Goal: Task Accomplishment & Management: Use online tool/utility

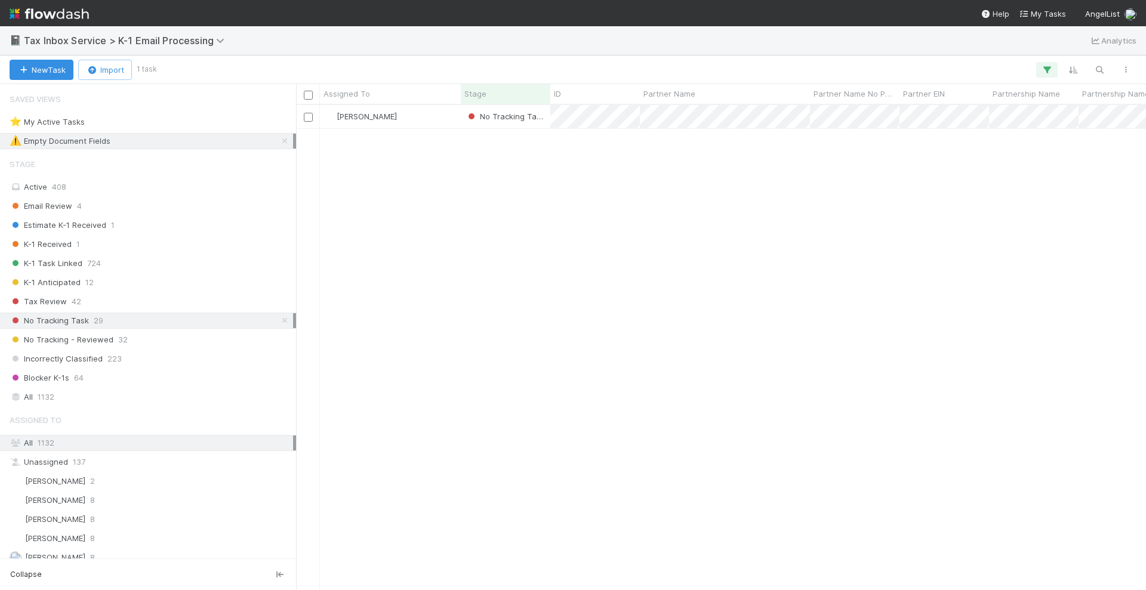
scroll to position [474, 839]
click at [279, 138] on icon at bounding box center [285, 141] width 12 height 8
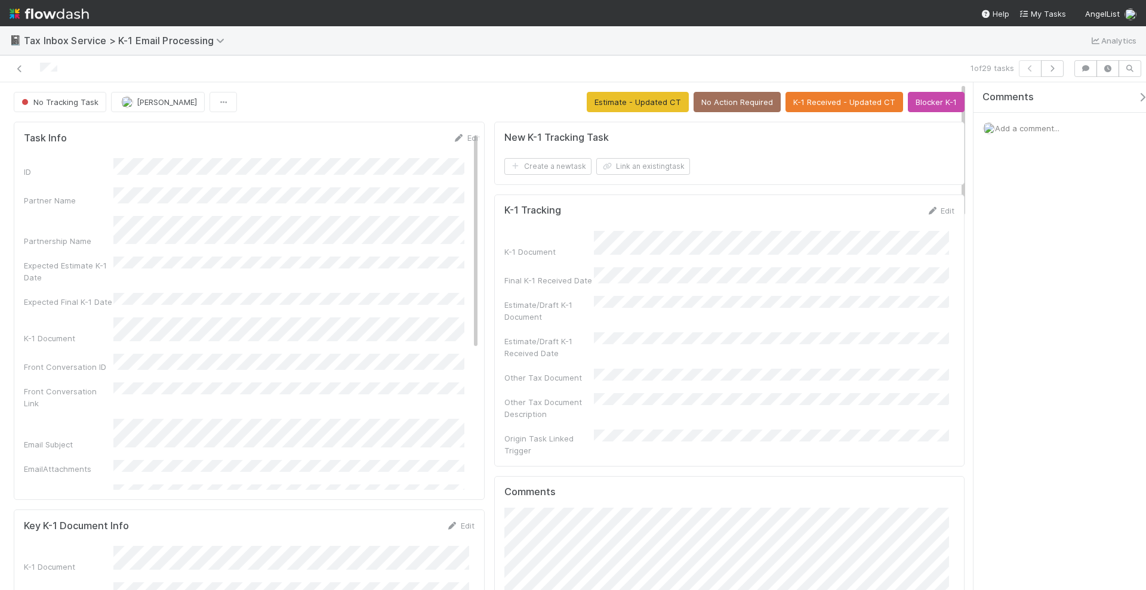
click at [284, 240] on div "ID Partner Name Partnership Name Expected Estimate K-1 Date Expected Final K-1 …" at bounding box center [252, 476] width 457 height 637
click at [1033, 128] on span "Add a comment..." at bounding box center [1027, 129] width 64 height 10
click at [1052, 73] on button "button" at bounding box center [1052, 68] width 23 height 17
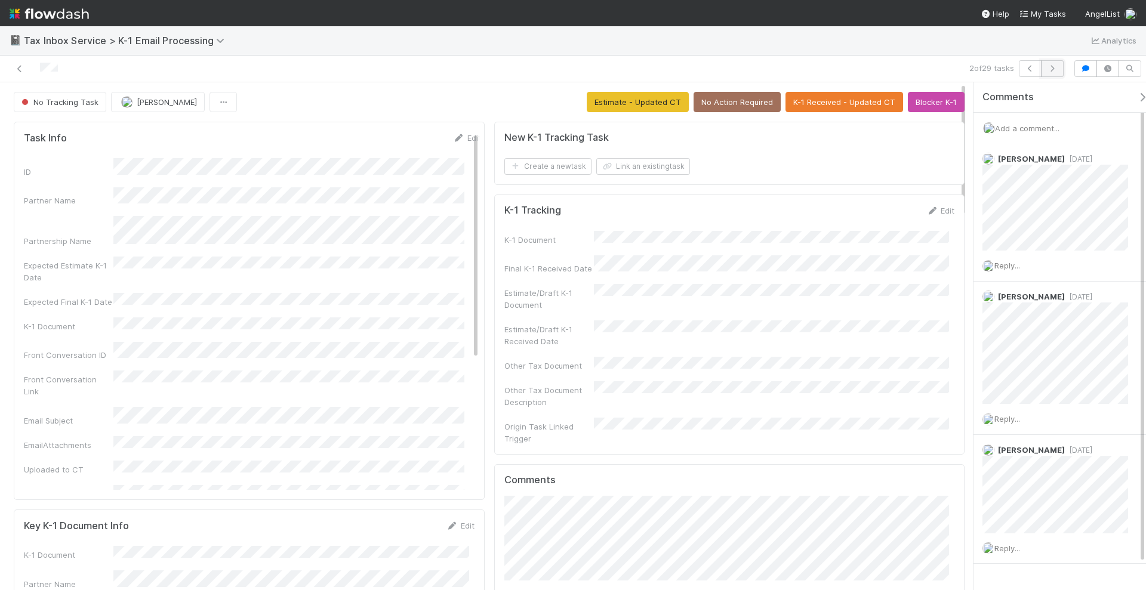
click at [1051, 66] on icon "button" at bounding box center [1052, 68] width 12 height 7
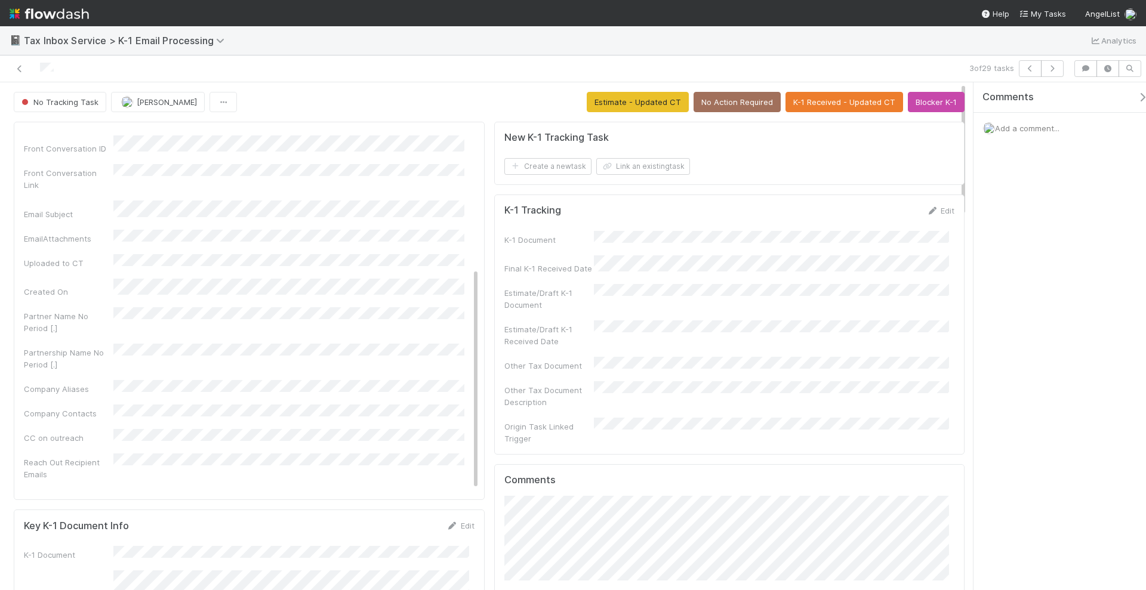
click at [1008, 131] on div "Add a comment..." at bounding box center [1066, 128] width 184 height 31
click at [1015, 125] on span "Add a comment..." at bounding box center [1027, 129] width 64 height 10
click at [1024, 309] on button "Add Comment" at bounding box center [1027, 312] width 69 height 20
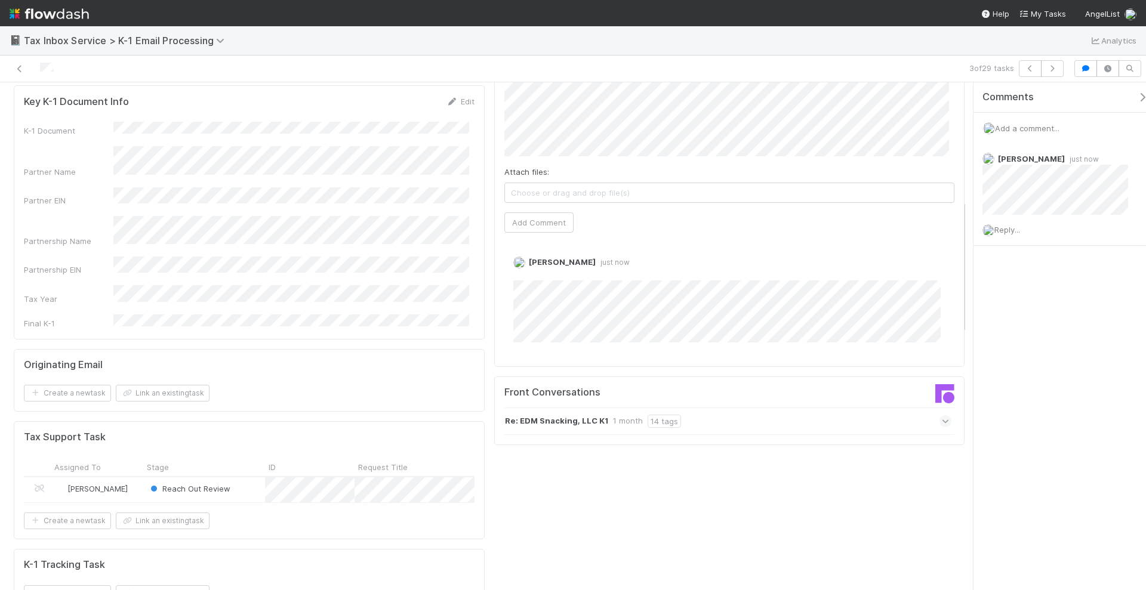
scroll to position [448, 0]
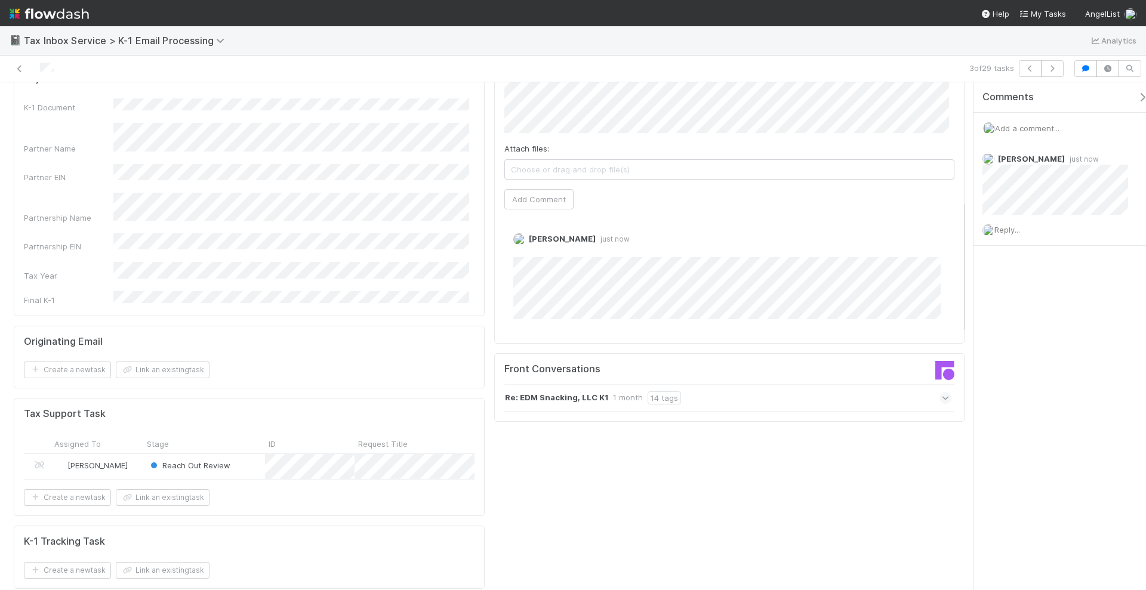
click at [564, 392] on strong "Re: EDM Snacking, LLC K1" at bounding box center [556, 398] width 103 height 13
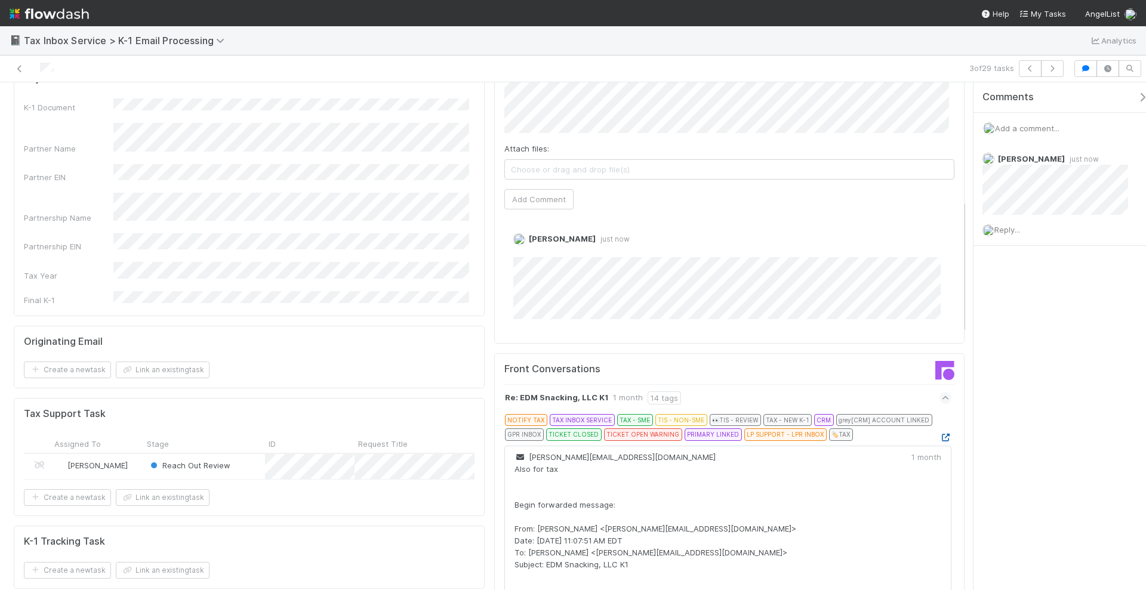
click at [939, 434] on icon at bounding box center [945, 438] width 12 height 8
click at [1131, 156] on icon at bounding box center [1137, 160] width 12 height 8
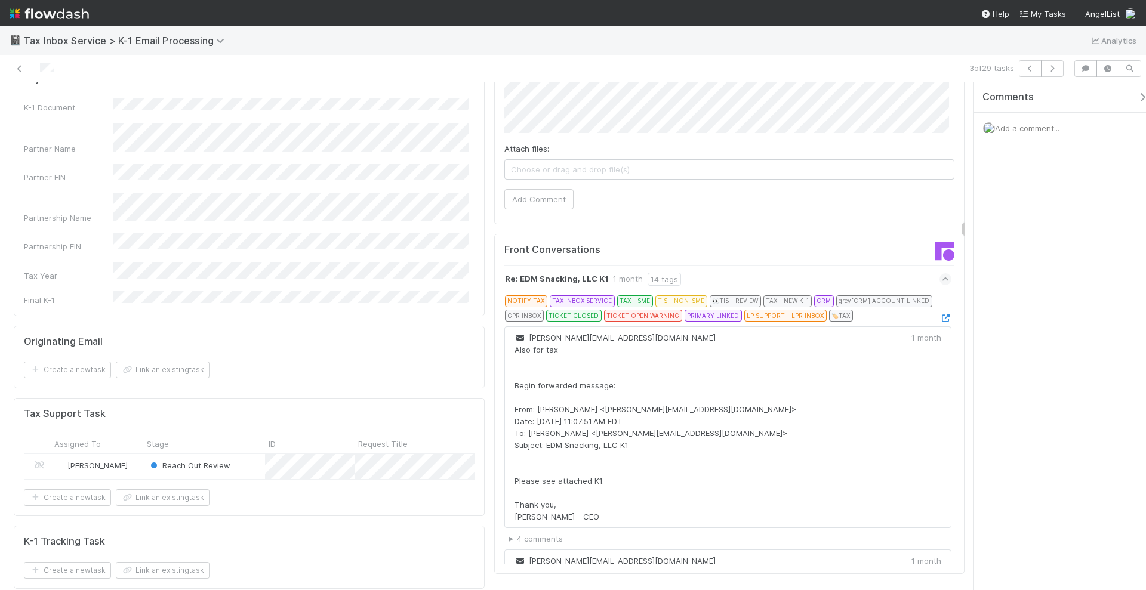
click at [1046, 125] on span "Add a comment..." at bounding box center [1027, 129] width 64 height 10
click at [1024, 302] on button "Add Comment" at bounding box center [1027, 312] width 69 height 20
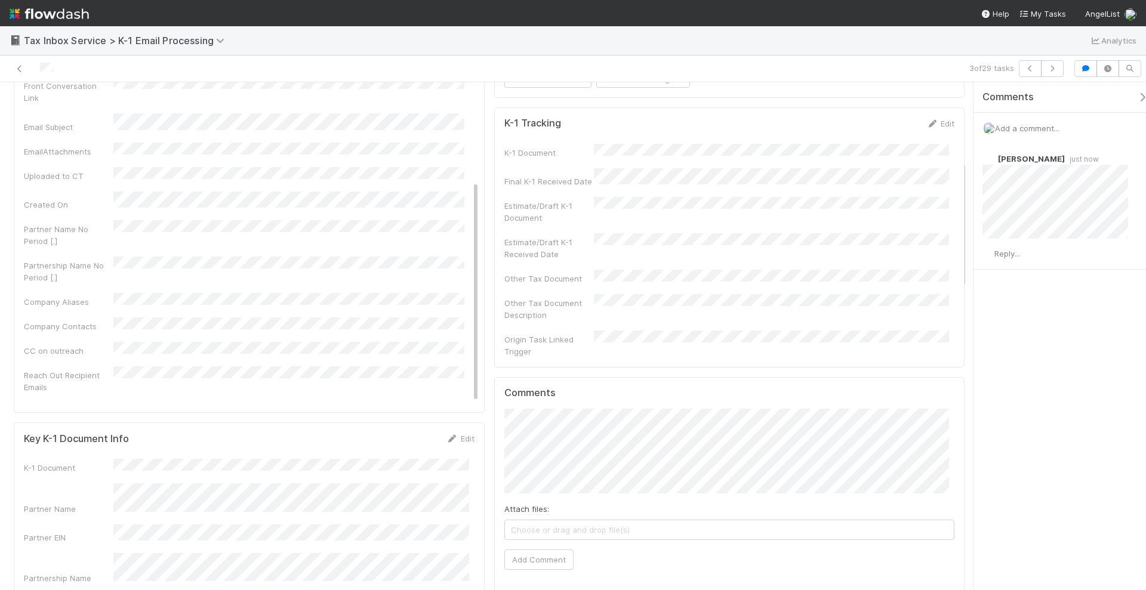
scroll to position [0, 0]
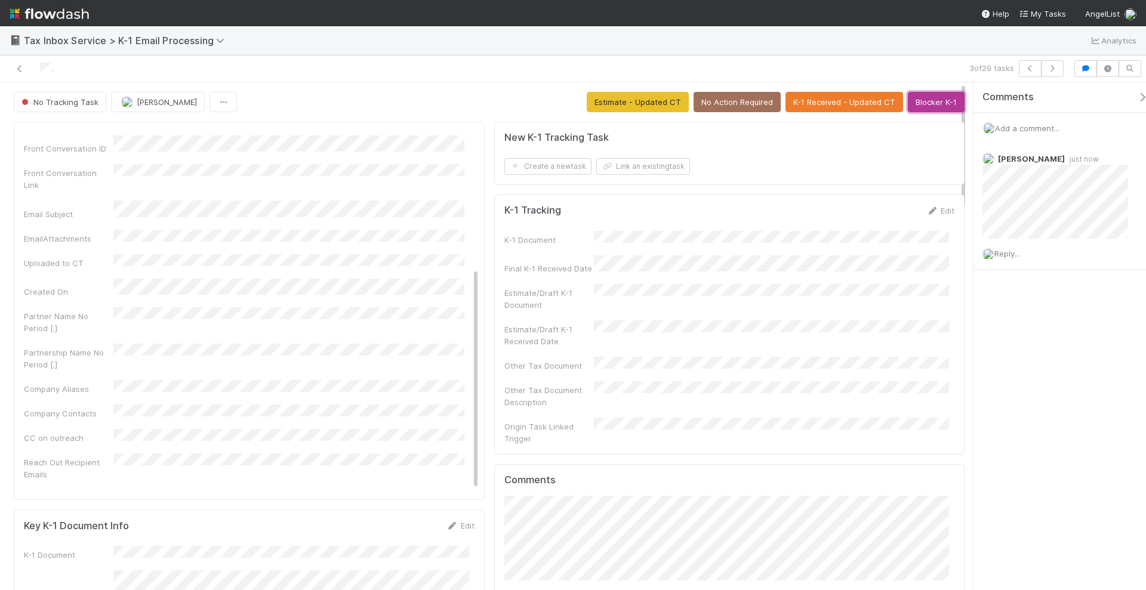
click at [935, 98] on button "Blocker K-1" at bounding box center [936, 102] width 57 height 20
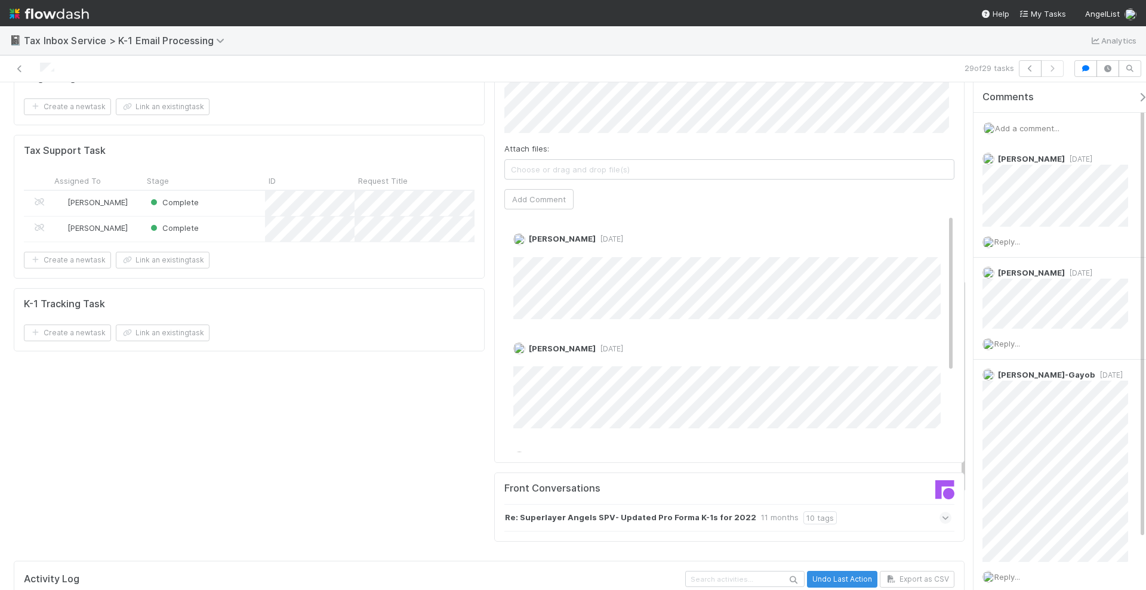
scroll to position [597, 0]
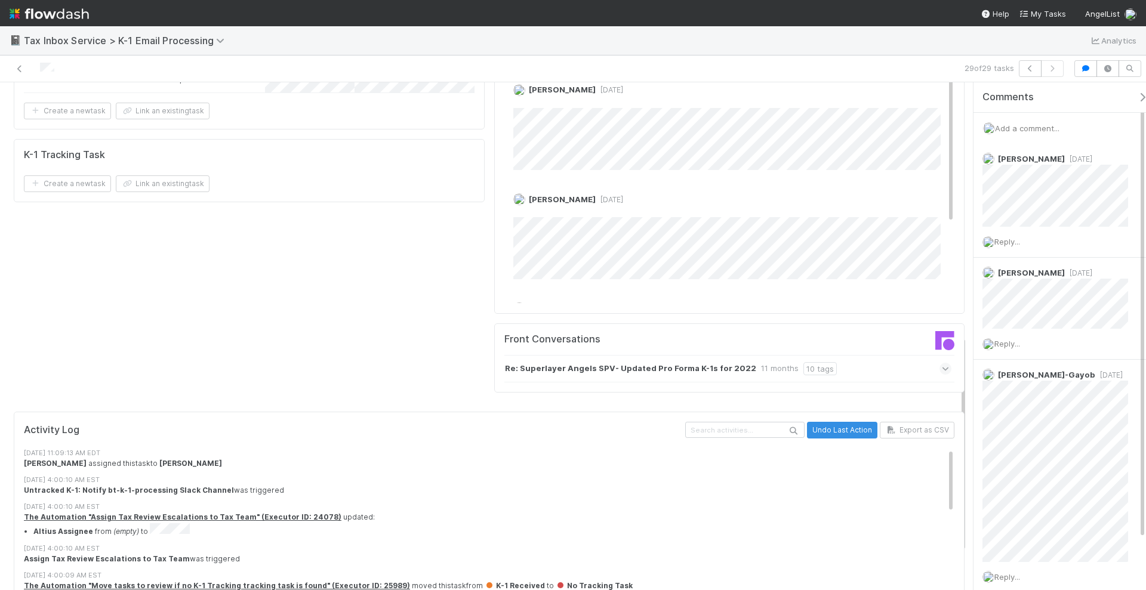
click at [691, 362] on strong "Re: Superlayer Angels SPV- Updated Pro Forma K-1s for 2022" at bounding box center [630, 368] width 251 height 13
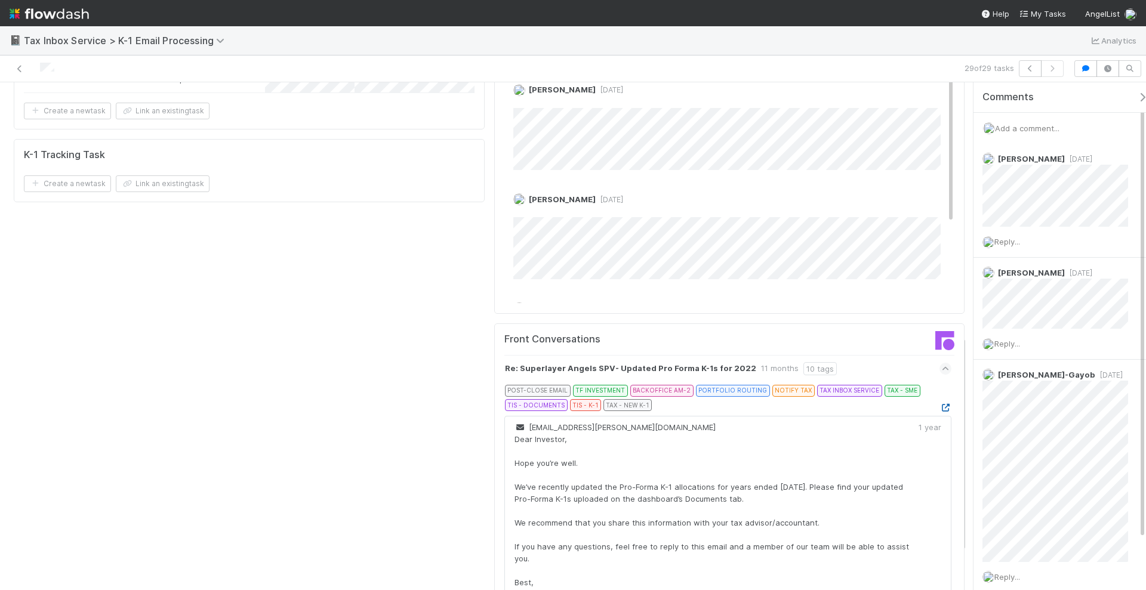
click at [939, 404] on icon at bounding box center [945, 408] width 12 height 8
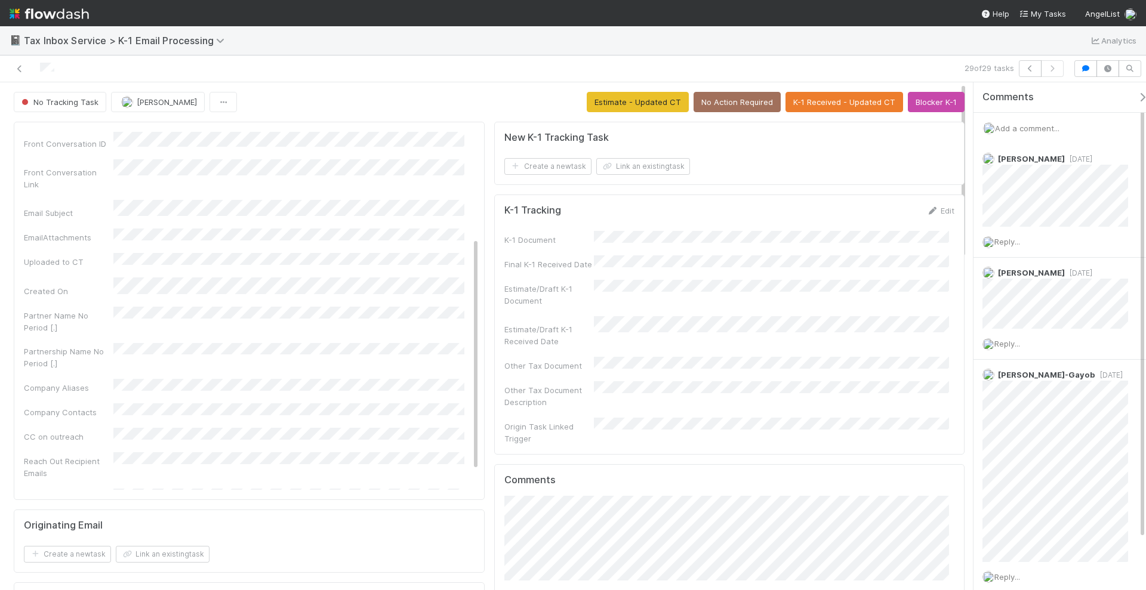
scroll to position [0, 0]
click at [1010, 127] on span "Add a comment..." at bounding box center [1027, 129] width 64 height 10
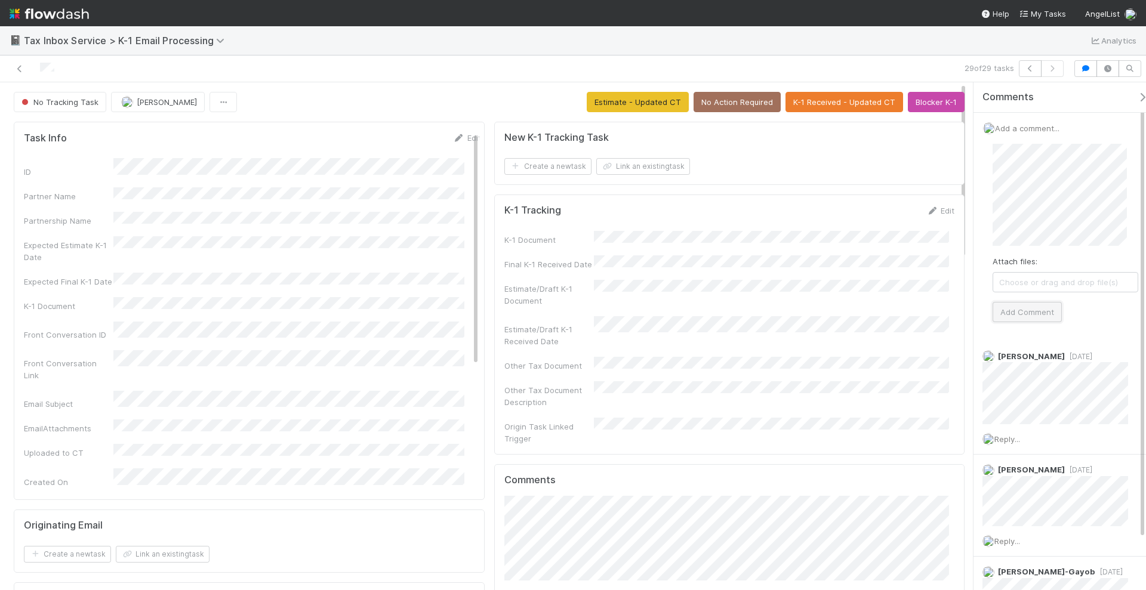
click at [1020, 317] on button "Add Comment" at bounding box center [1027, 312] width 69 height 20
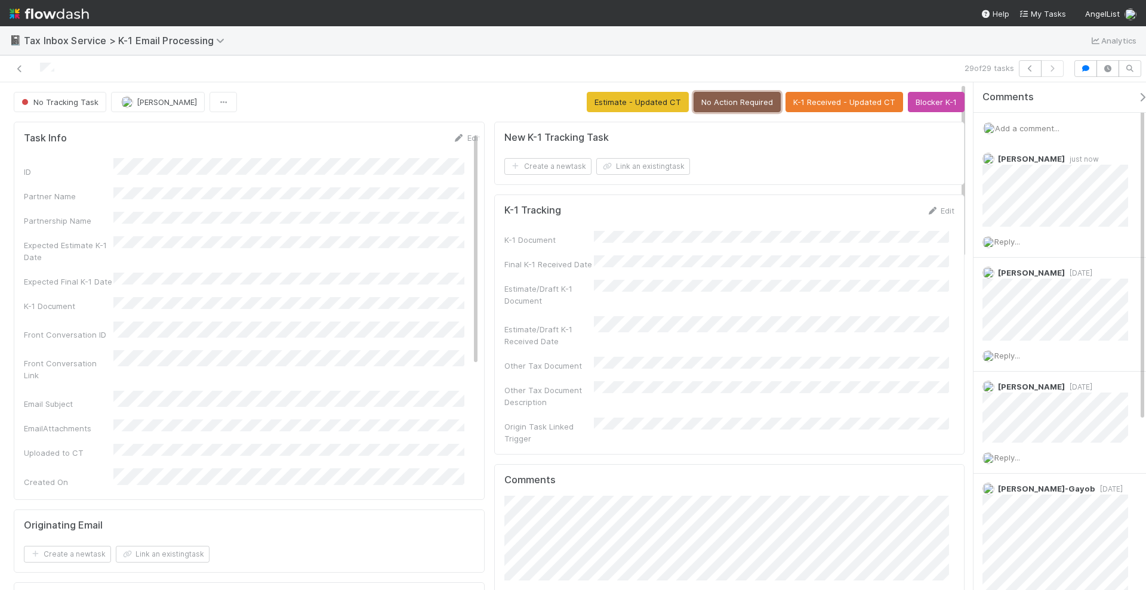
click at [750, 98] on button "No Action Required" at bounding box center [737, 102] width 87 height 20
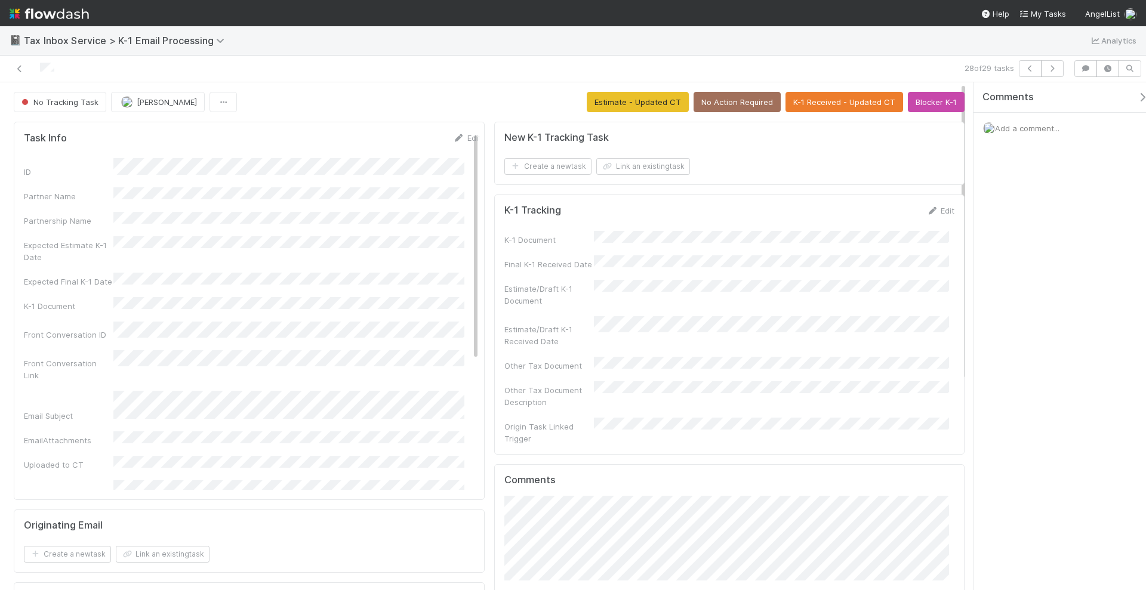
click at [1019, 127] on span "Add a comment..." at bounding box center [1027, 129] width 64 height 10
click at [1036, 320] on div "Attach files: Choose or drag and drop file(s) Add Comment" at bounding box center [1065, 233] width 165 height 198
click at [1037, 310] on button "Add Comment" at bounding box center [1027, 312] width 69 height 20
click at [1059, 72] on button "button" at bounding box center [1052, 68] width 23 height 17
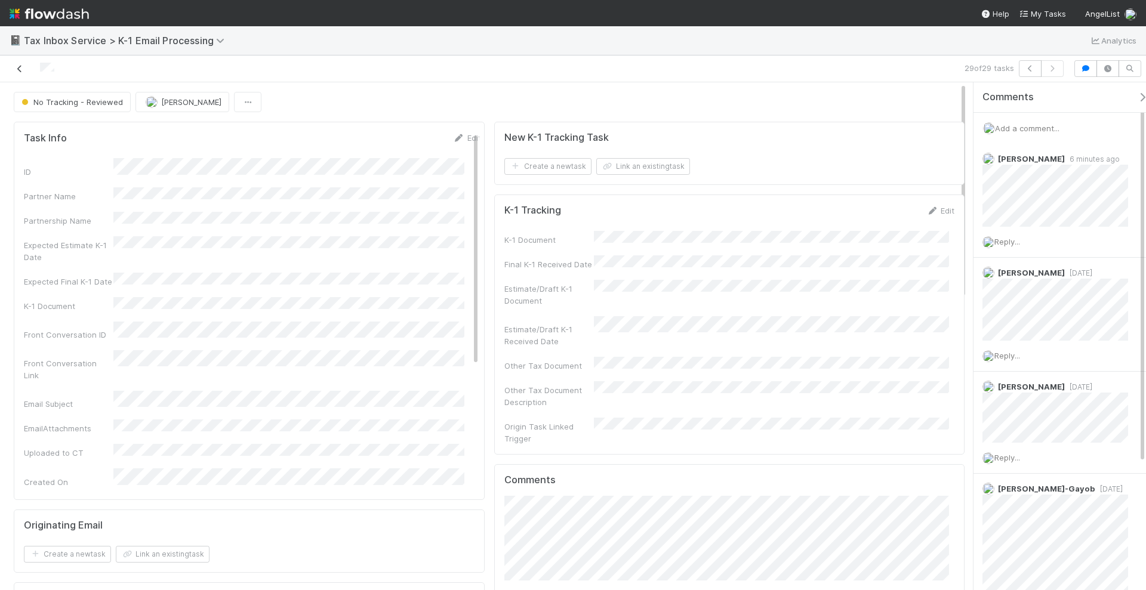
click at [19, 67] on icon at bounding box center [20, 69] width 12 height 8
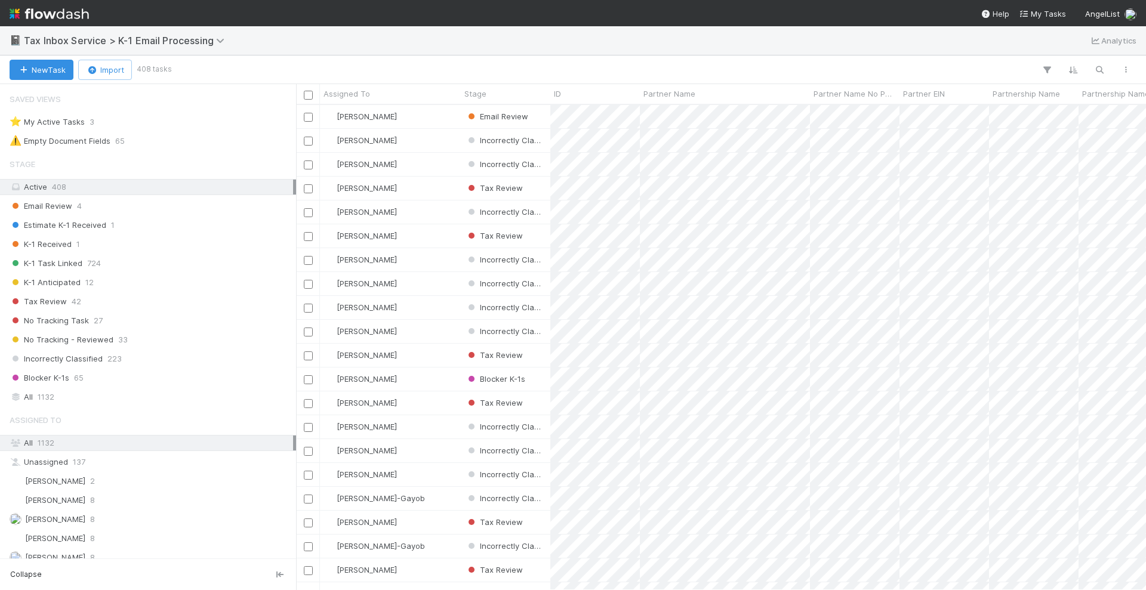
scroll to position [474, 839]
click at [162, 299] on div "Tax Review 42" at bounding box center [152, 301] width 284 height 15
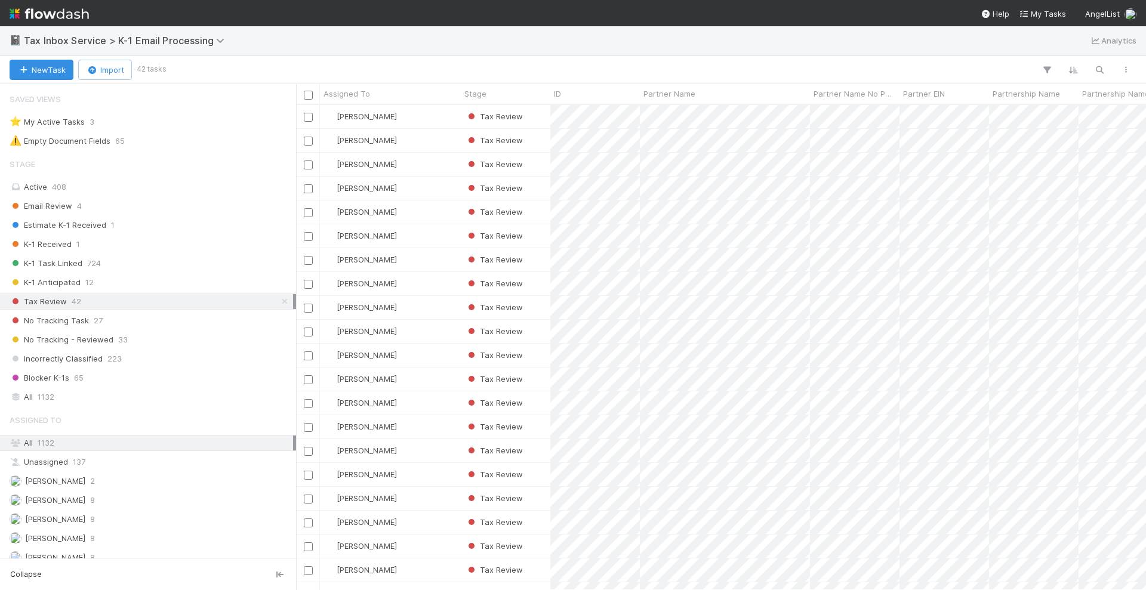
scroll to position [474, 839]
click at [155, 315] on div "No Tracking Task 27" at bounding box center [152, 320] width 284 height 15
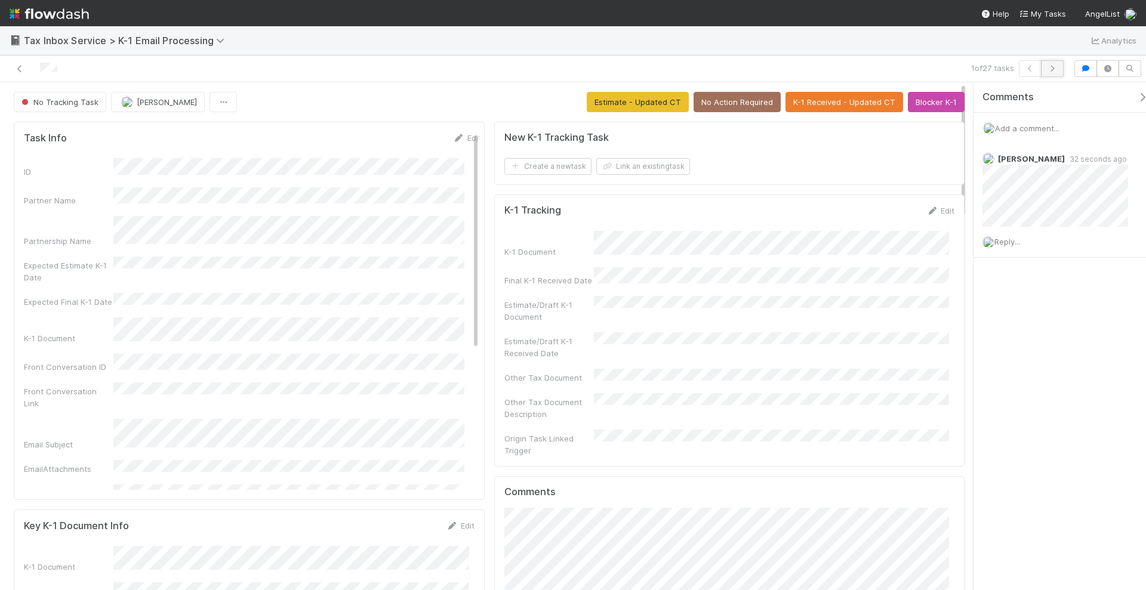
click at [1053, 67] on icon "button" at bounding box center [1052, 68] width 12 height 7
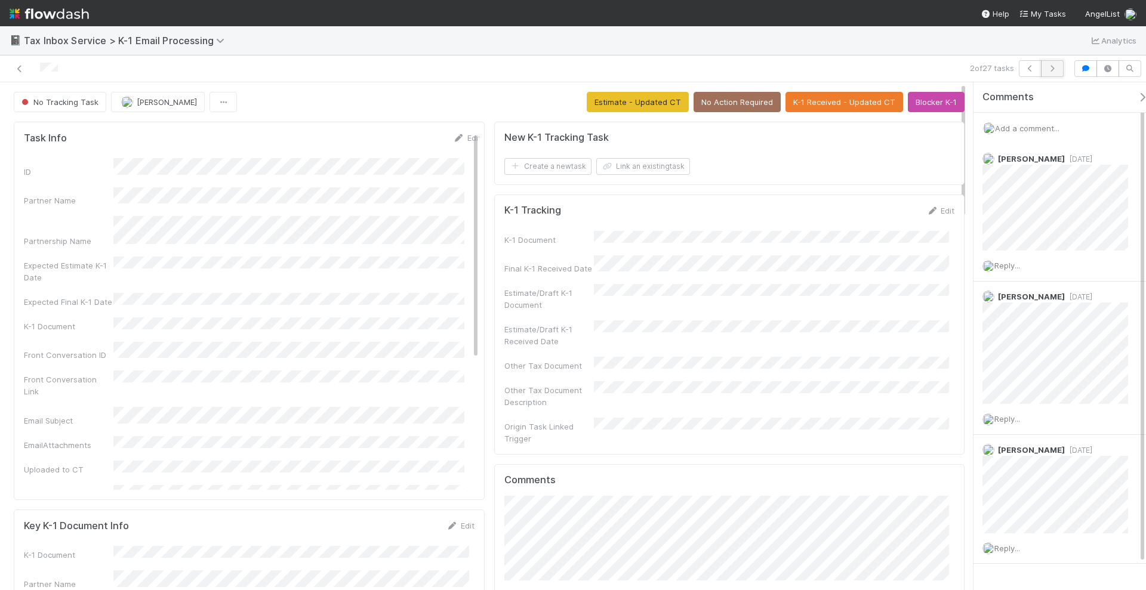
click at [1053, 67] on icon "button" at bounding box center [1052, 68] width 12 height 7
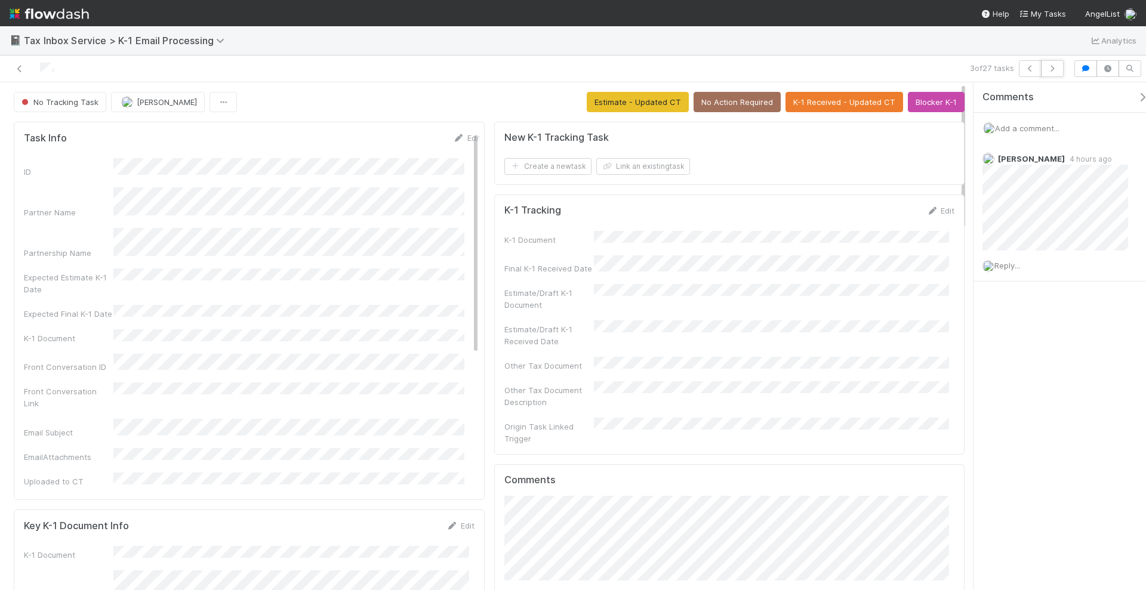
click at [1053, 67] on icon "button" at bounding box center [1052, 68] width 12 height 7
click at [834, 100] on button "K-1 Received - Updated CT" at bounding box center [844, 102] width 118 height 20
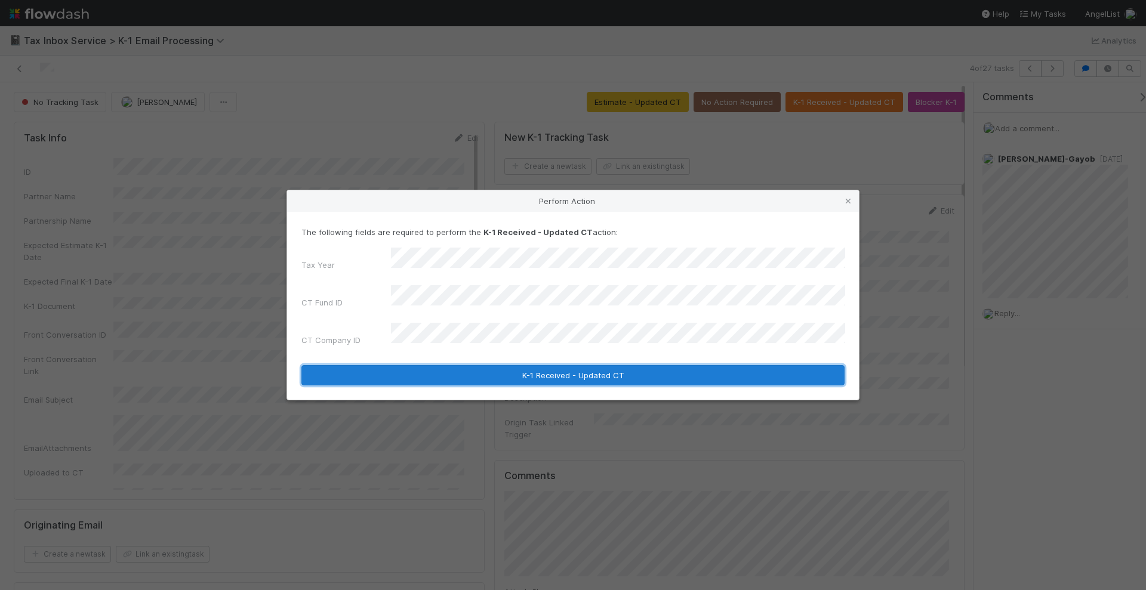
click at [520, 373] on button "K-1 Received - Updated CT" at bounding box center [572, 375] width 543 height 20
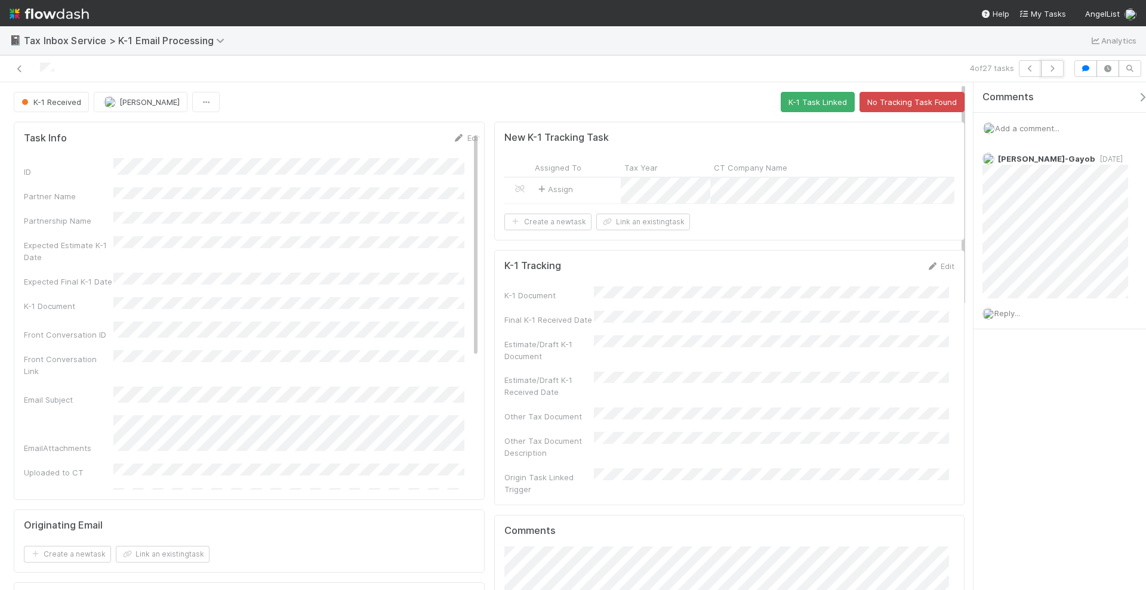
drag, startPoint x: 1052, startPoint y: 67, endPoint x: 693, endPoint y: 88, distance: 360.0
click at [685, 78] on div "4 of 27 tasks" at bounding box center [573, 69] width 1146 height 27
click at [594, 188] on div "Assign" at bounding box center [576, 190] width 90 height 25
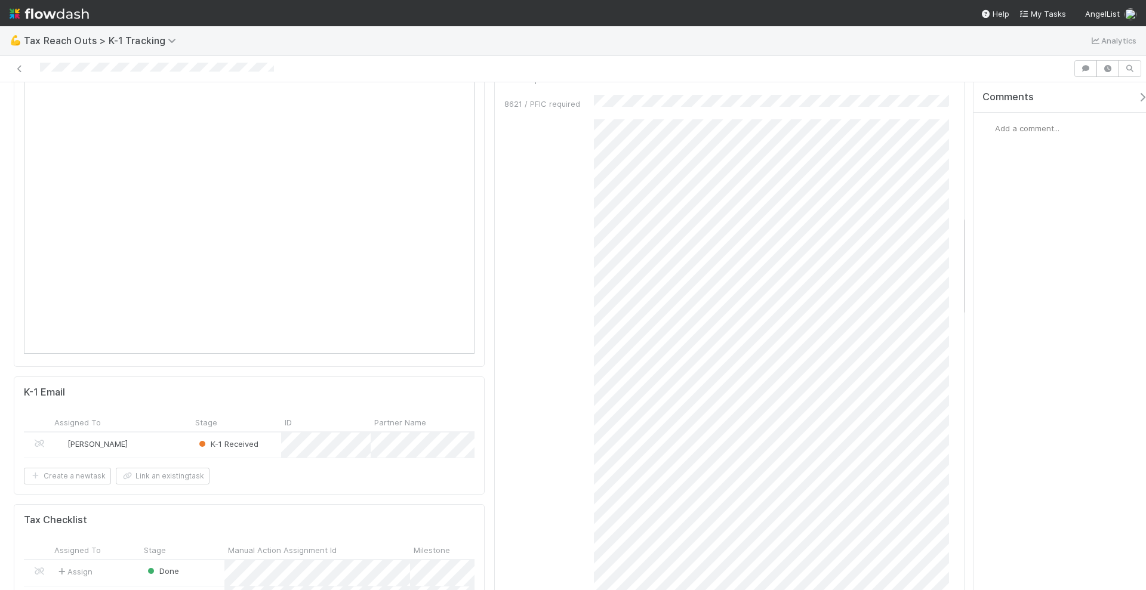
scroll to position [671, 0]
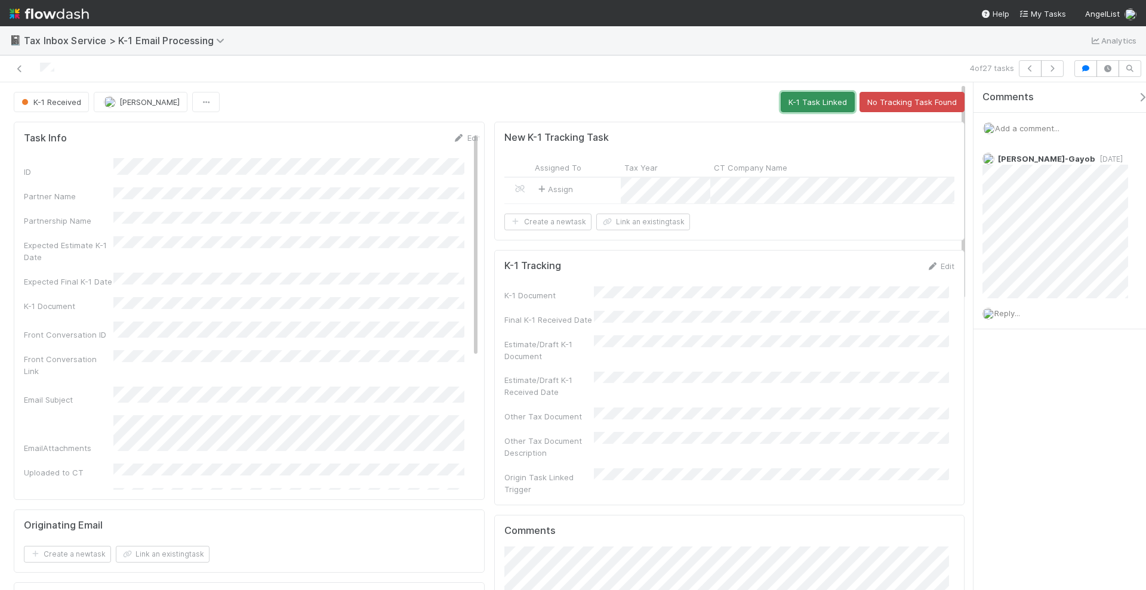
click at [813, 104] on button "K-1 Task Linked" at bounding box center [818, 102] width 74 height 20
click at [1034, 69] on icon "button" at bounding box center [1030, 68] width 12 height 7
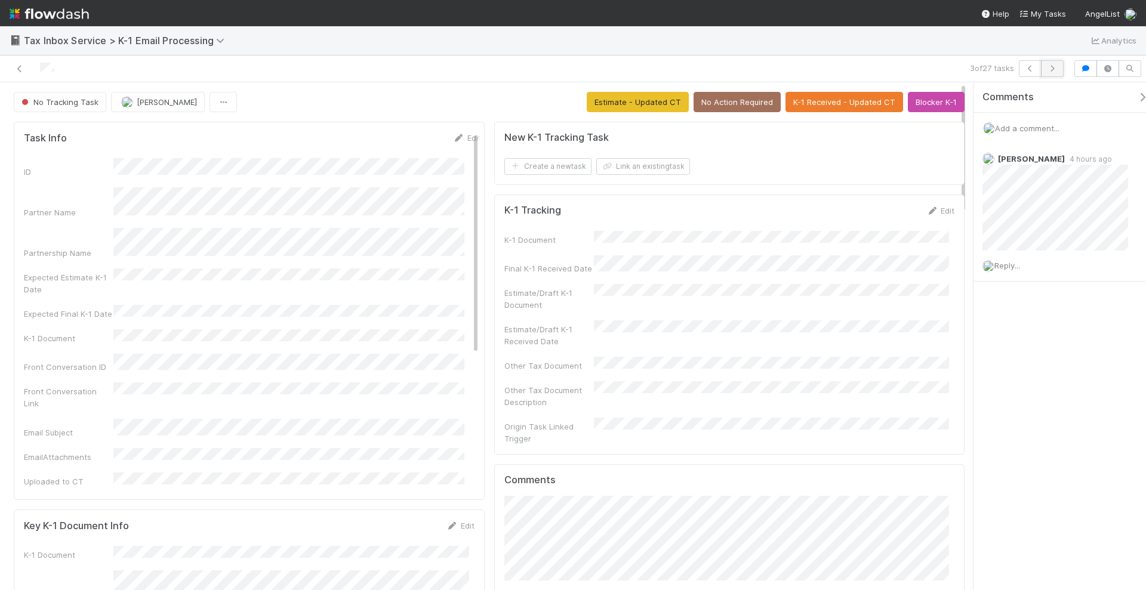
click at [1057, 70] on icon "button" at bounding box center [1052, 68] width 12 height 7
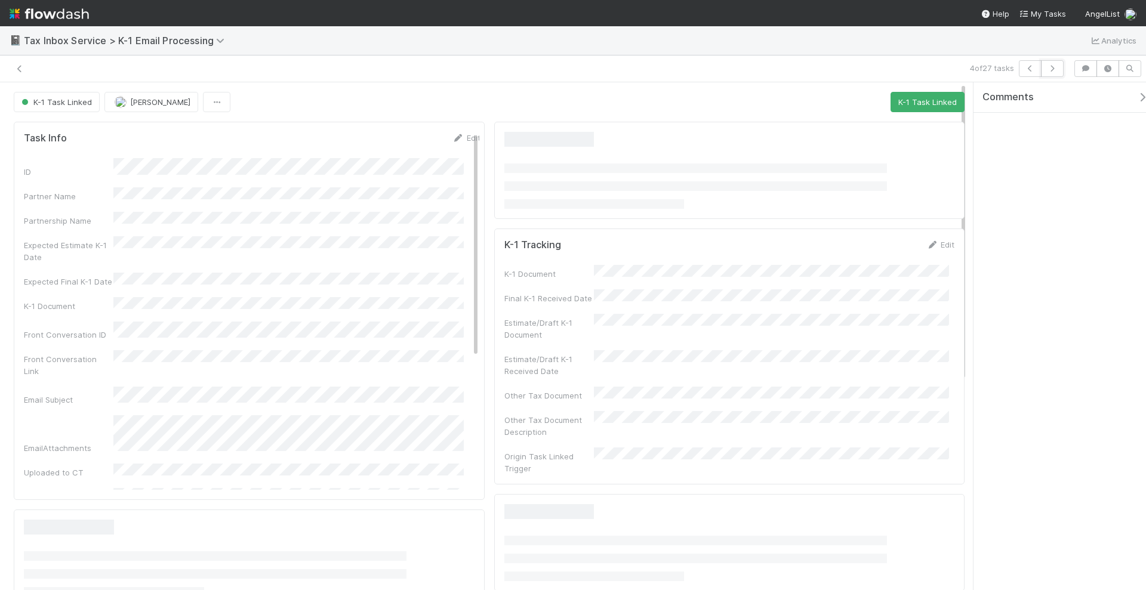
click at [1056, 70] on icon "button" at bounding box center [1052, 68] width 12 height 7
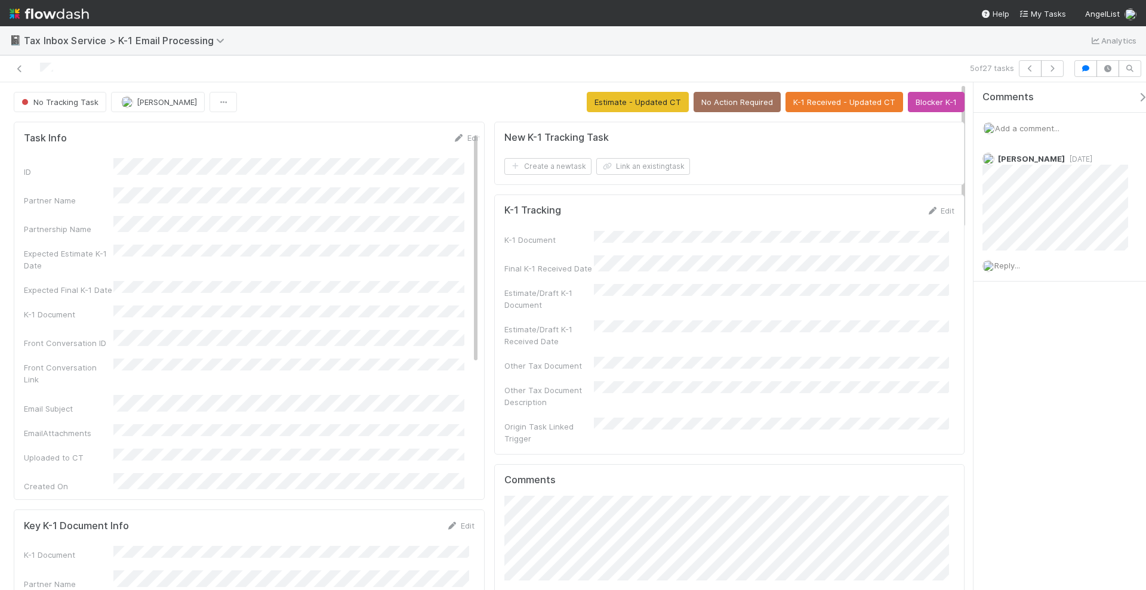
click at [1014, 124] on span "Add a comment..." at bounding box center [1027, 129] width 64 height 10
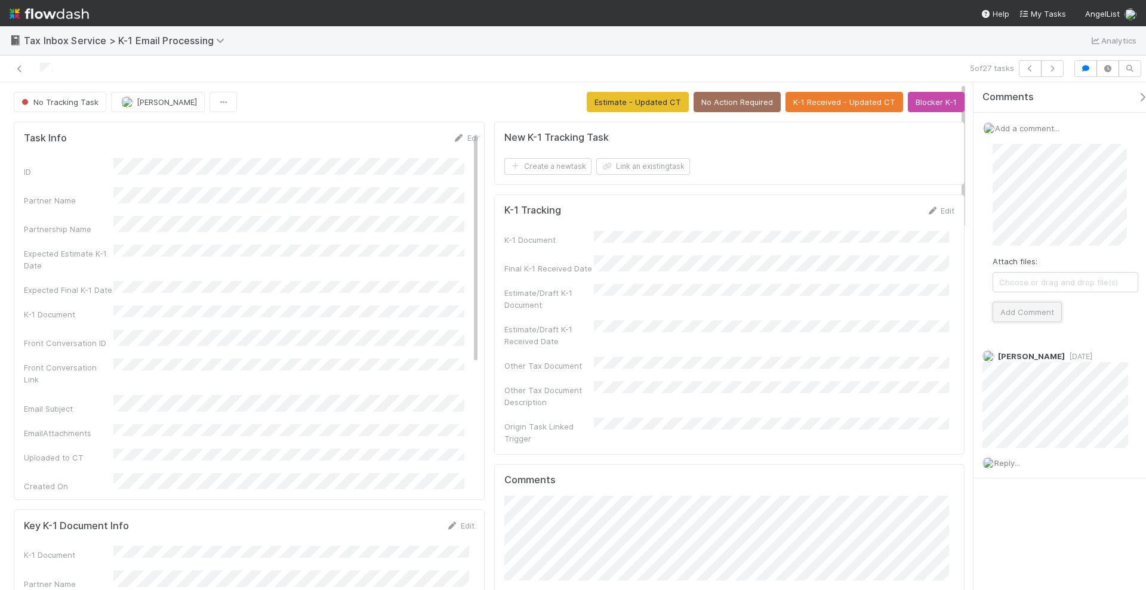
click at [1048, 303] on button "Add Comment" at bounding box center [1027, 312] width 69 height 20
drag, startPoint x: 790, startPoint y: 50, endPoint x: 774, endPoint y: 67, distance: 24.1
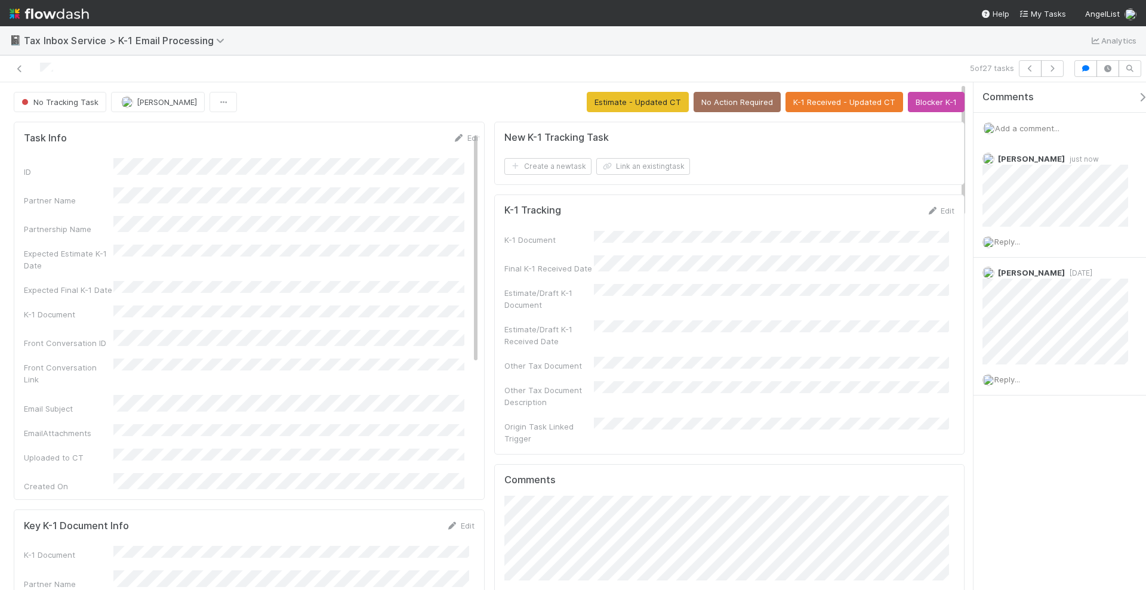
click at [790, 50] on div "📓 Tax Inbox Service > K-1 Email Processing Analytics" at bounding box center [573, 40] width 1146 height 29
click at [751, 93] on button "No Action Required" at bounding box center [737, 102] width 87 height 20
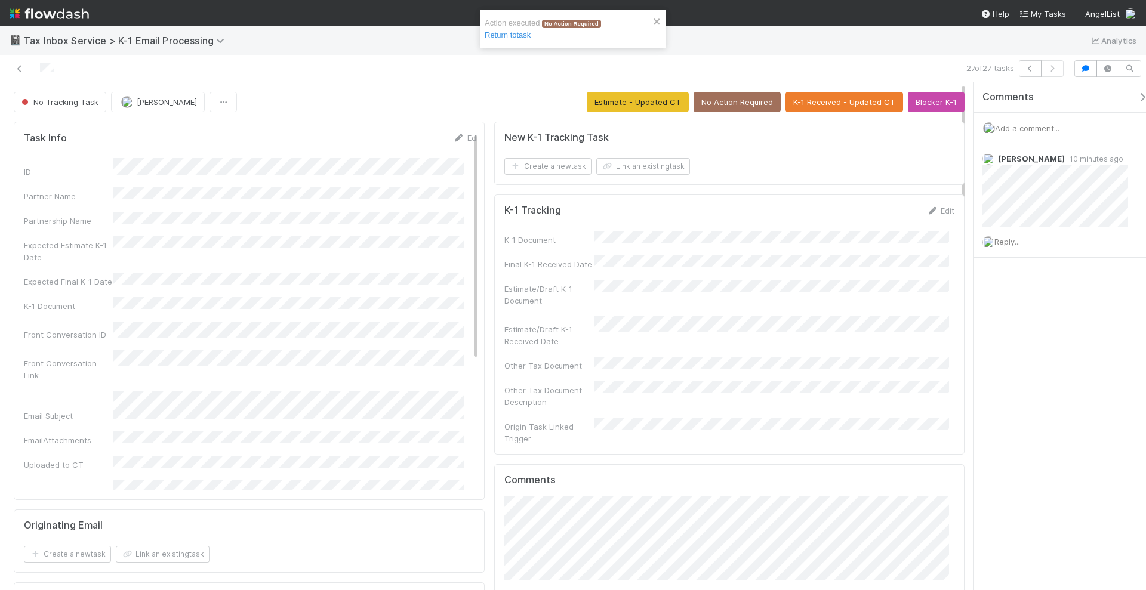
click at [605, 26] on div "Action executed No Action Required Return to task" at bounding box center [569, 29] width 168 height 24
click at [1029, 73] on button "button" at bounding box center [1030, 68] width 23 height 17
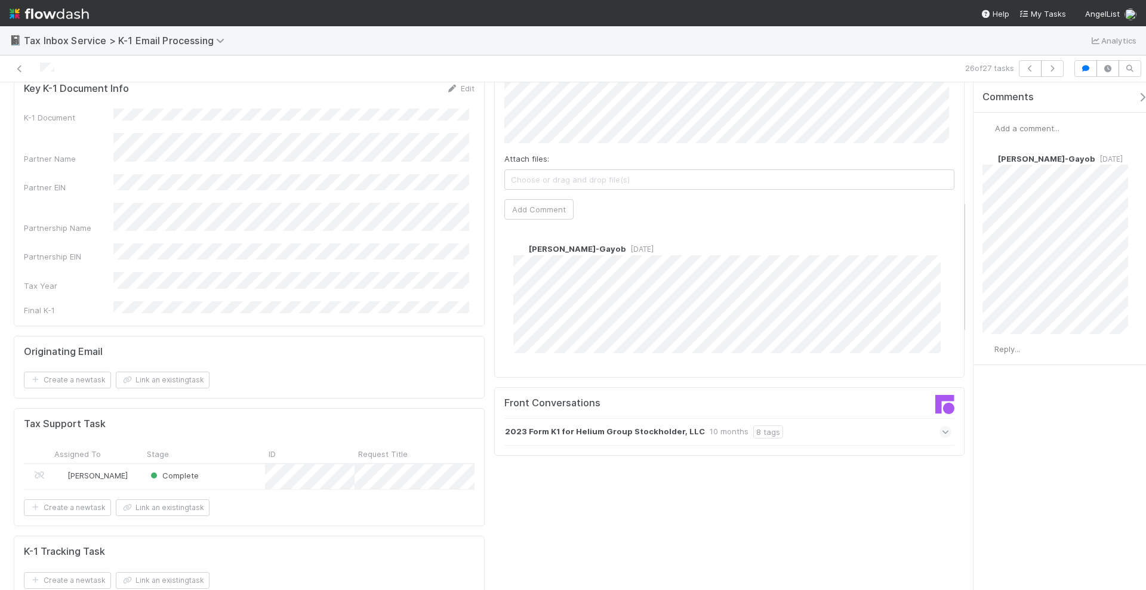
scroll to position [448, 0]
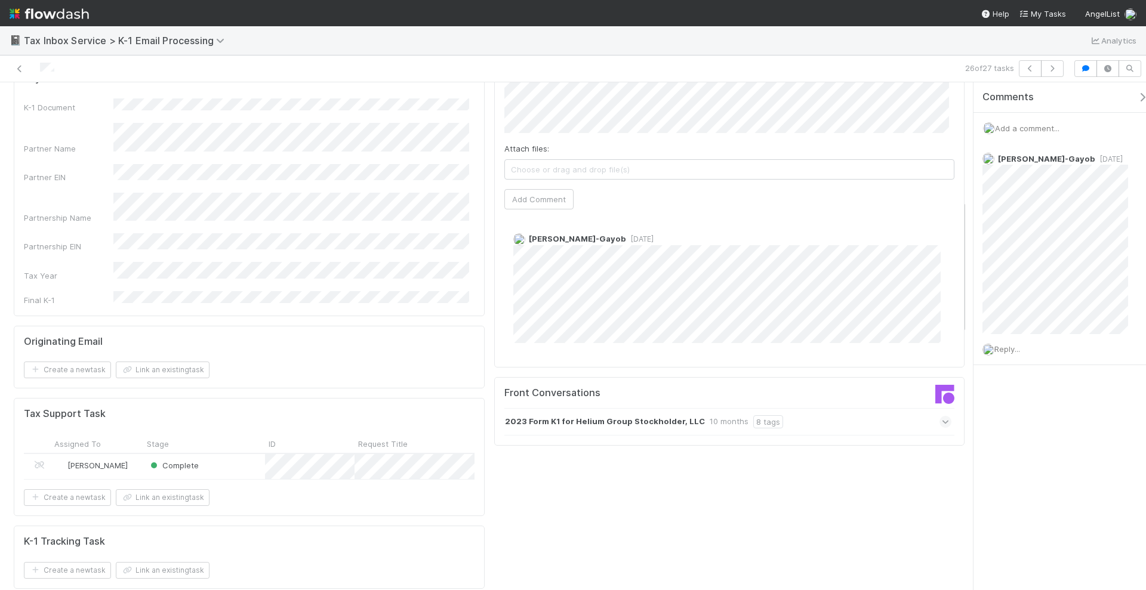
click at [664, 415] on strong "2023 Form K1 for Helium Group Stockholder, LLC" at bounding box center [605, 421] width 200 height 13
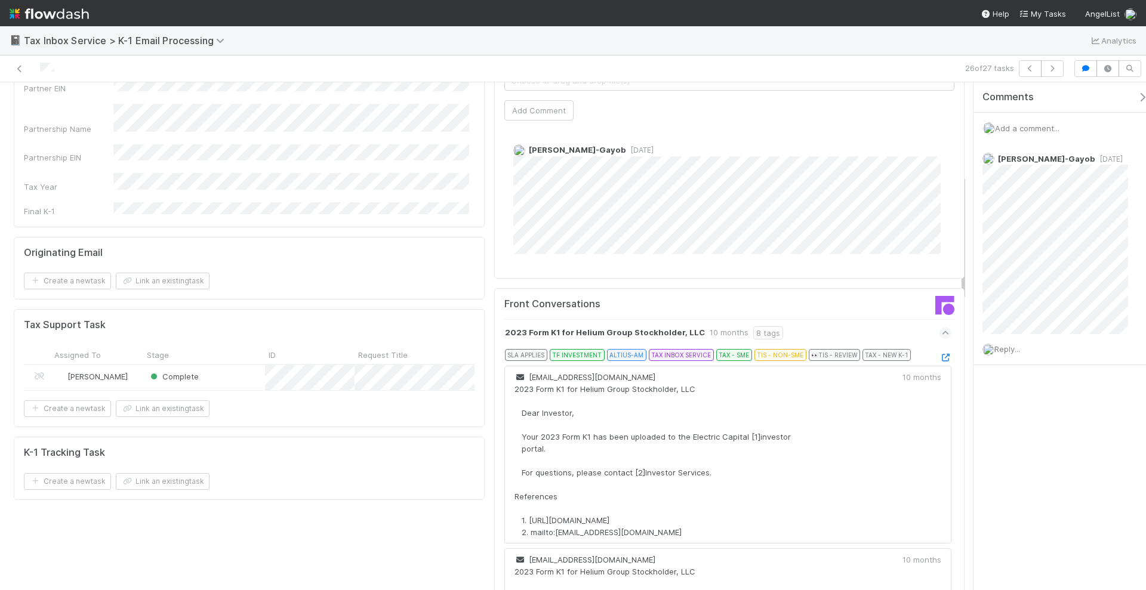
scroll to position [597, 0]
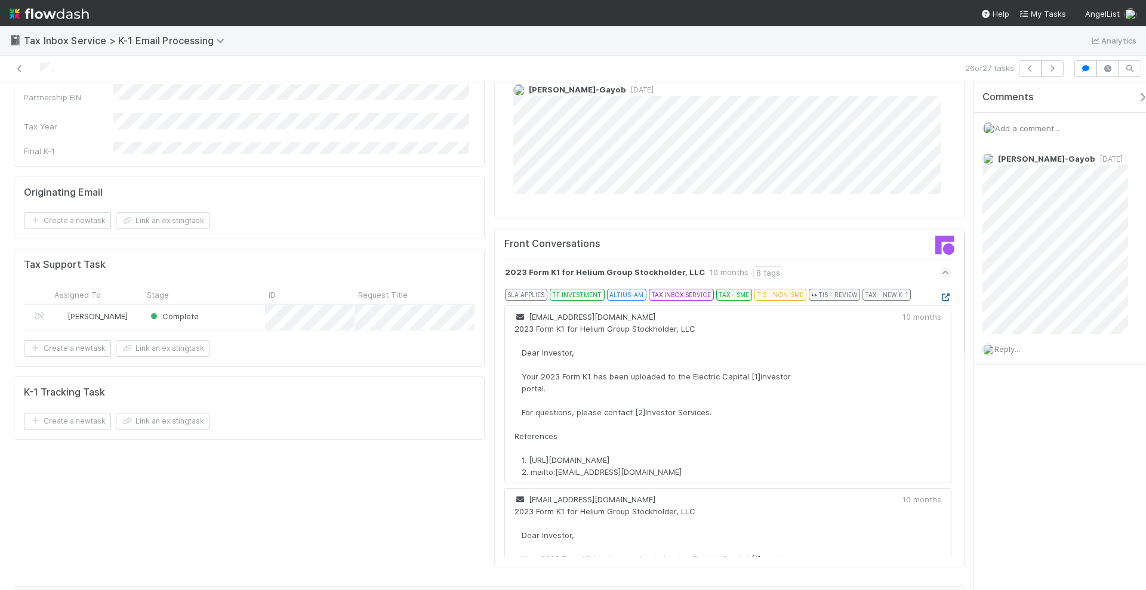
click at [939, 294] on icon at bounding box center [945, 298] width 12 height 8
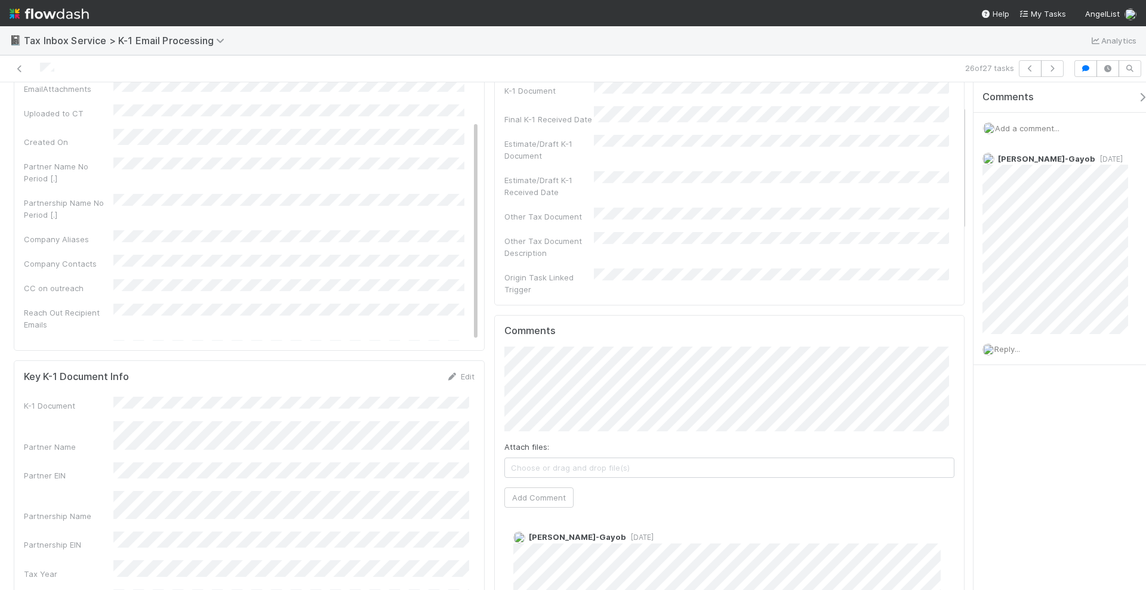
scroll to position [0, 0]
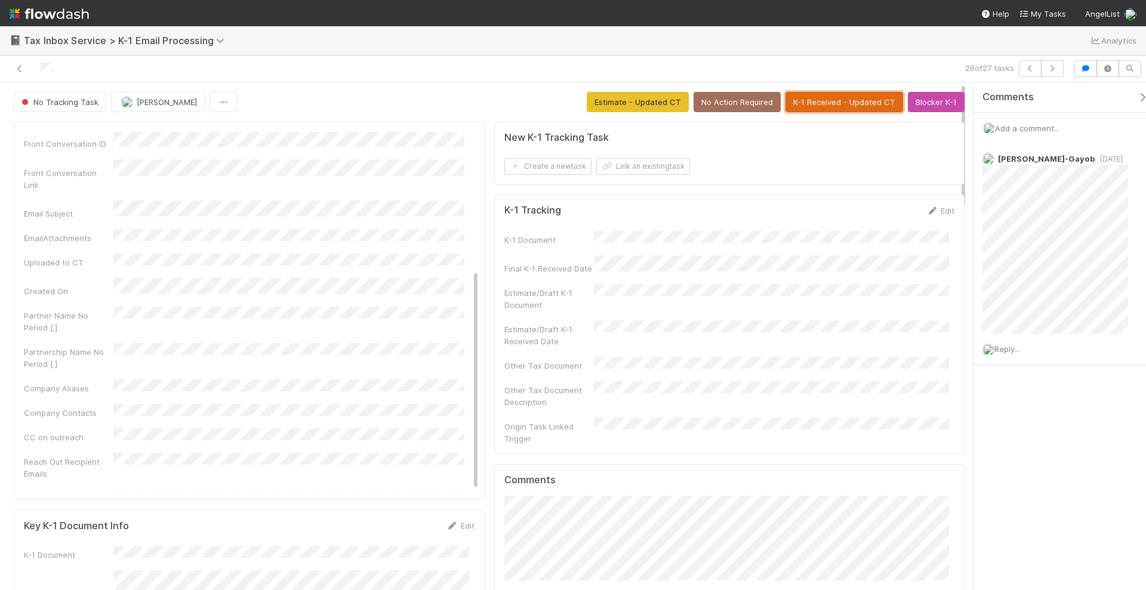
click at [839, 102] on button "K-1 Received - Updated CT" at bounding box center [844, 102] width 118 height 20
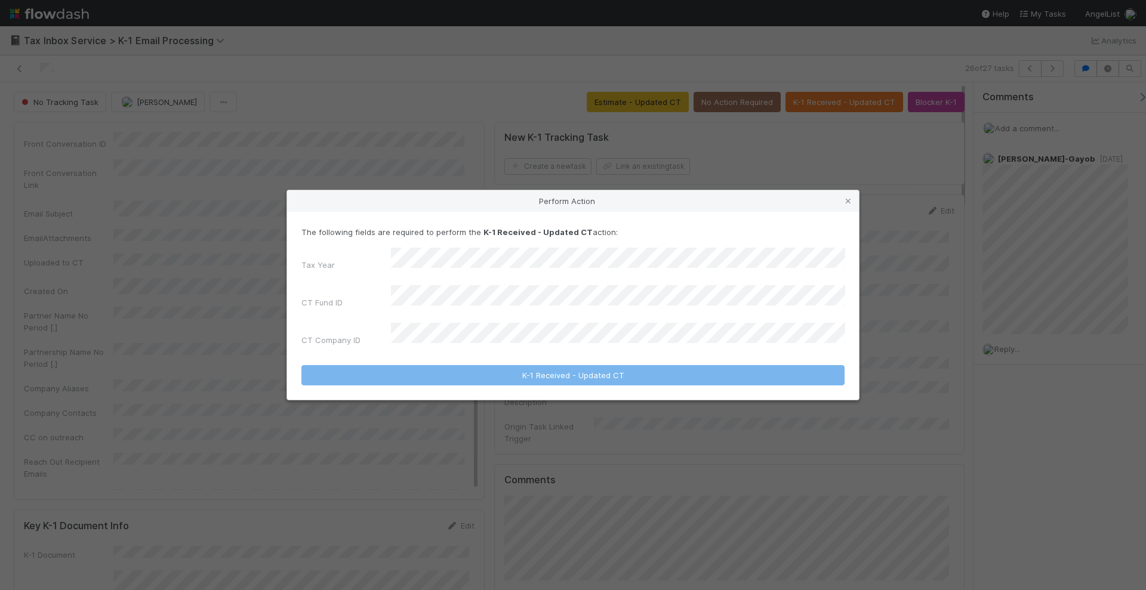
click at [430, 310] on div "Tax Year CT Fund ID CT Company ID" at bounding box center [572, 299] width 543 height 103
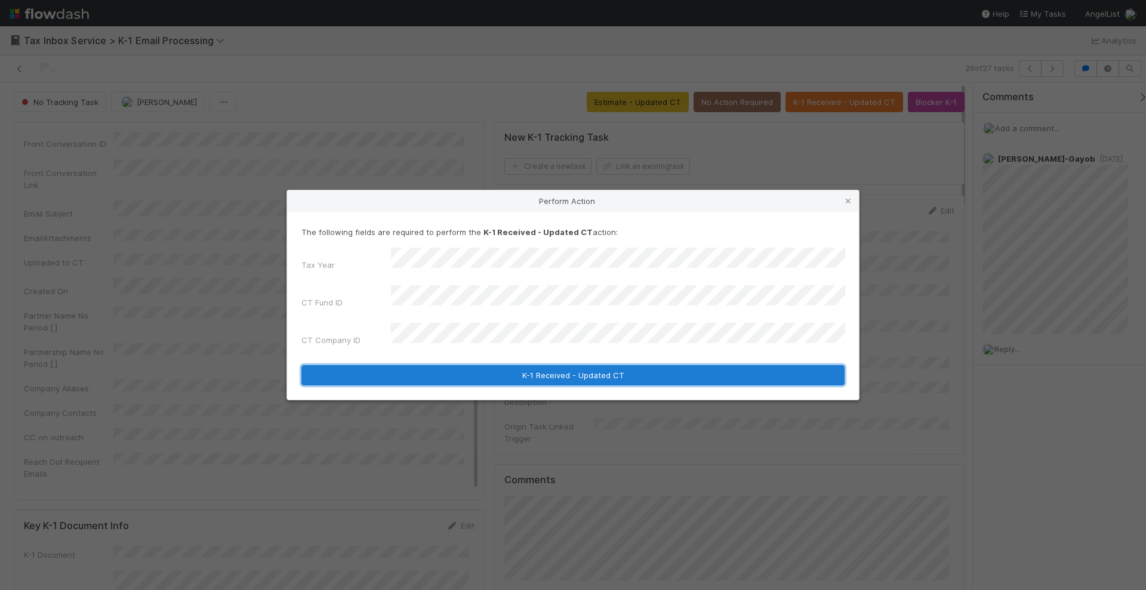
click at [495, 367] on button "K-1 Received - Updated CT" at bounding box center [572, 375] width 543 height 20
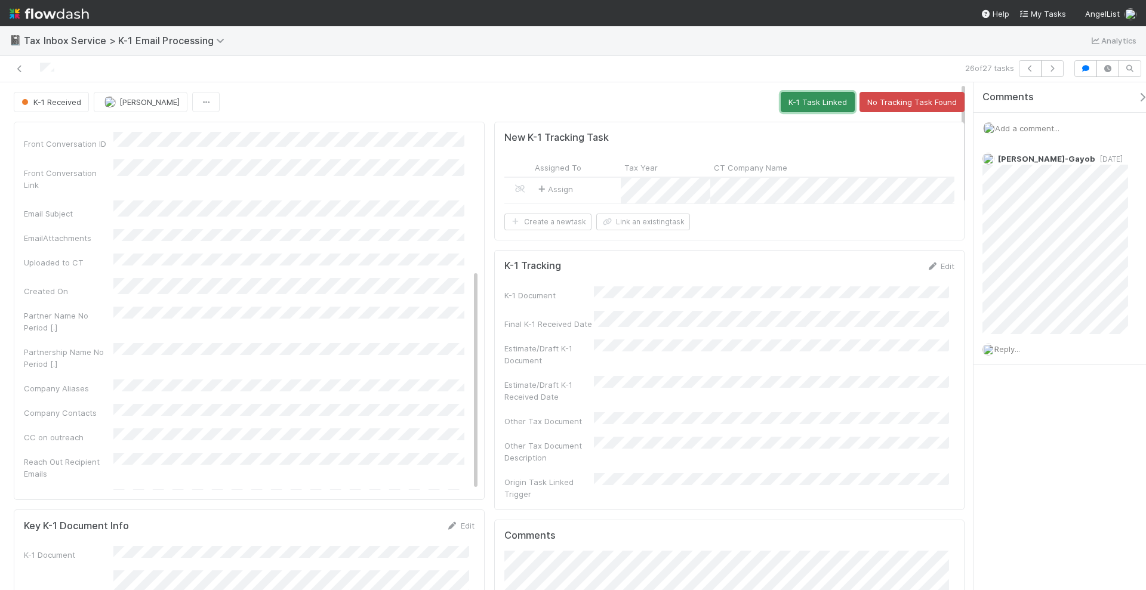
click at [797, 97] on button "K-1 Task Linked" at bounding box center [818, 102] width 74 height 20
click at [843, 51] on div "📓 Tax Inbox Service > K-1 Email Processing Analytics" at bounding box center [573, 40] width 1146 height 29
click at [1036, 67] on icon "button" at bounding box center [1030, 68] width 12 height 7
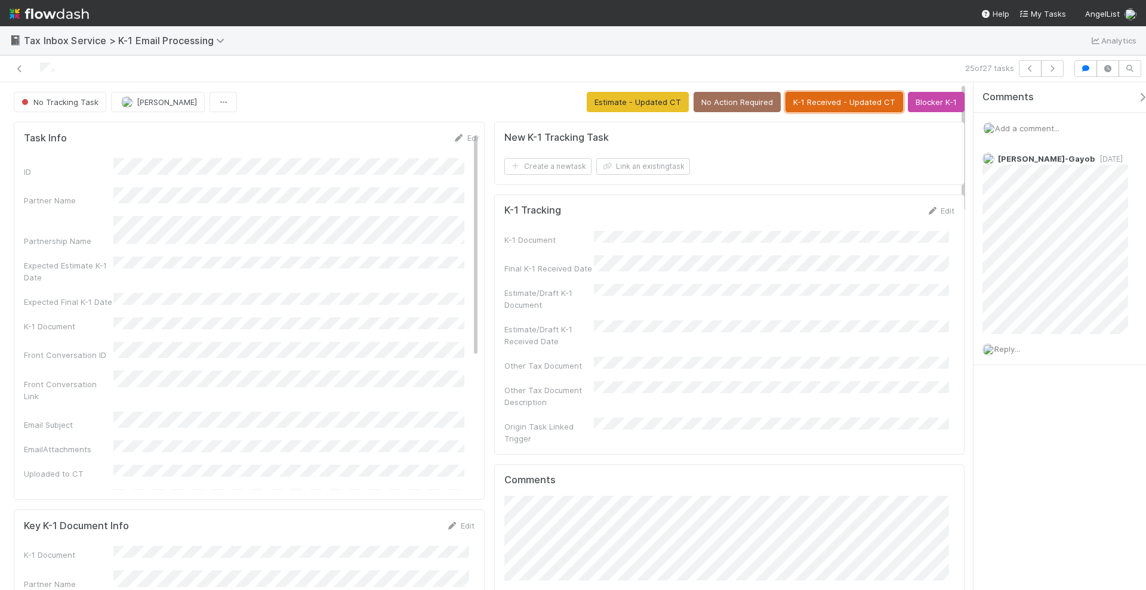
click at [814, 101] on button "K-1 Received - Updated CT" at bounding box center [844, 102] width 118 height 20
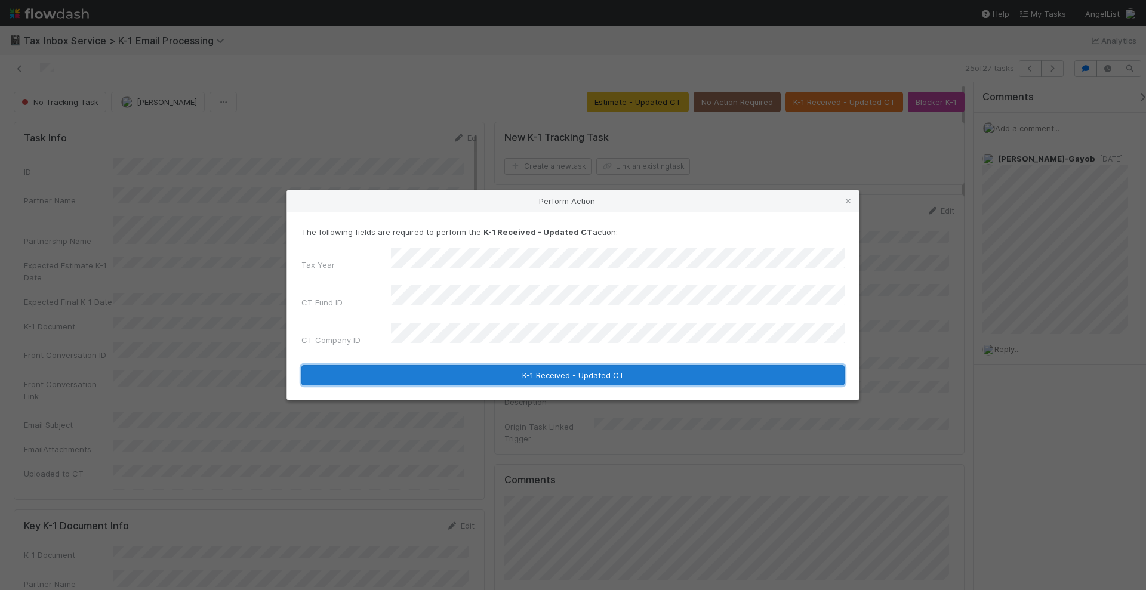
click at [498, 366] on button "K-1 Received - Updated CT" at bounding box center [572, 375] width 543 height 20
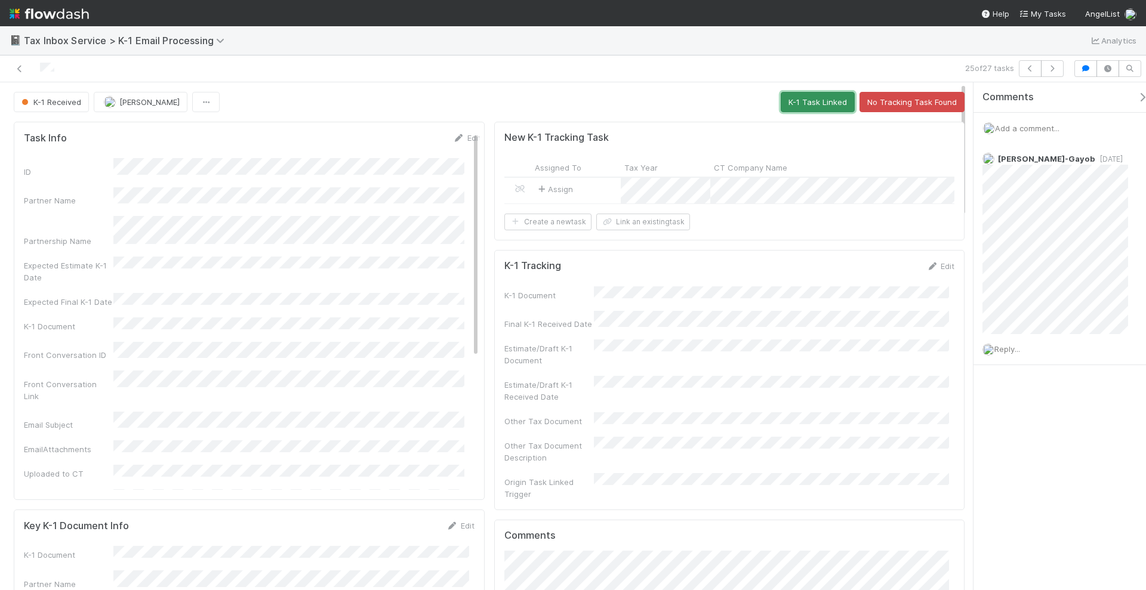
click at [811, 97] on button "K-1 Task Linked" at bounding box center [818, 102] width 74 height 20
click at [1033, 67] on icon "button" at bounding box center [1030, 68] width 12 height 7
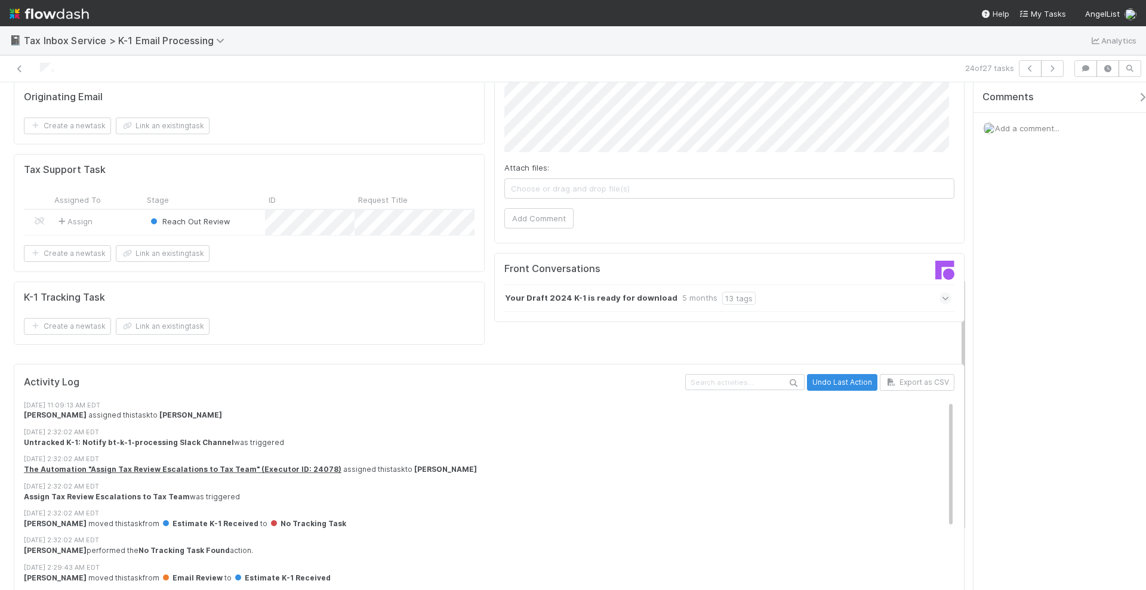
scroll to position [448, 0]
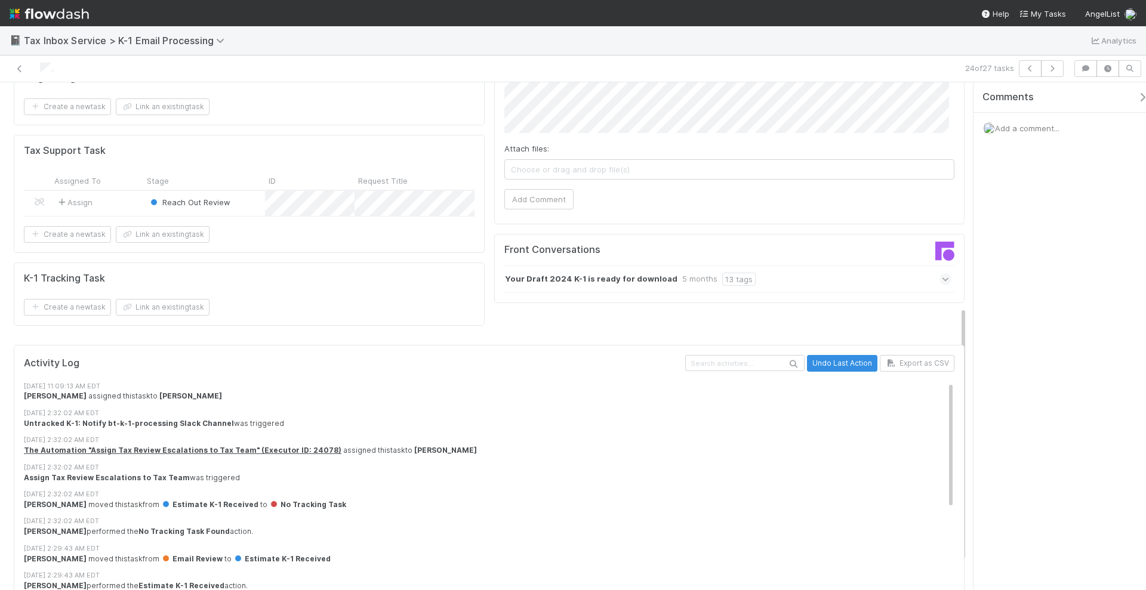
click at [606, 265] on div "Front Conversations Your Draft 2024 K-1 is ready for download 5 months 13 tags" at bounding box center [729, 268] width 471 height 69
click at [608, 273] on strong "Your Draft 2024 K-1 is ready for download" at bounding box center [591, 279] width 172 height 13
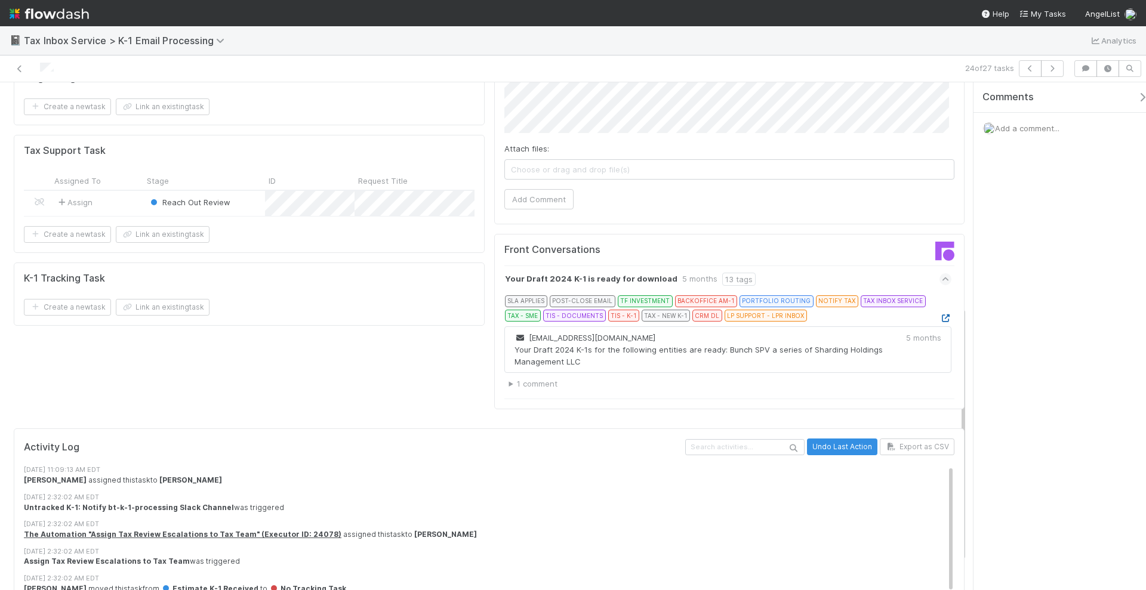
click at [939, 315] on icon at bounding box center [945, 319] width 12 height 8
click at [1016, 124] on span "Add a comment..." at bounding box center [1027, 129] width 64 height 10
click at [1030, 310] on button "Add Comment" at bounding box center [1027, 312] width 69 height 20
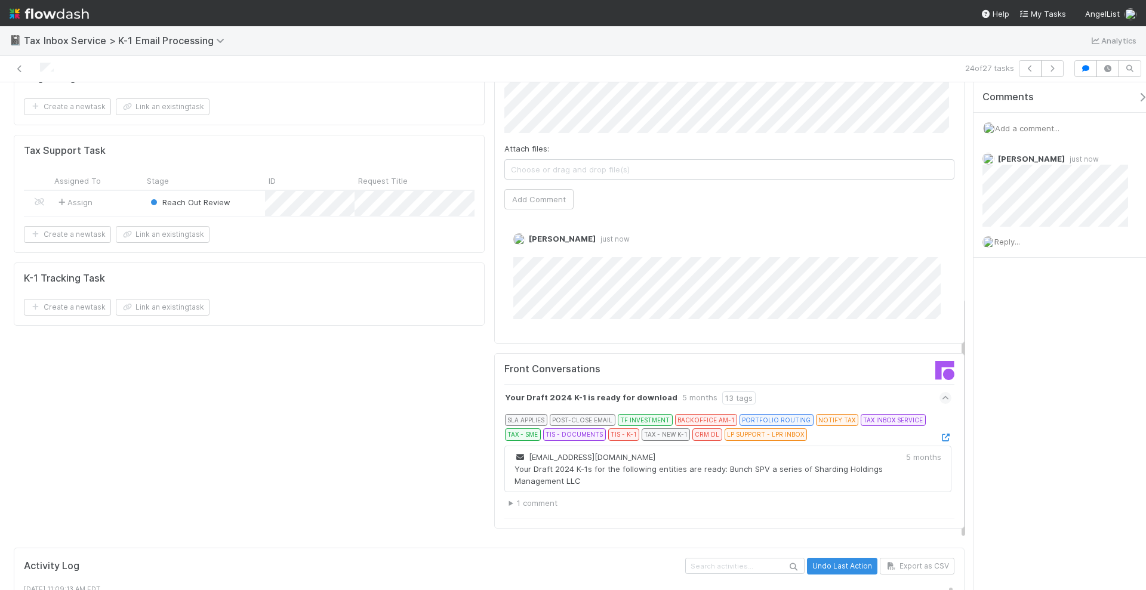
click at [1062, 526] on div "Comments Add a comment... Helen Vo just now Reply..." at bounding box center [1060, 336] width 172 height 509
click at [1027, 74] on button "button" at bounding box center [1030, 68] width 23 height 17
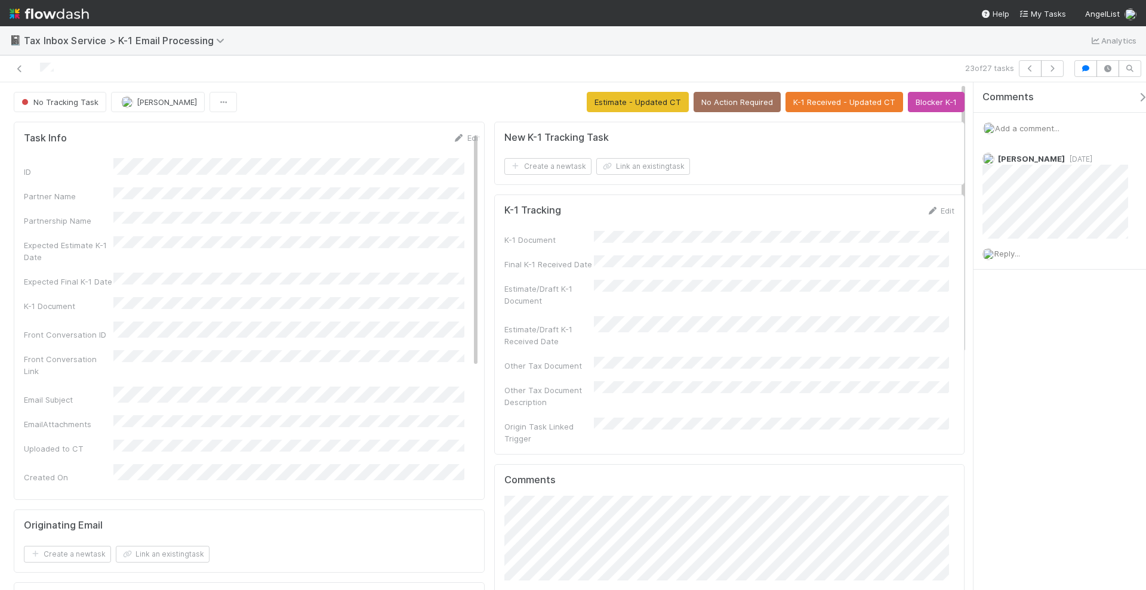
click at [1030, 125] on span "Add a comment..." at bounding box center [1027, 129] width 64 height 10
click at [1027, 309] on button "Add Comment" at bounding box center [1027, 312] width 69 height 20
click at [1030, 75] on button "button" at bounding box center [1030, 68] width 23 height 17
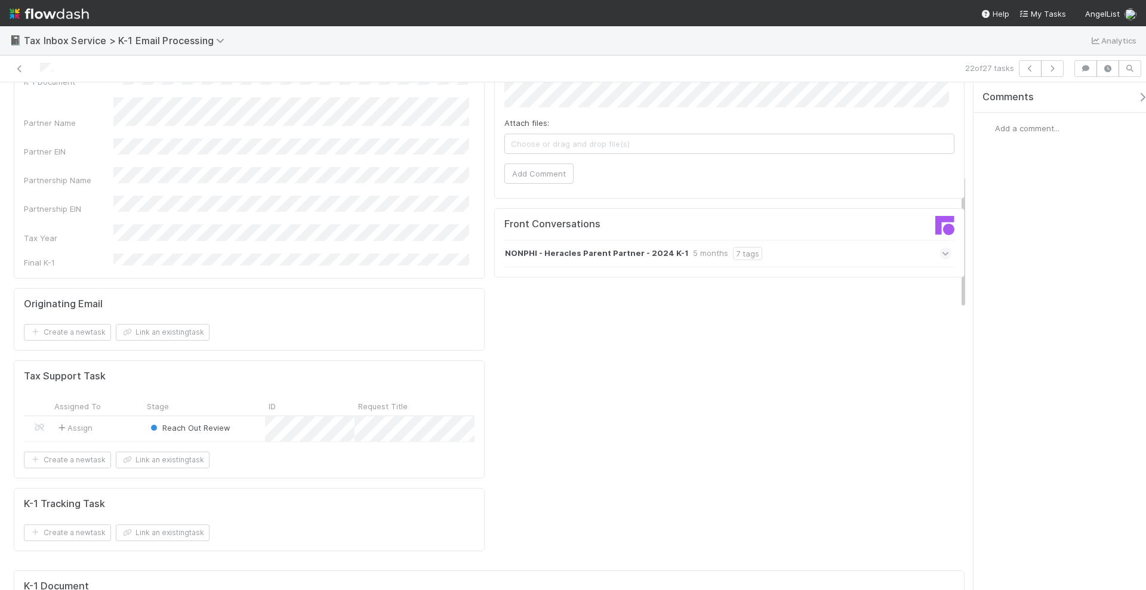
scroll to position [522, 0]
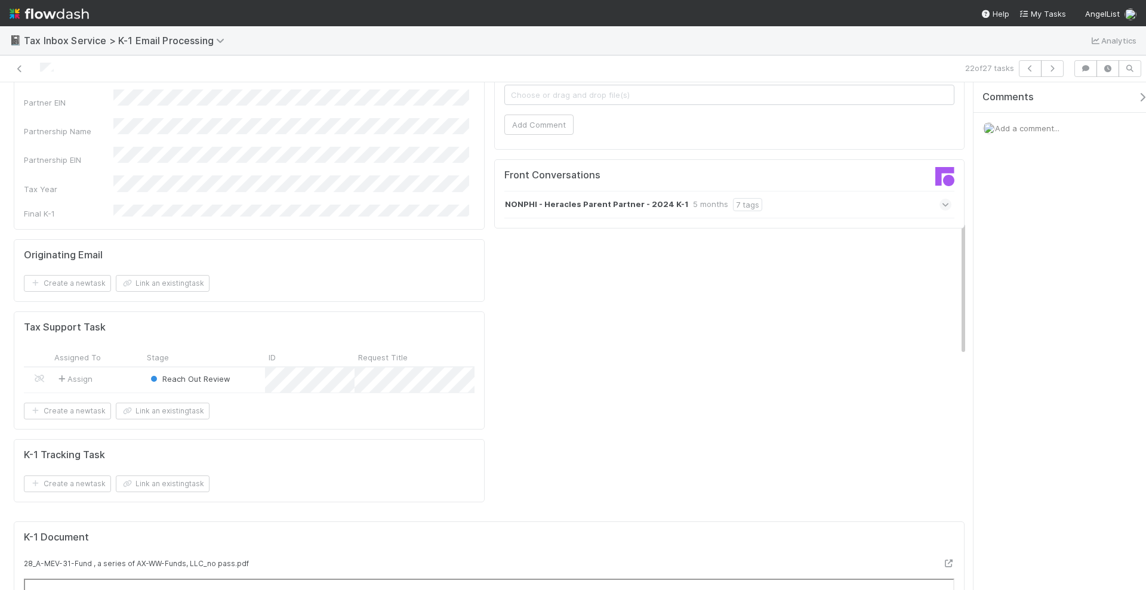
click at [942, 199] on icon at bounding box center [946, 205] width 8 height 12
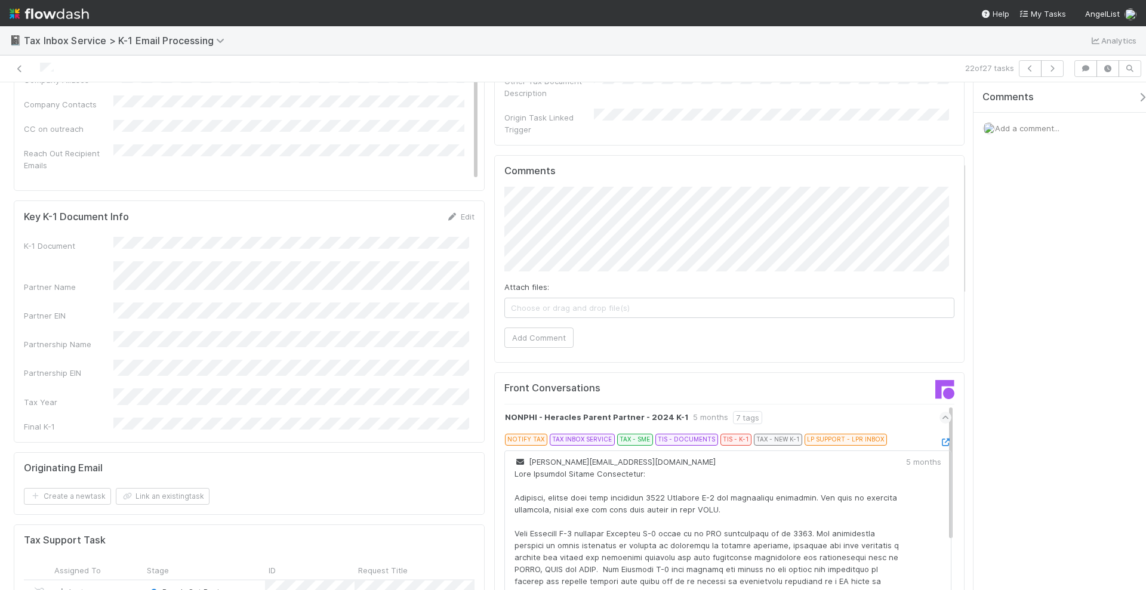
scroll to position [298, 0]
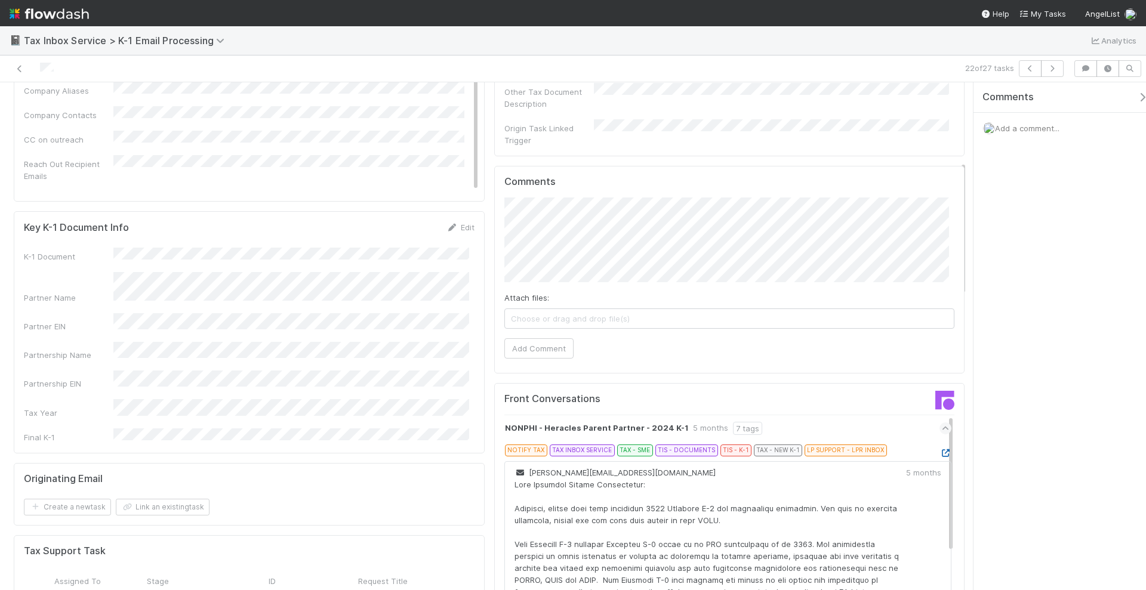
click at [939, 449] on icon at bounding box center [945, 453] width 12 height 8
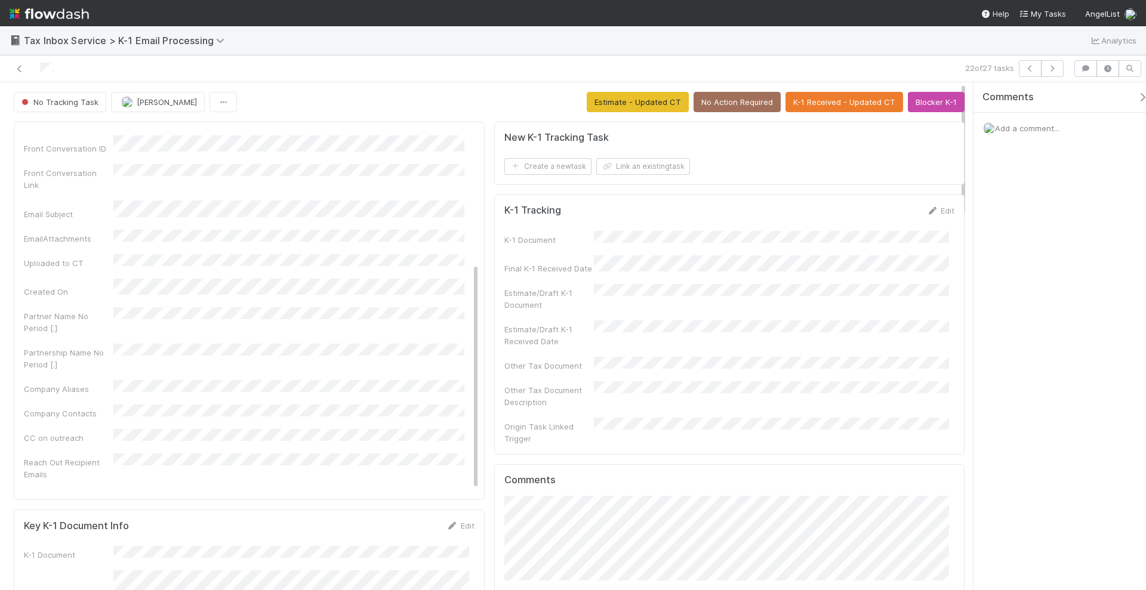
click at [1015, 128] on span "Add a comment..." at bounding box center [1027, 129] width 64 height 10
click at [1028, 311] on button "Add Comment" at bounding box center [1027, 312] width 69 height 20
click at [1025, 64] on button "button" at bounding box center [1030, 68] width 23 height 17
click at [1033, 131] on span "Add a comment..." at bounding box center [1027, 129] width 64 height 10
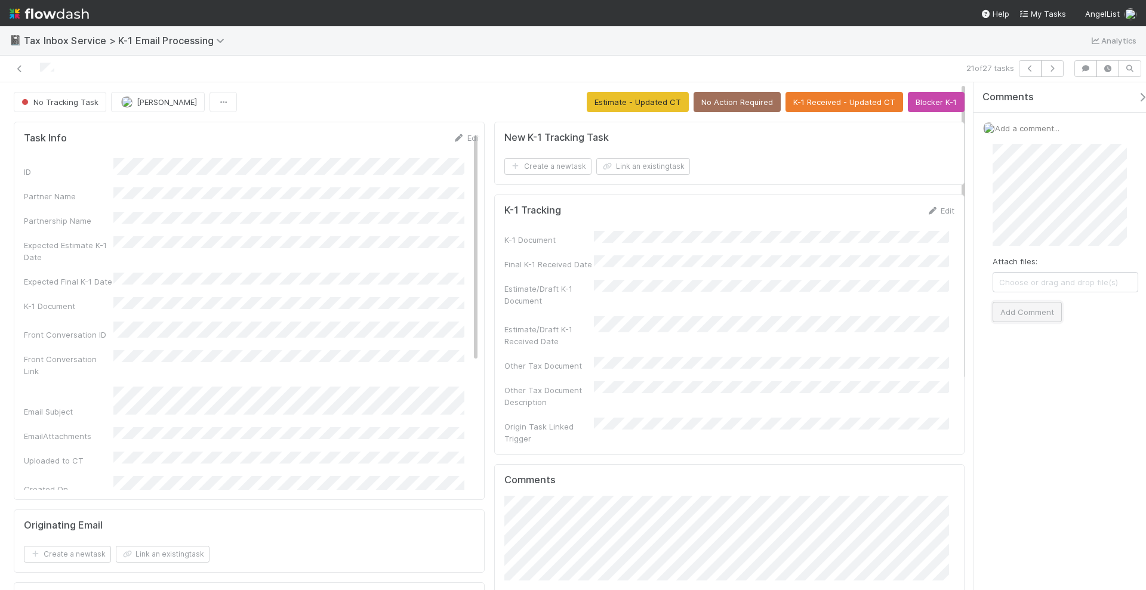
click at [1038, 311] on button "Add Comment" at bounding box center [1027, 312] width 69 height 20
click at [920, 101] on button "Blocker K-1" at bounding box center [936, 102] width 57 height 20
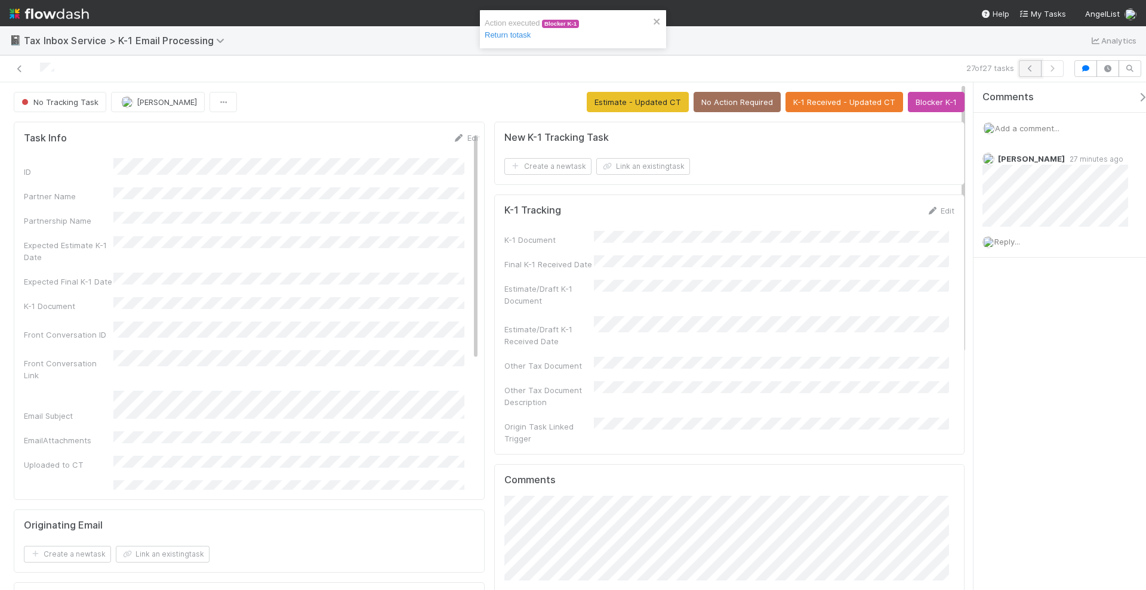
click at [1026, 67] on icon "button" at bounding box center [1030, 68] width 12 height 7
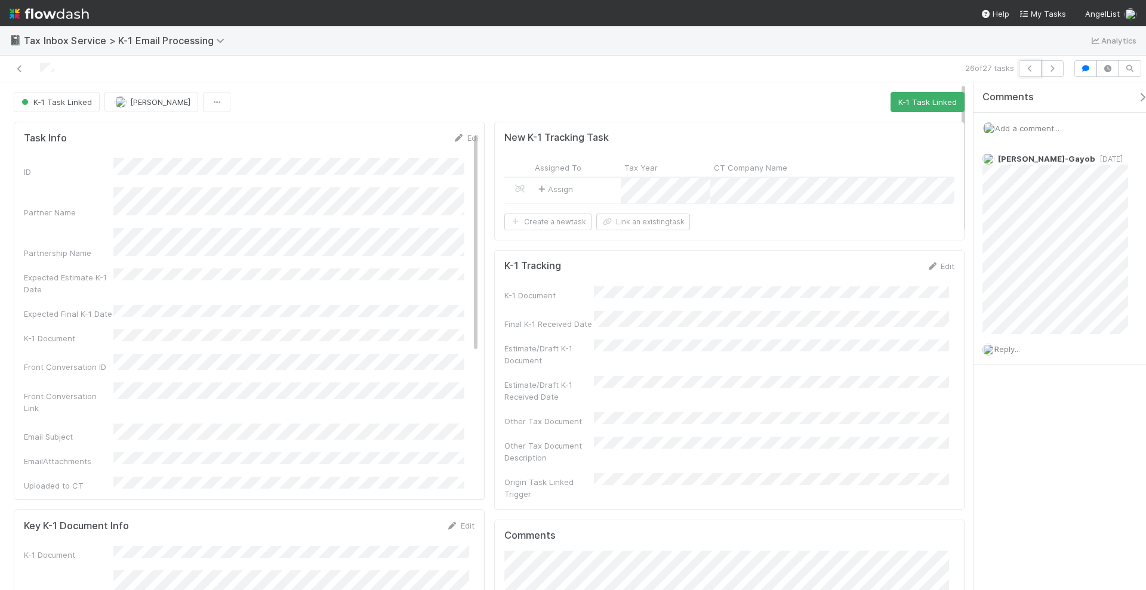
click at [1024, 65] on button "button" at bounding box center [1030, 68] width 23 height 17
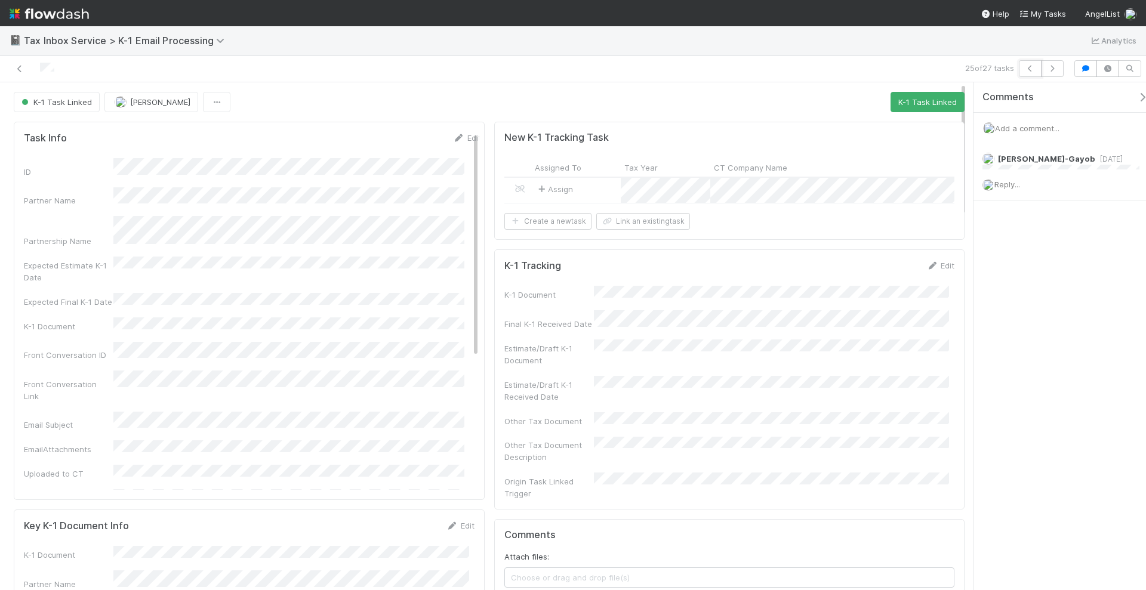
click at [1024, 65] on button "button" at bounding box center [1030, 68] width 23 height 17
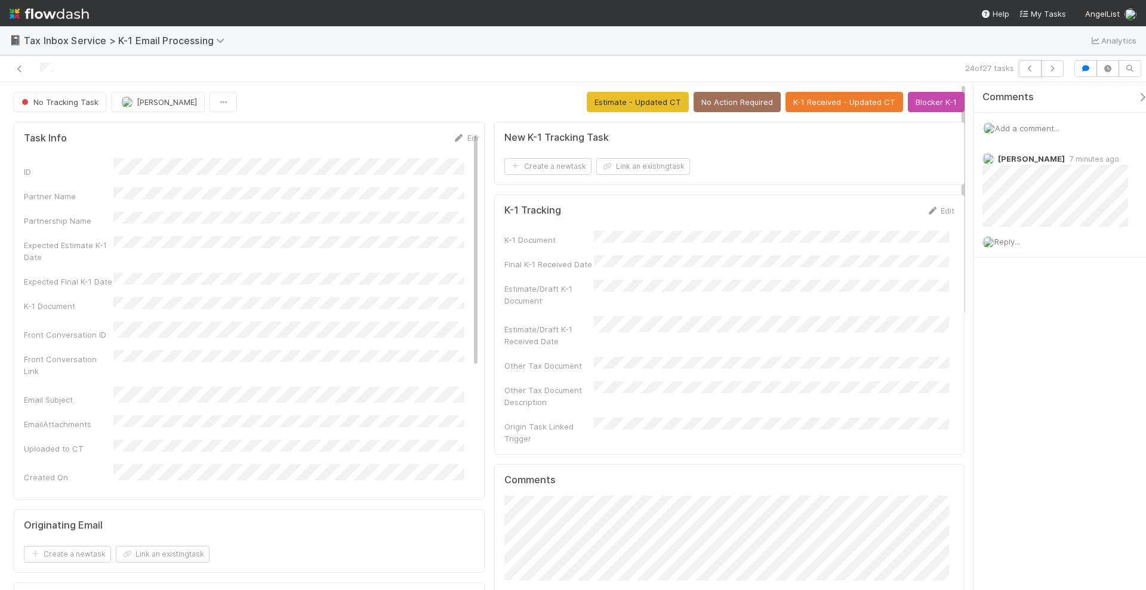
click at [1024, 65] on button "button" at bounding box center [1030, 68] width 23 height 17
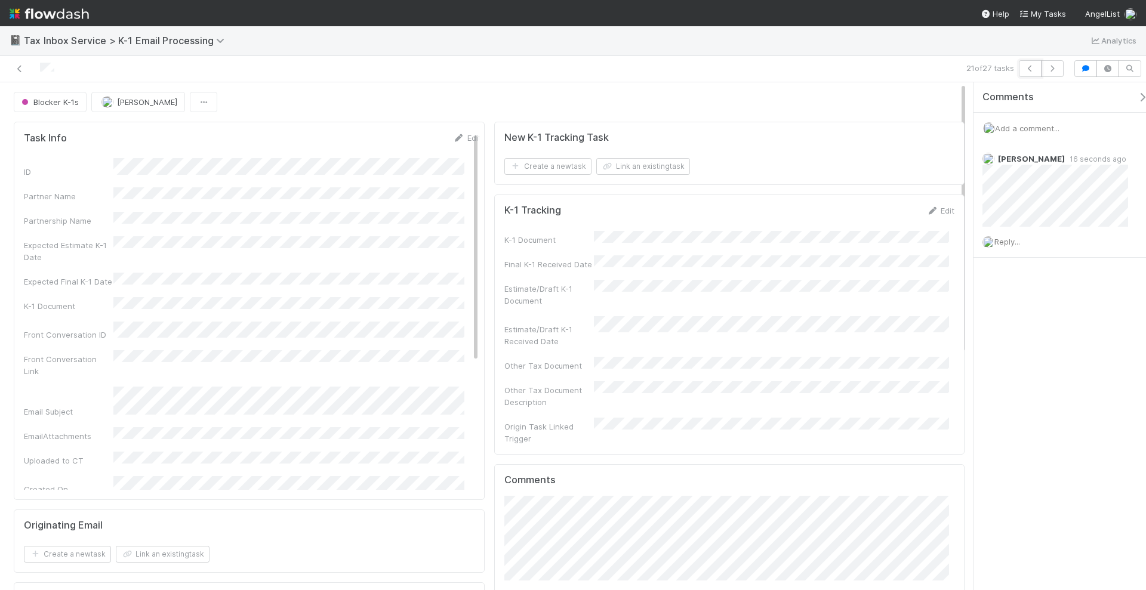
click at [1024, 65] on button "button" at bounding box center [1030, 68] width 23 height 17
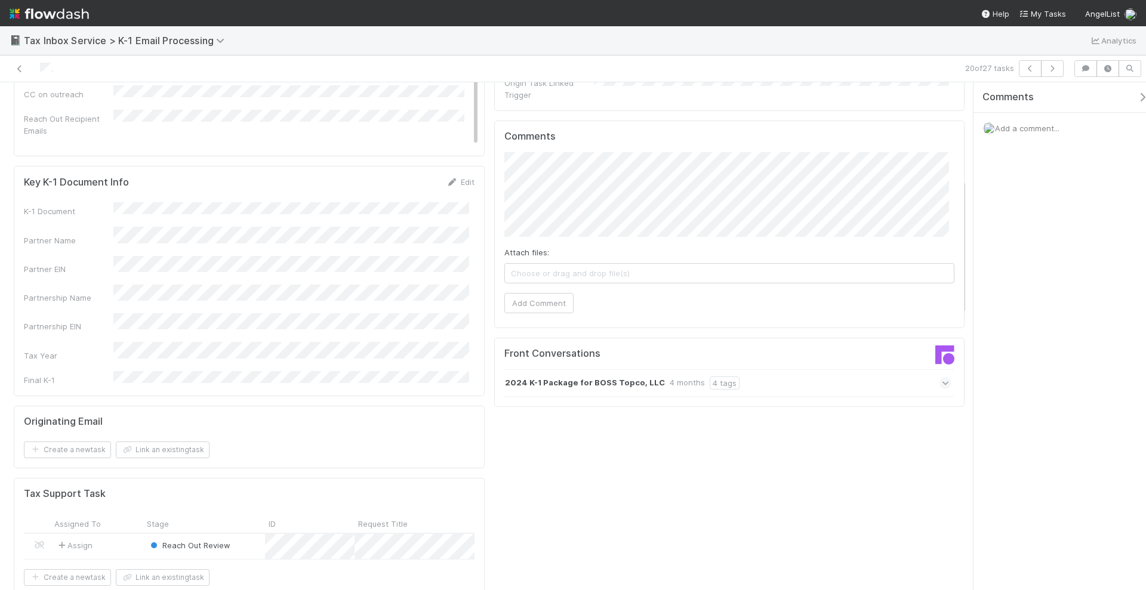
scroll to position [373, 0]
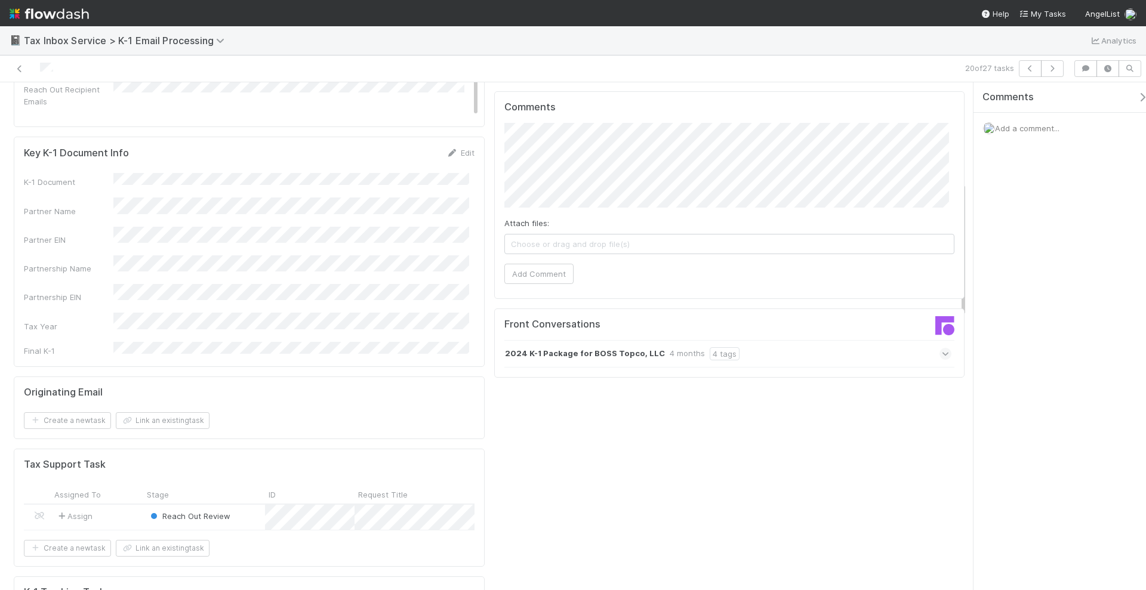
click at [939, 348] on span at bounding box center [945, 354] width 12 height 12
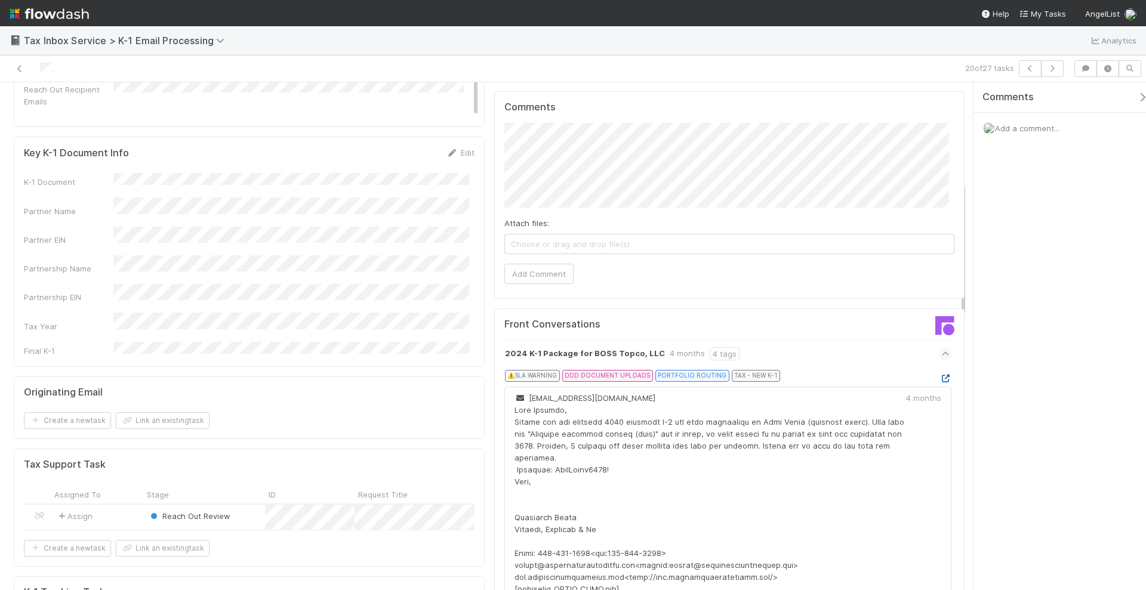
click at [939, 375] on icon at bounding box center [945, 379] width 12 height 8
click at [1027, 133] on div "Add a comment..." at bounding box center [1066, 128] width 184 height 31
click at [1028, 121] on div "Add a comment..." at bounding box center [1066, 128] width 184 height 31
click at [1014, 132] on div "Add a comment..." at bounding box center [1066, 128] width 184 height 31
click at [1014, 128] on span "Add a comment..." at bounding box center [1027, 129] width 64 height 10
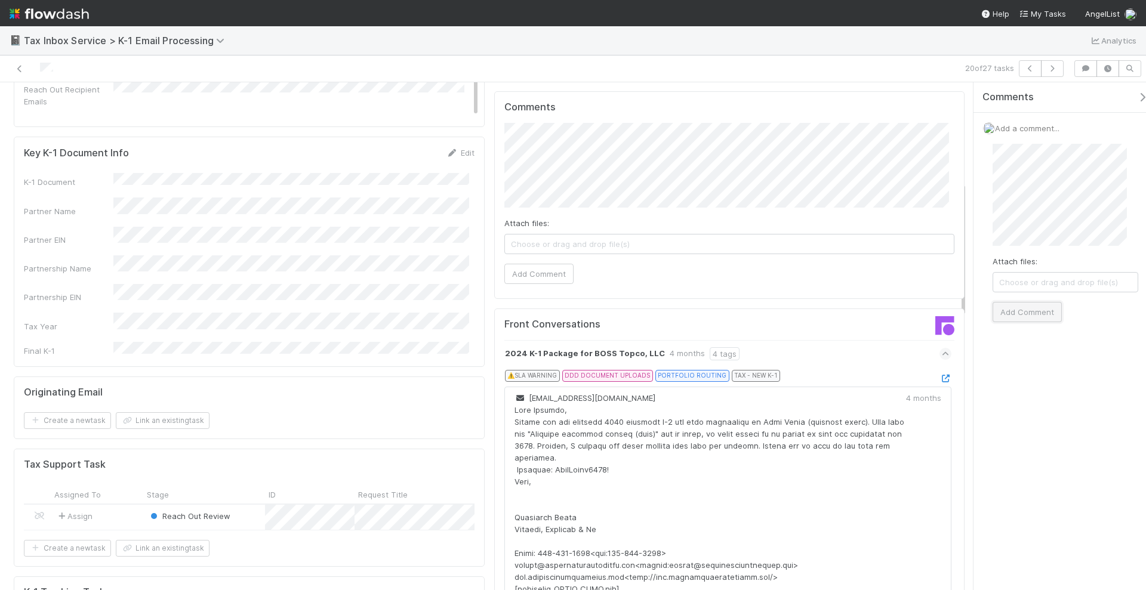
click at [1031, 309] on button "Add Comment" at bounding box center [1027, 312] width 69 height 20
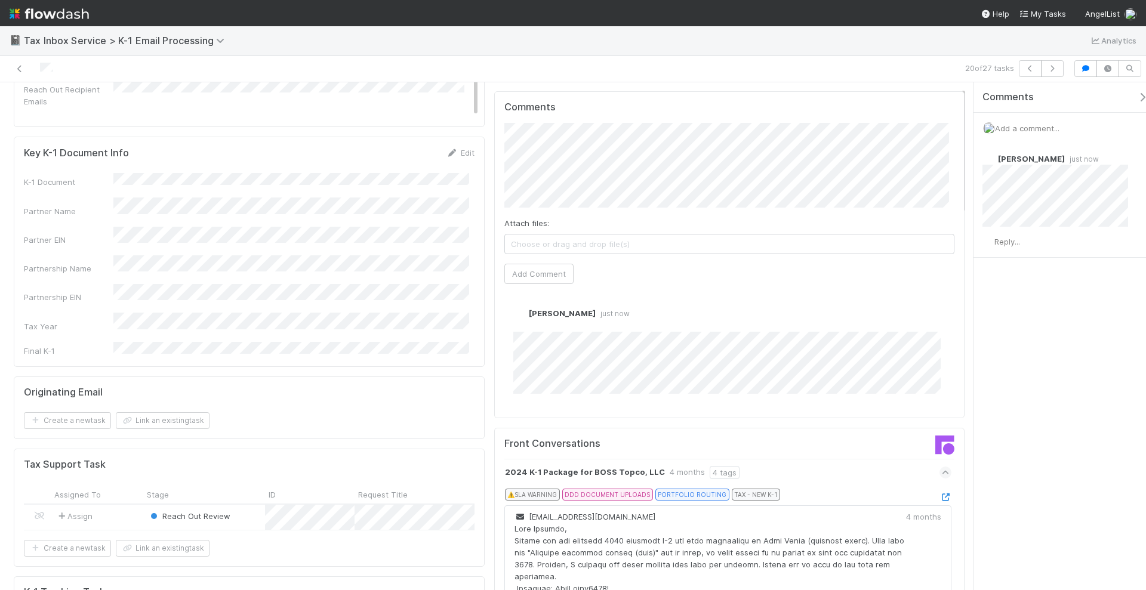
scroll to position [0, 0]
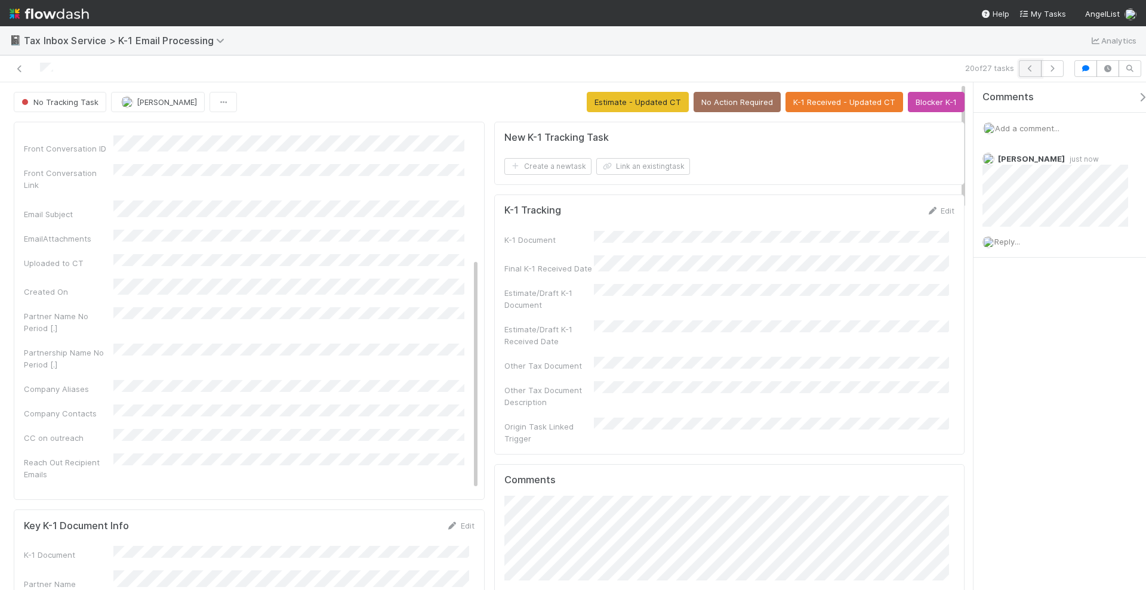
click at [1039, 68] on button "button" at bounding box center [1030, 68] width 23 height 17
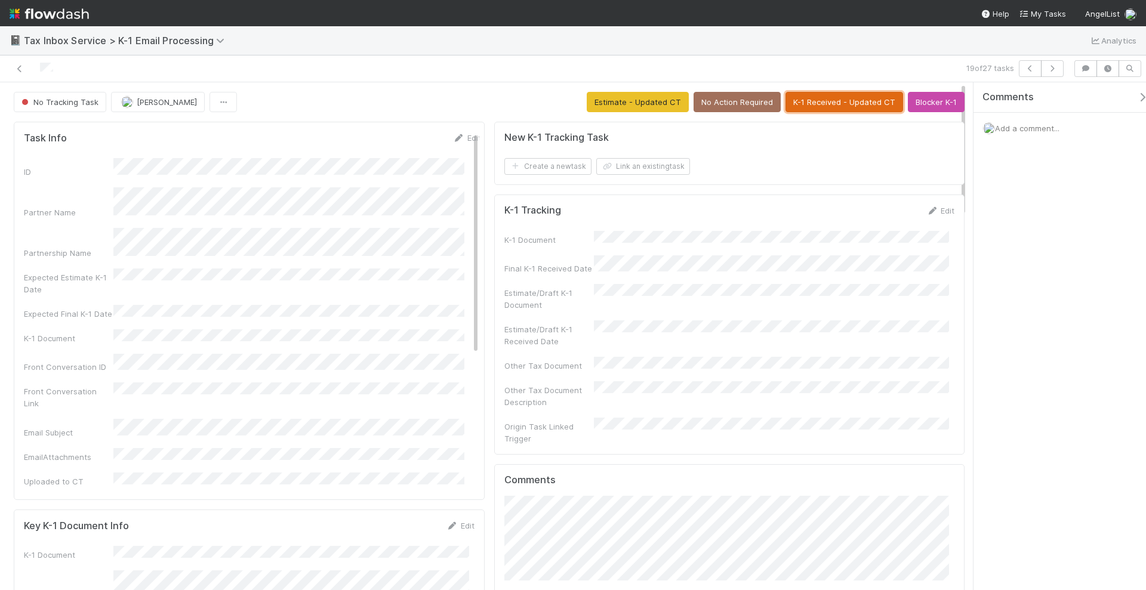
click at [822, 101] on button "K-1 Received - Updated CT" at bounding box center [844, 102] width 118 height 20
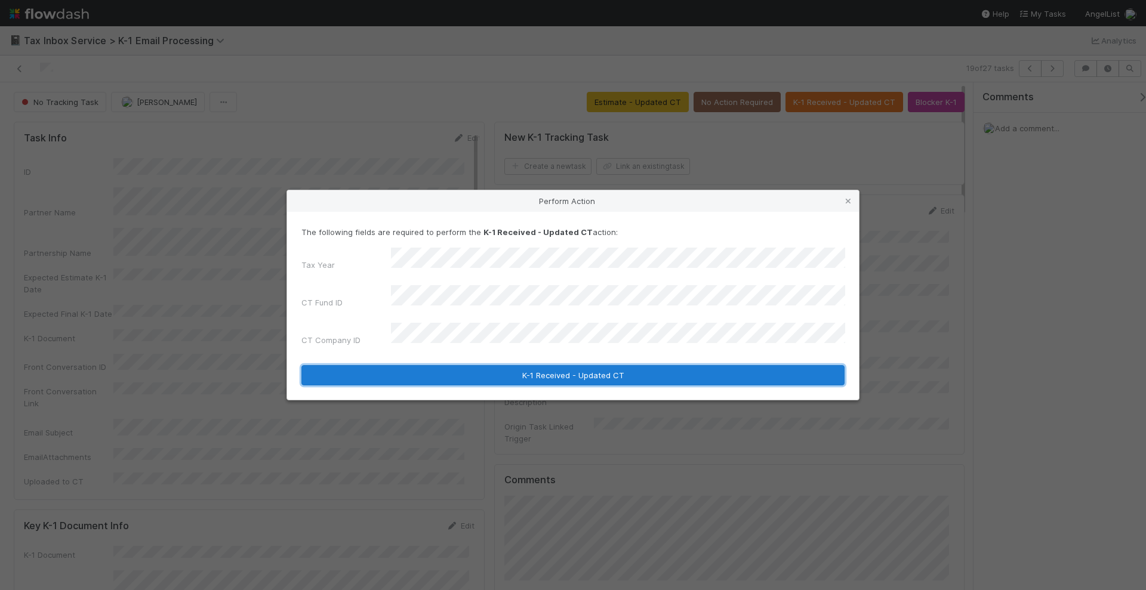
click at [501, 373] on button "K-1 Received - Updated CT" at bounding box center [572, 375] width 543 height 20
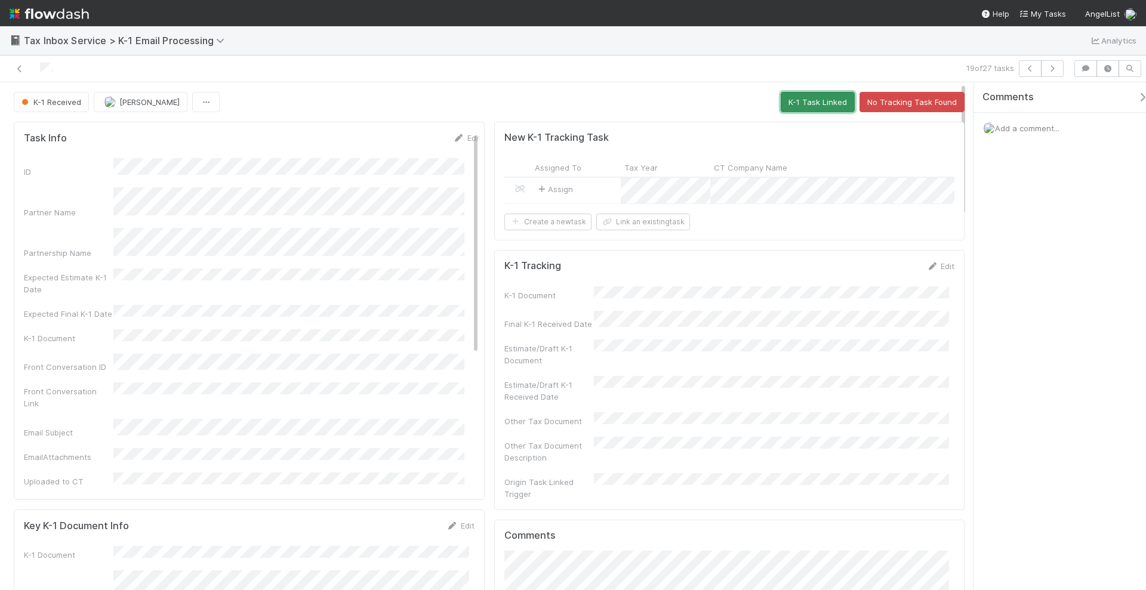
click at [816, 93] on button "K-1 Task Linked" at bounding box center [818, 102] width 74 height 20
click at [1058, 224] on div "Comments Add a comment..." at bounding box center [1060, 336] width 172 height 509
click at [1034, 65] on icon "button" at bounding box center [1030, 68] width 12 height 7
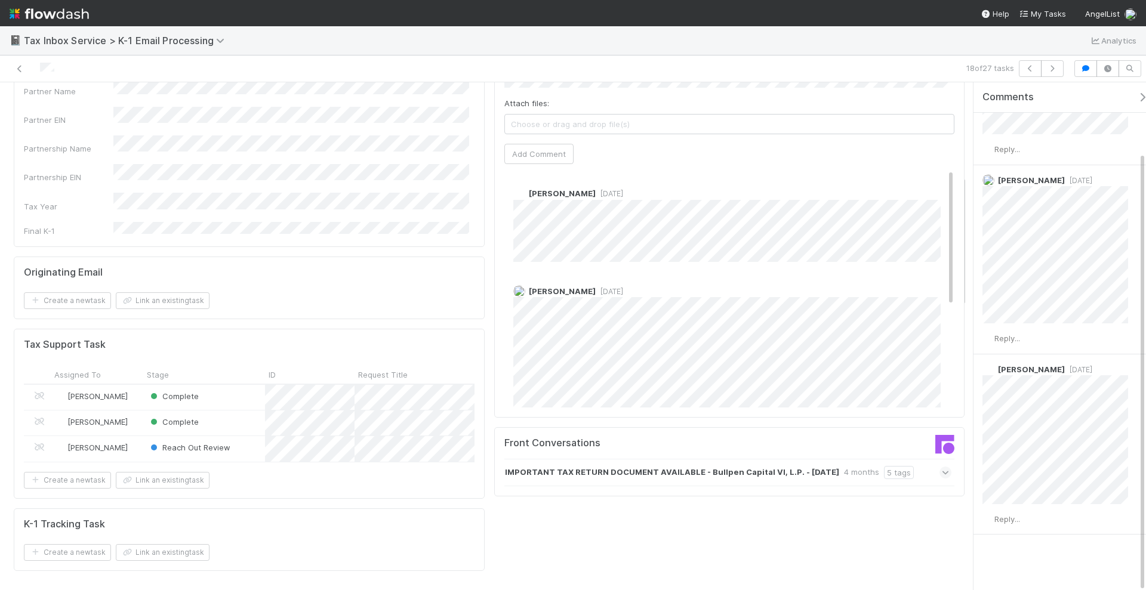
scroll to position [522, 0]
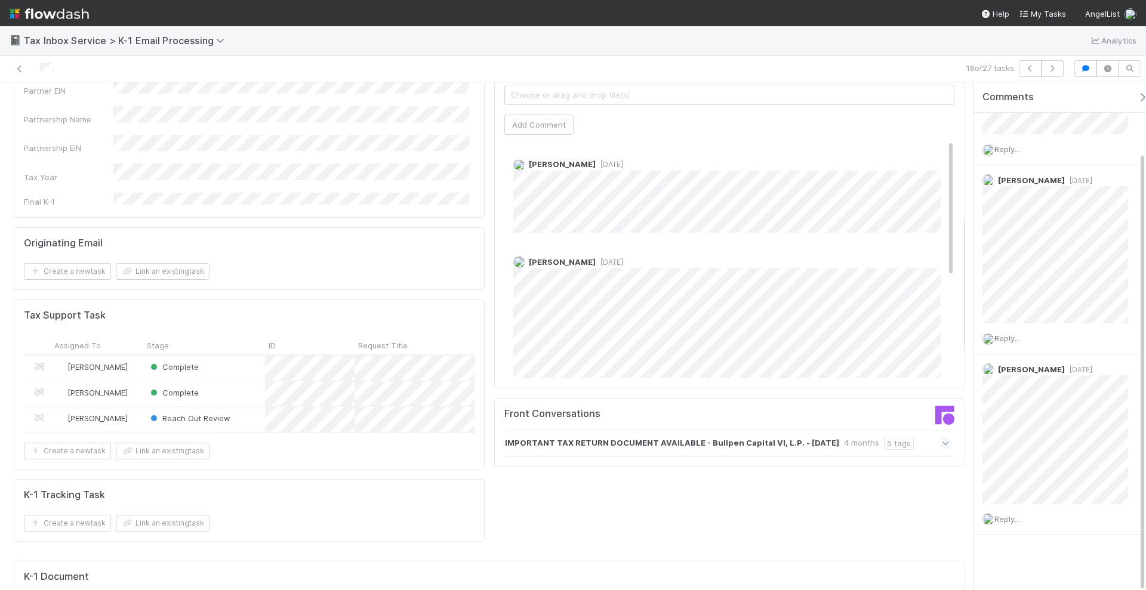
click at [942, 438] on icon at bounding box center [946, 444] width 8 height 12
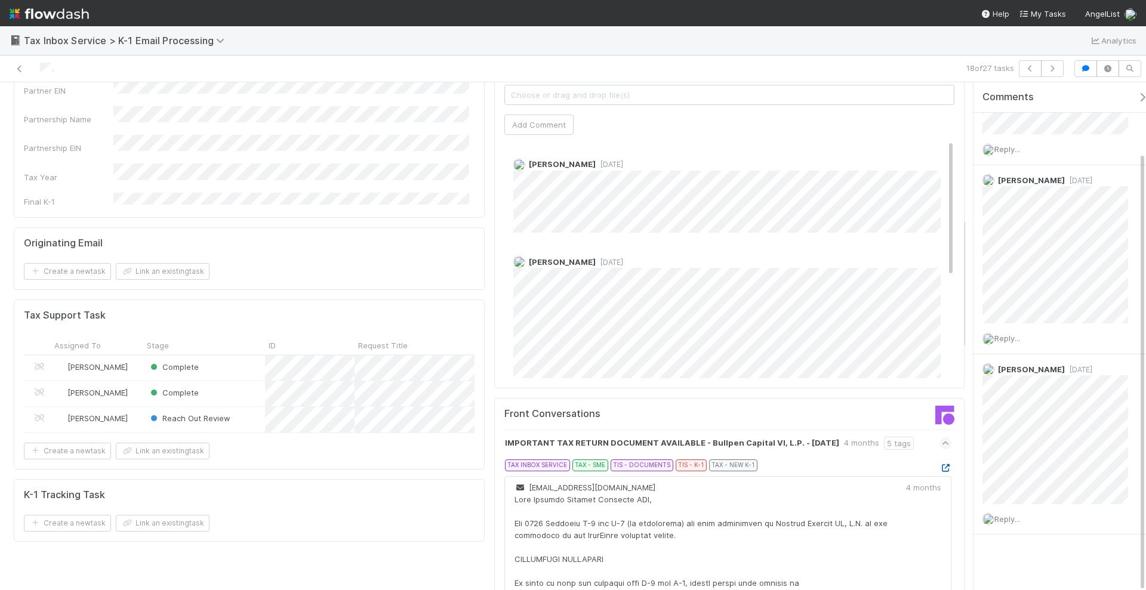
click at [939, 464] on icon at bounding box center [945, 468] width 12 height 8
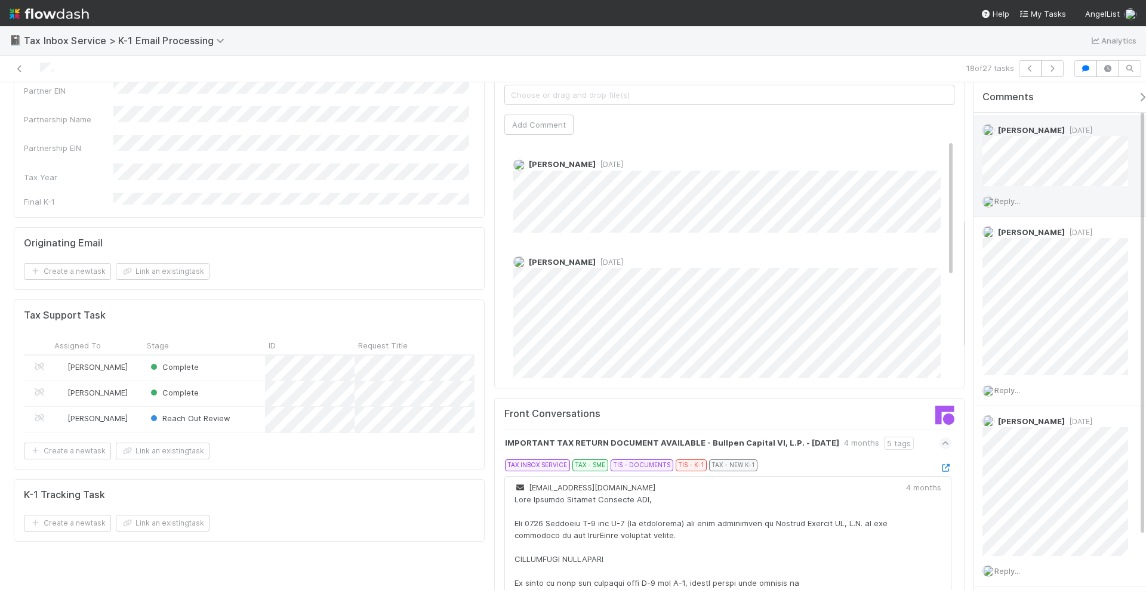
scroll to position [0, 0]
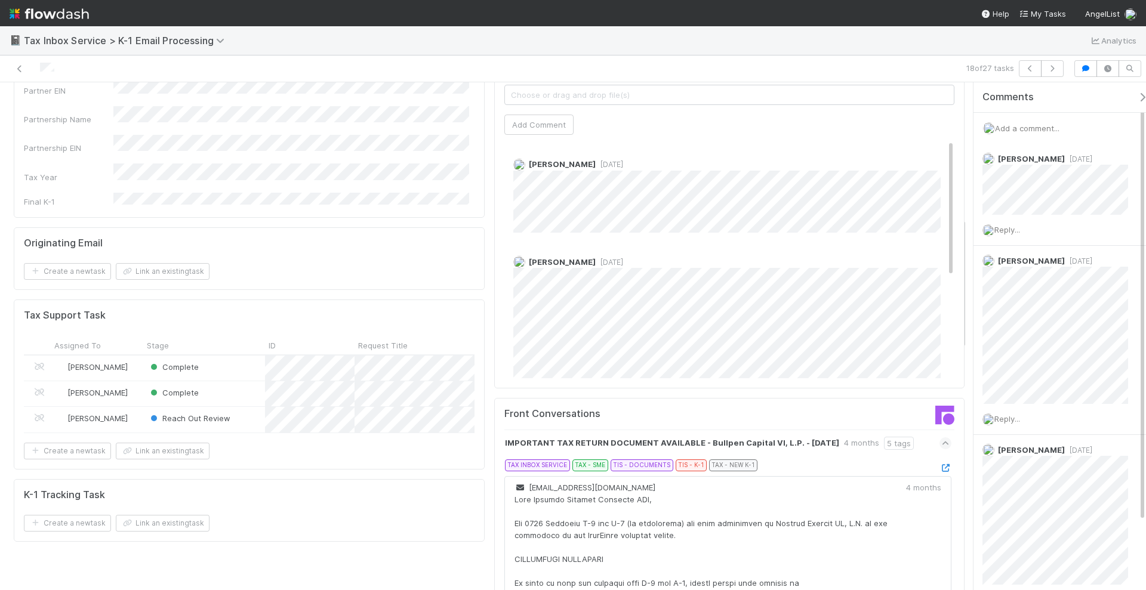
click at [1043, 125] on span "Add a comment..." at bounding box center [1027, 129] width 64 height 10
click at [1042, 303] on button "Add Comment" at bounding box center [1027, 312] width 69 height 20
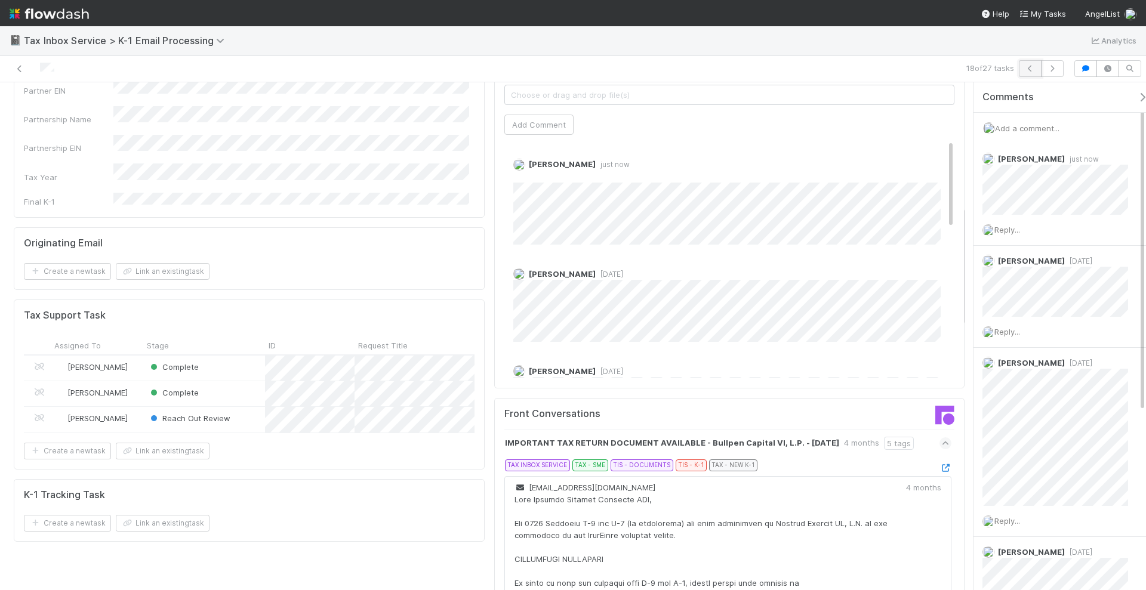
click at [1031, 72] on button "button" at bounding box center [1030, 68] width 23 height 17
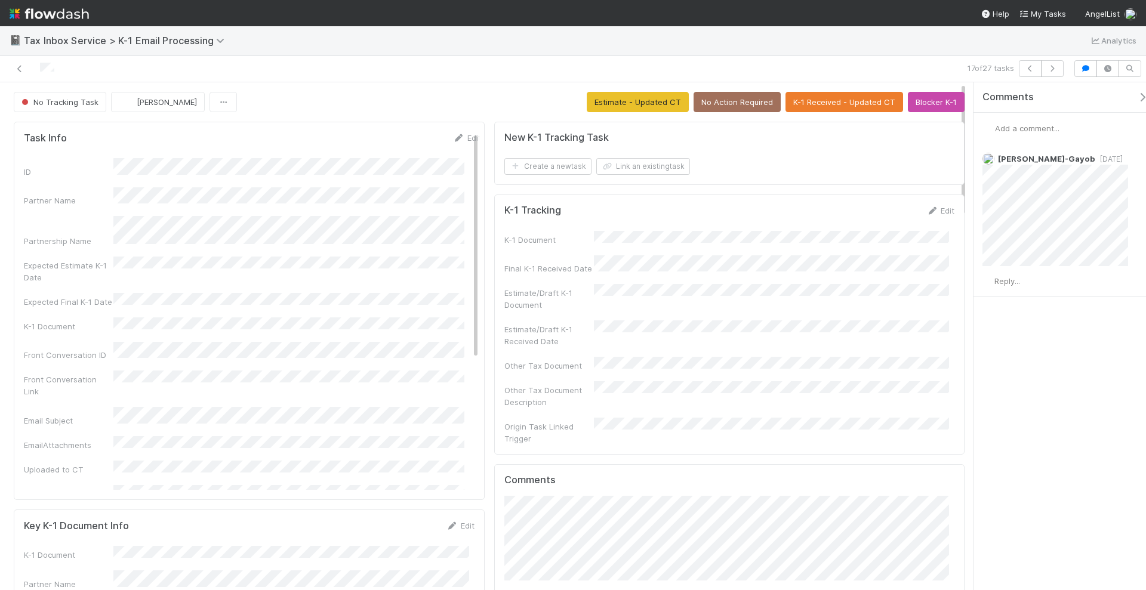
click at [1025, 130] on span "Add a comment..." at bounding box center [1027, 129] width 64 height 10
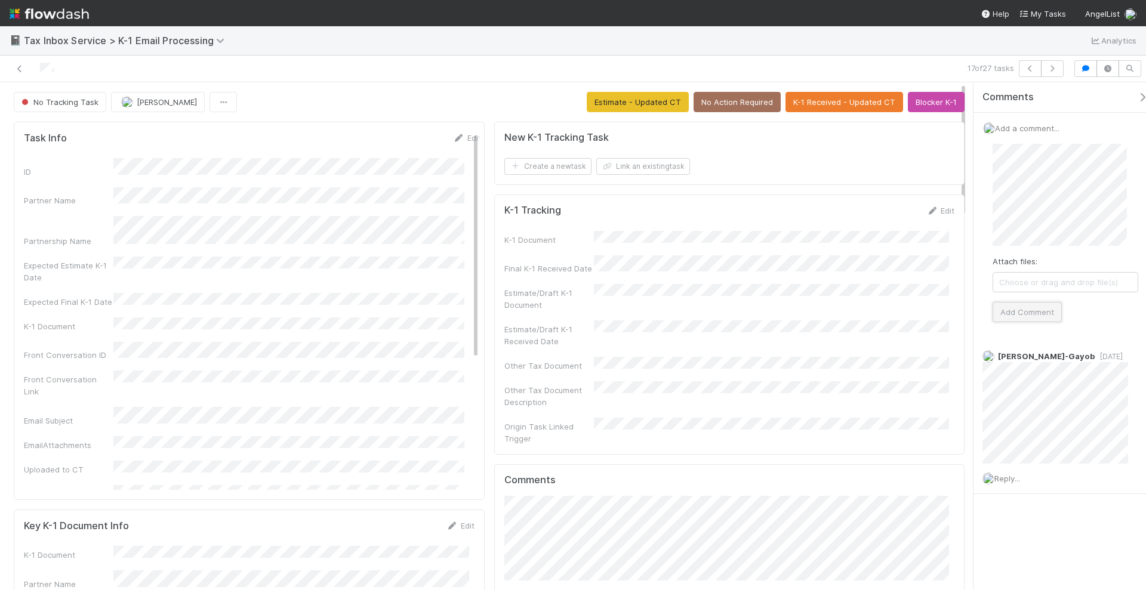
click at [1028, 318] on button "Add Comment" at bounding box center [1027, 312] width 69 height 20
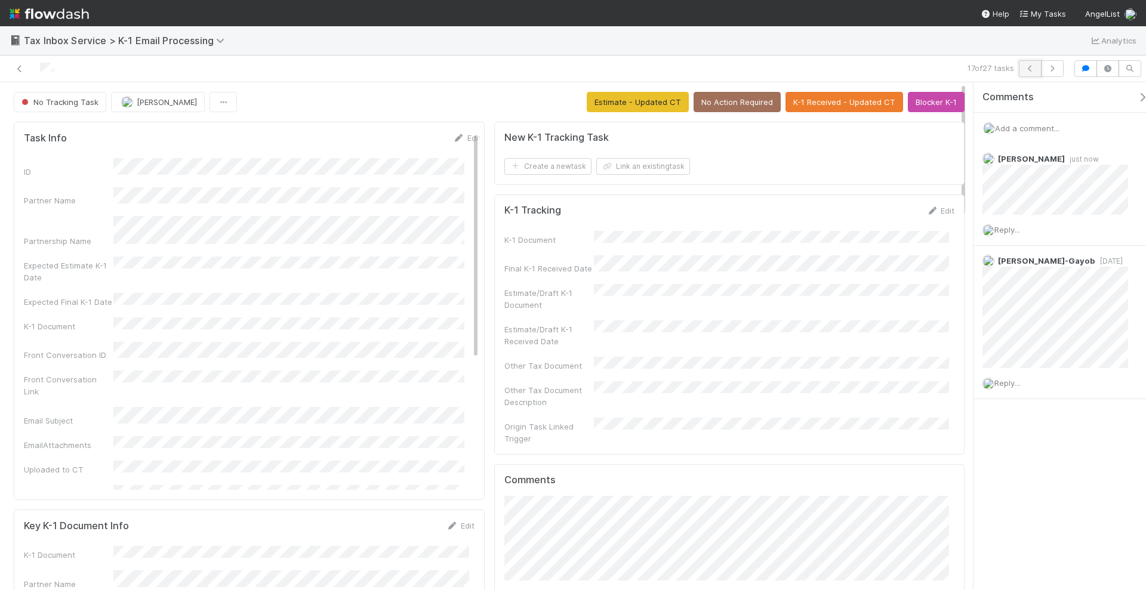
click at [1036, 70] on icon "button" at bounding box center [1030, 68] width 12 height 7
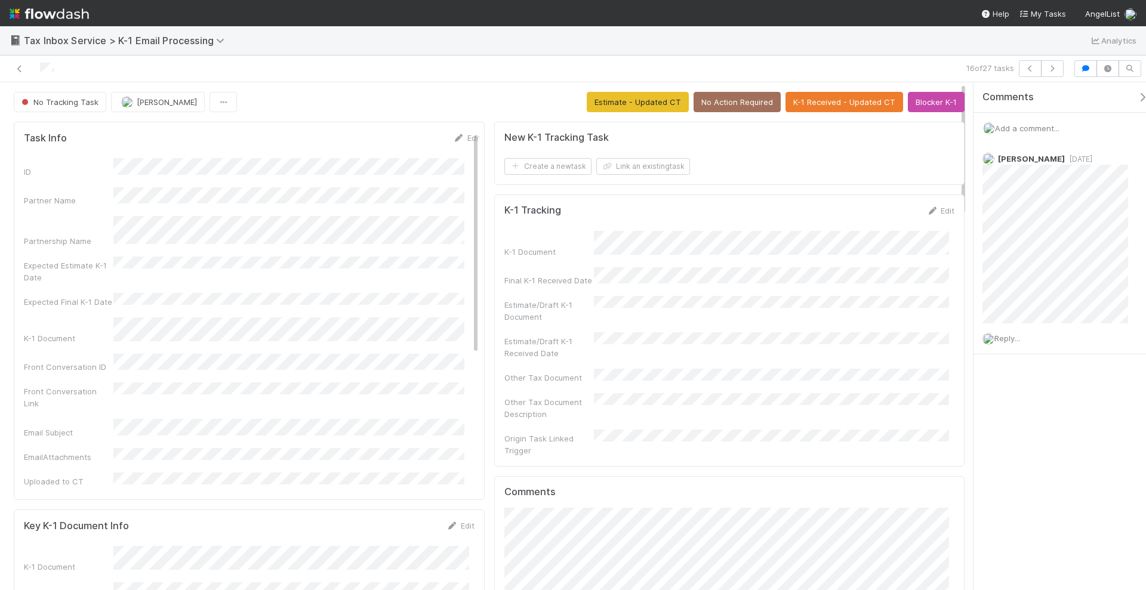
click at [1021, 124] on span "Add a comment..." at bounding box center [1027, 129] width 64 height 10
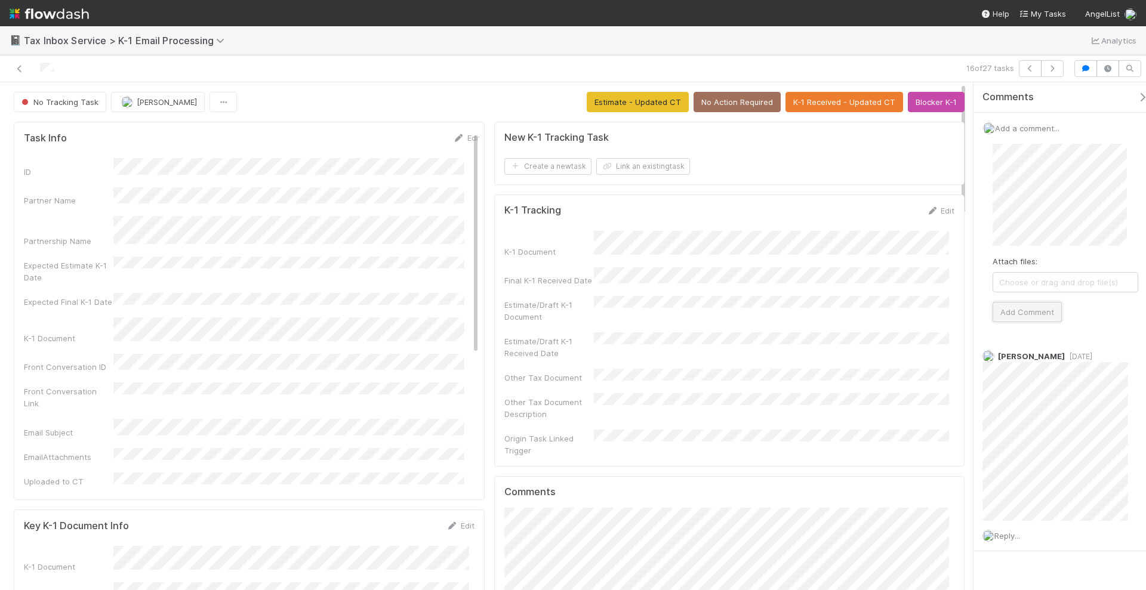
click at [1008, 307] on button "Add Comment" at bounding box center [1027, 312] width 69 height 20
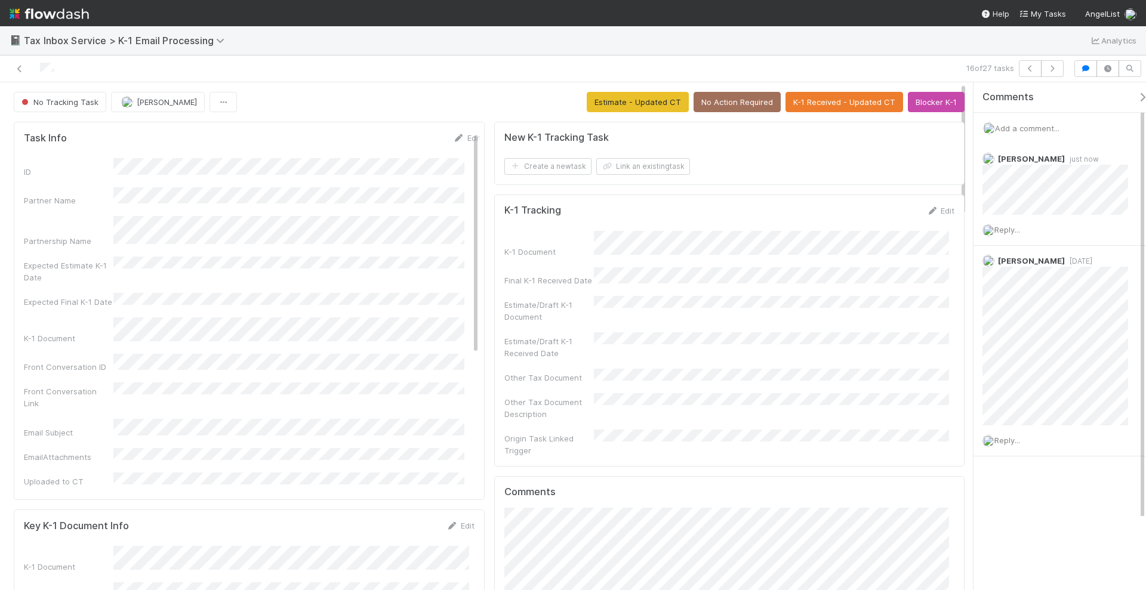
click at [999, 48] on div "📓 Tax Inbox Service > K-1 Email Processing Analytics" at bounding box center [573, 40] width 1146 height 29
click at [1036, 70] on icon "button" at bounding box center [1030, 68] width 12 height 7
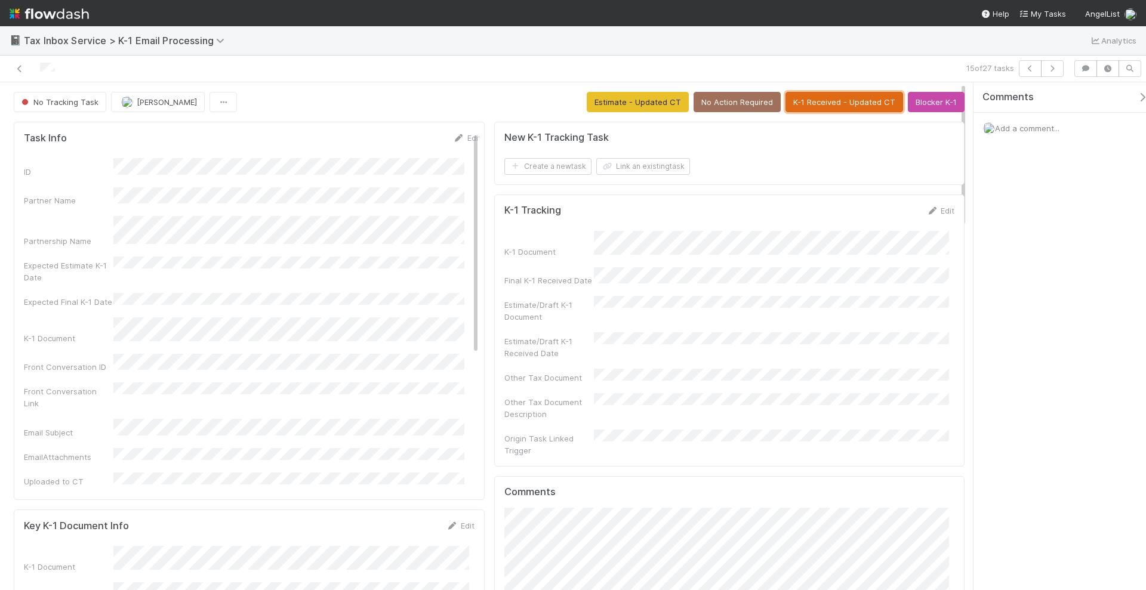
click at [857, 107] on button "K-1 Received - Updated CT" at bounding box center [844, 102] width 118 height 20
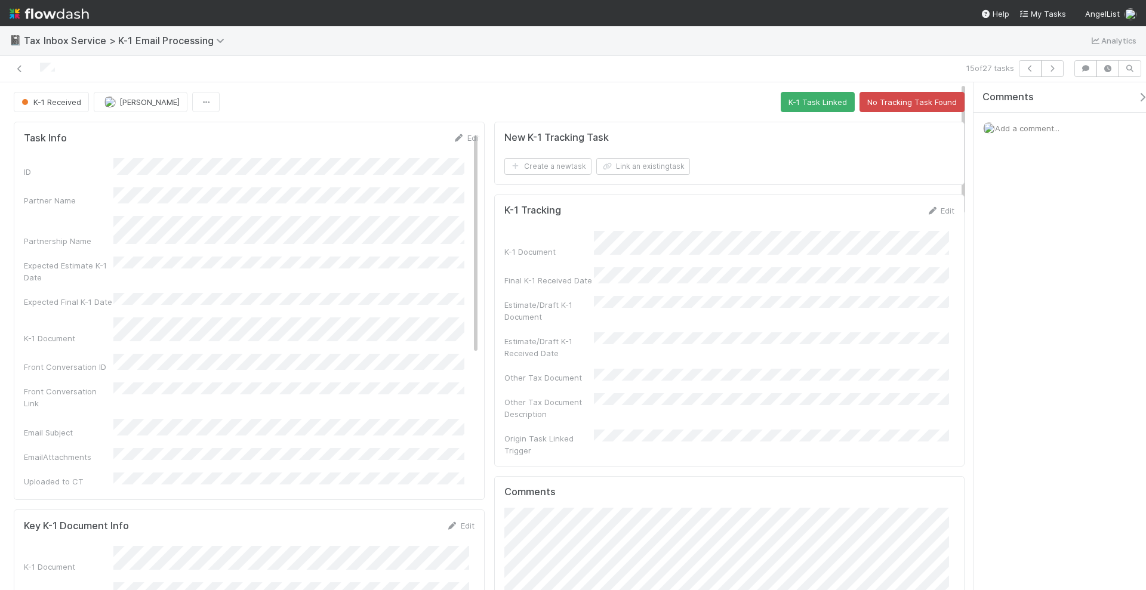
click at [669, 161] on button "Link an existing task" at bounding box center [643, 166] width 94 height 17
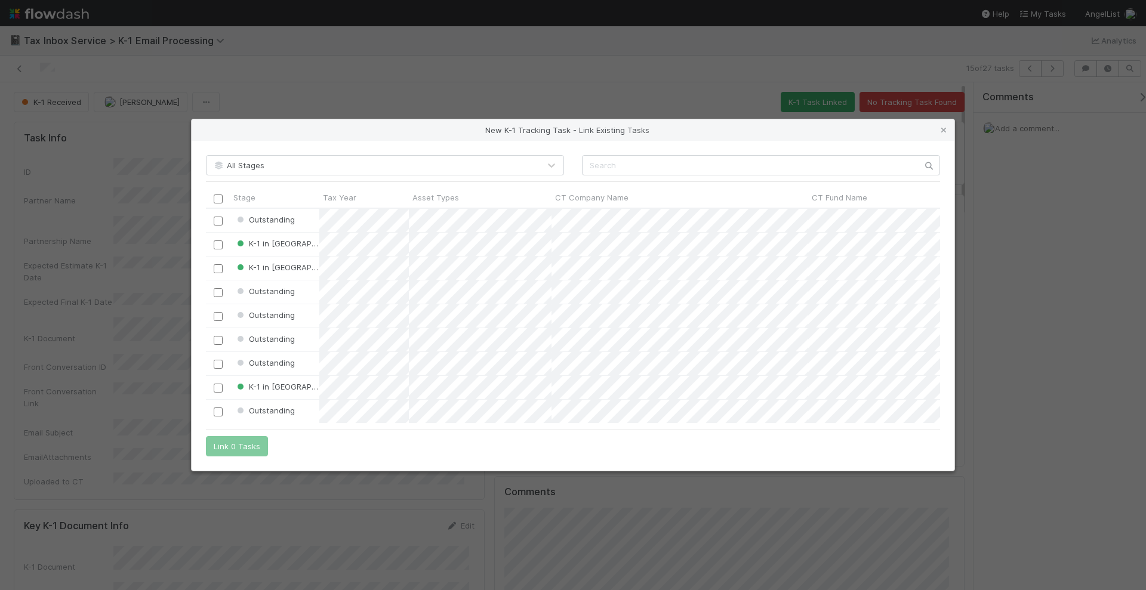
scroll to position [204, 723]
click at [944, 124] on link at bounding box center [944, 130] width 12 height 12
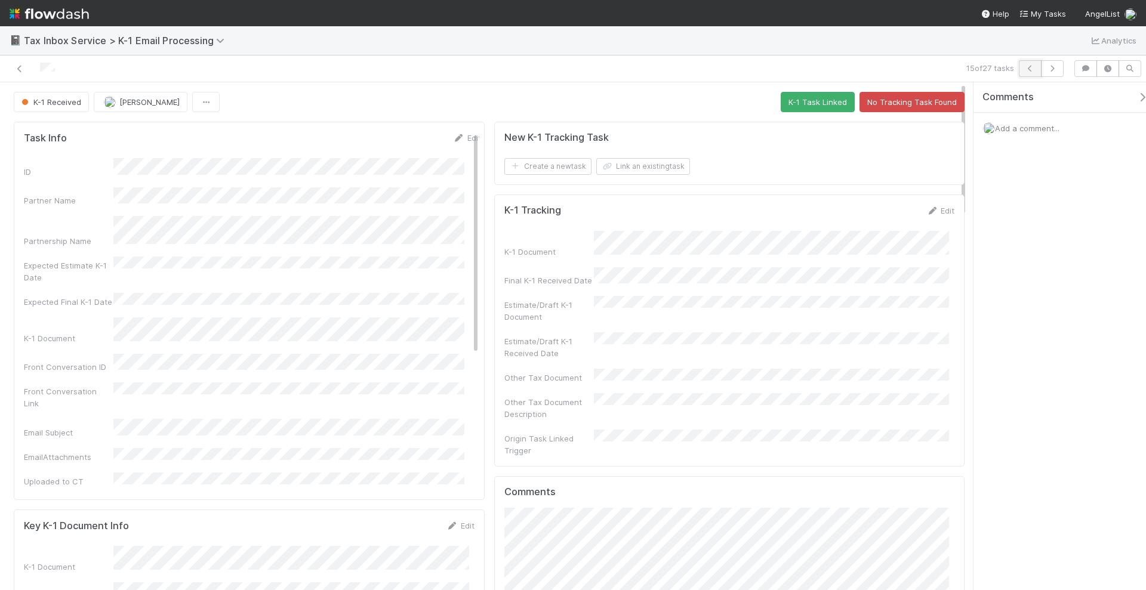
click at [1031, 68] on icon "button" at bounding box center [1030, 68] width 12 height 7
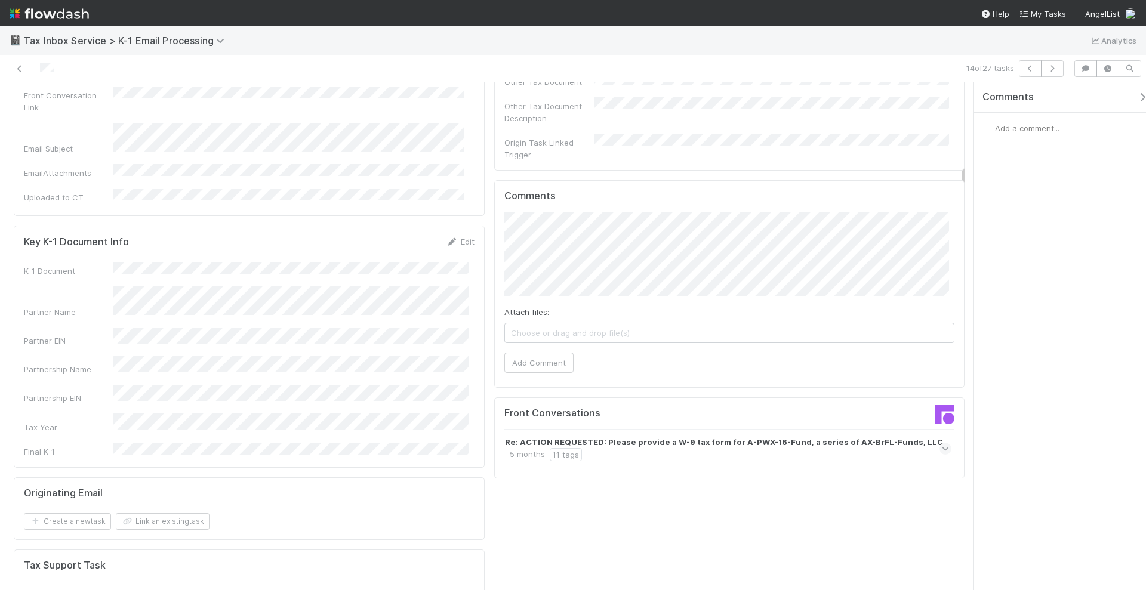
scroll to position [298, 0]
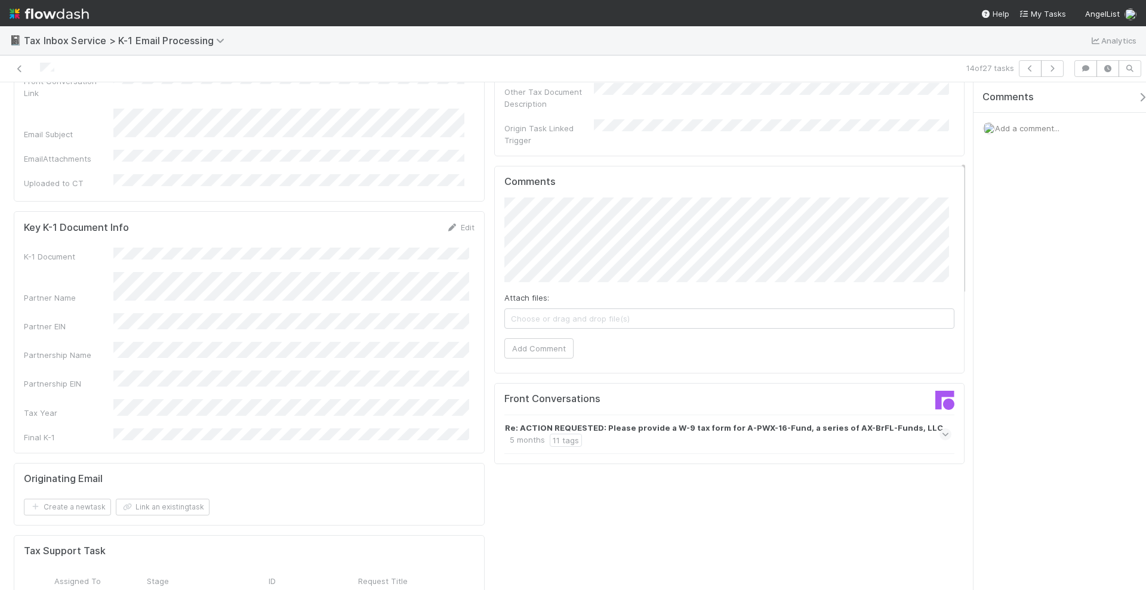
click at [942, 429] on icon at bounding box center [946, 435] width 8 height 12
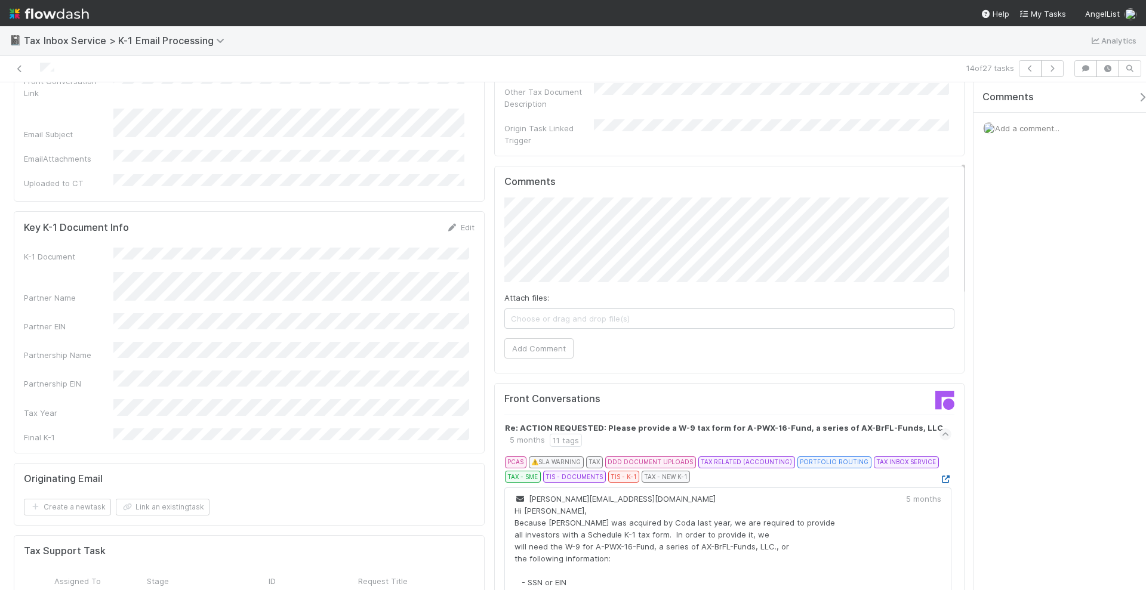
click at [939, 476] on icon at bounding box center [945, 480] width 12 height 8
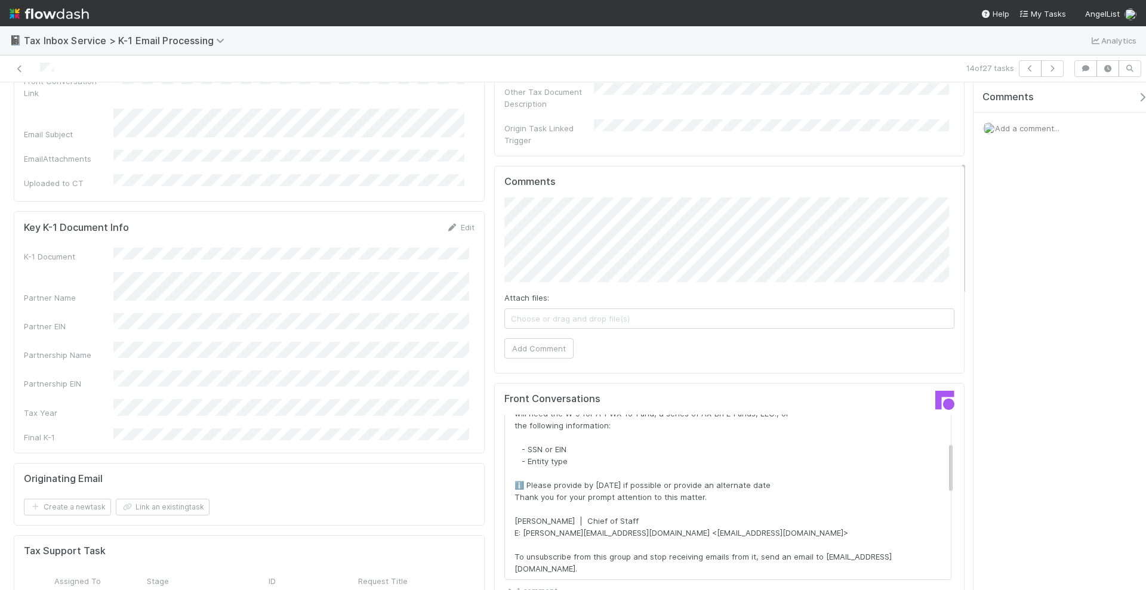
scroll to position [149, 0]
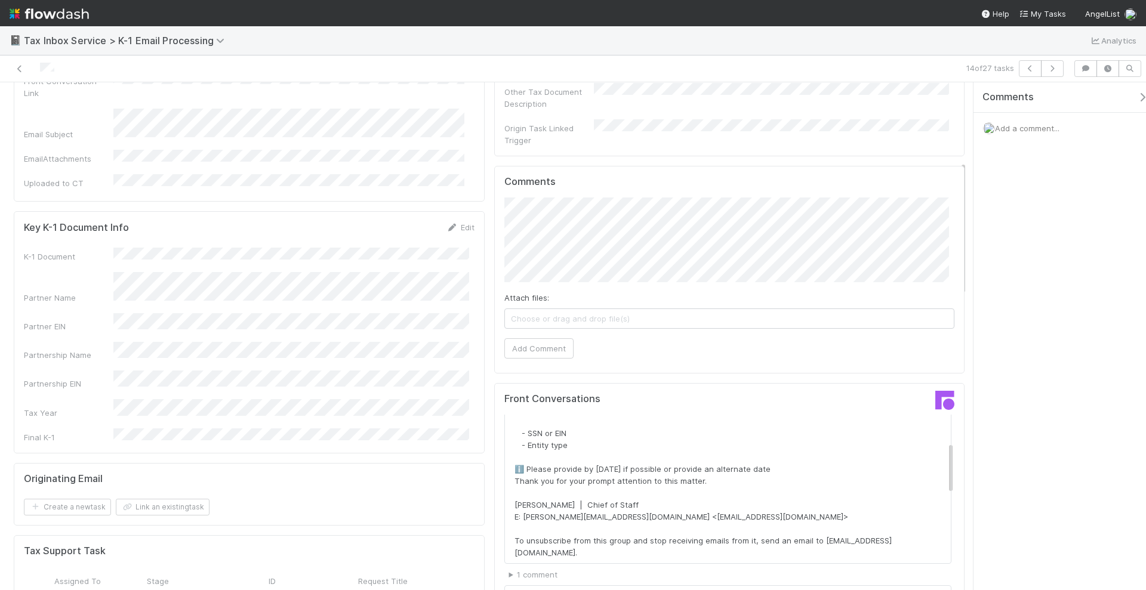
click at [1018, 128] on span "Add a comment..." at bounding box center [1027, 129] width 64 height 10
click at [1046, 308] on button "Add Comment" at bounding box center [1027, 312] width 69 height 20
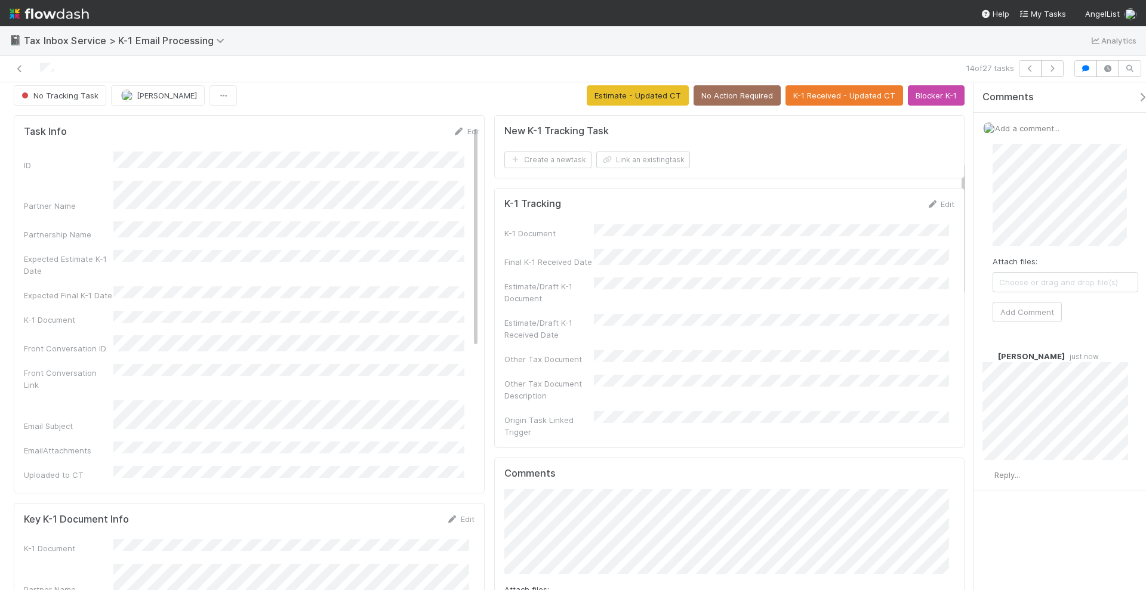
scroll to position [0, 0]
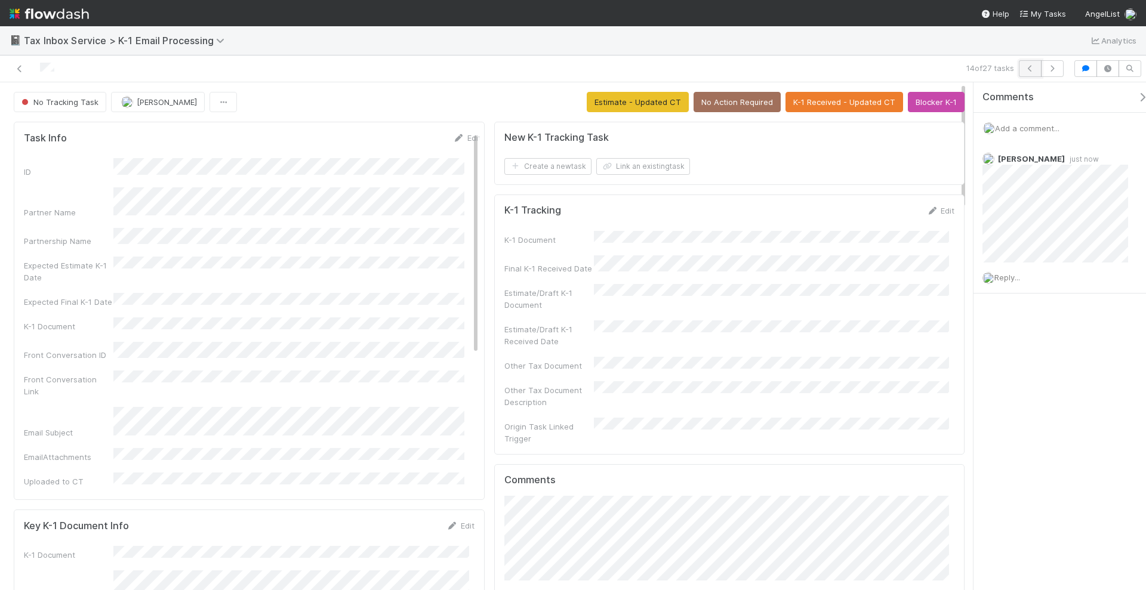
click at [1033, 63] on button "button" at bounding box center [1030, 68] width 23 height 17
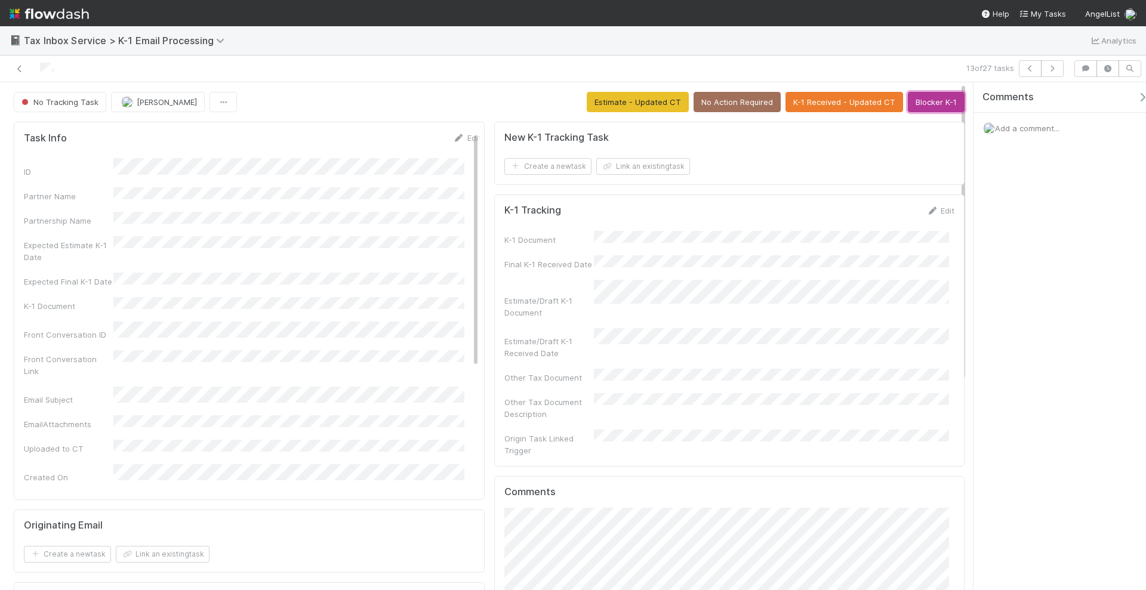
click at [924, 101] on button "Blocker K-1" at bounding box center [936, 102] width 57 height 20
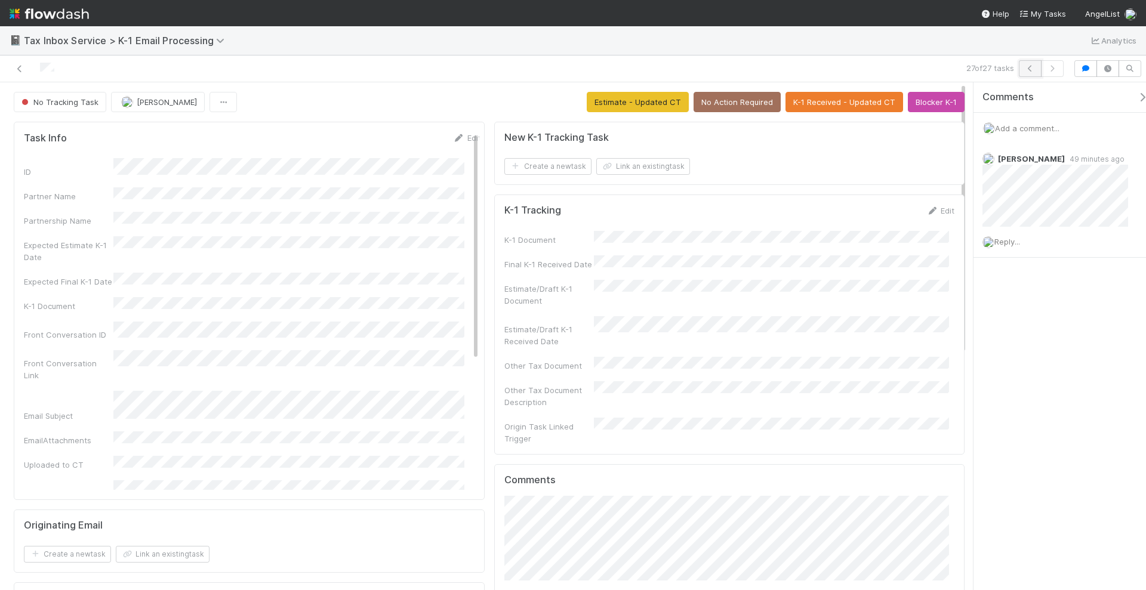
click at [1031, 65] on icon "button" at bounding box center [1030, 68] width 12 height 7
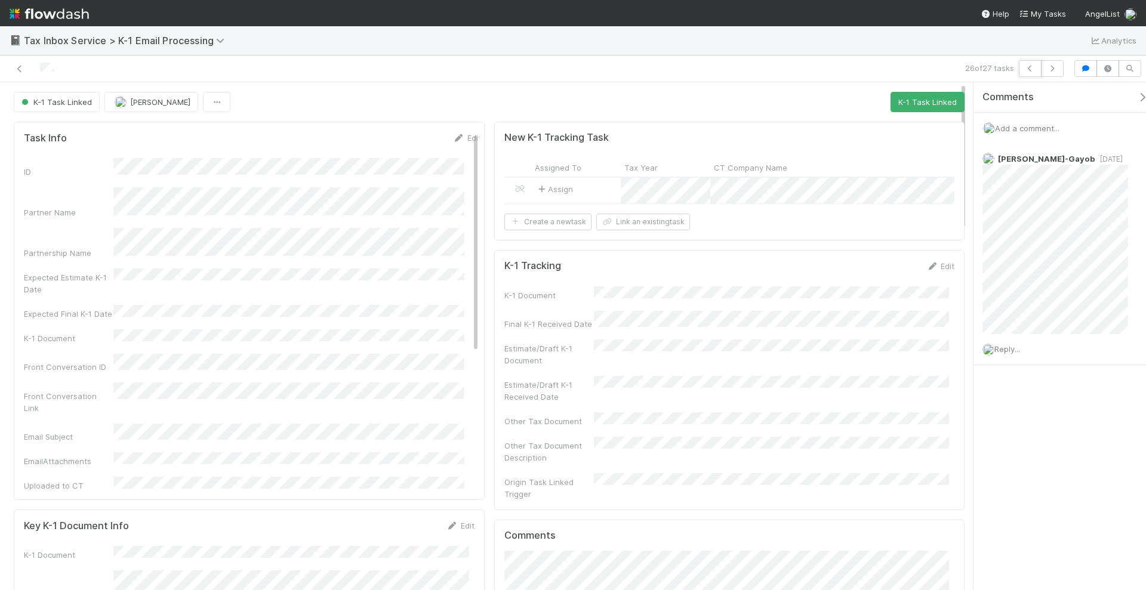
click at [1031, 65] on icon "button" at bounding box center [1030, 68] width 12 height 7
click at [1055, 70] on icon "button" at bounding box center [1052, 68] width 12 height 7
click at [1034, 70] on icon "button" at bounding box center [1030, 68] width 12 height 7
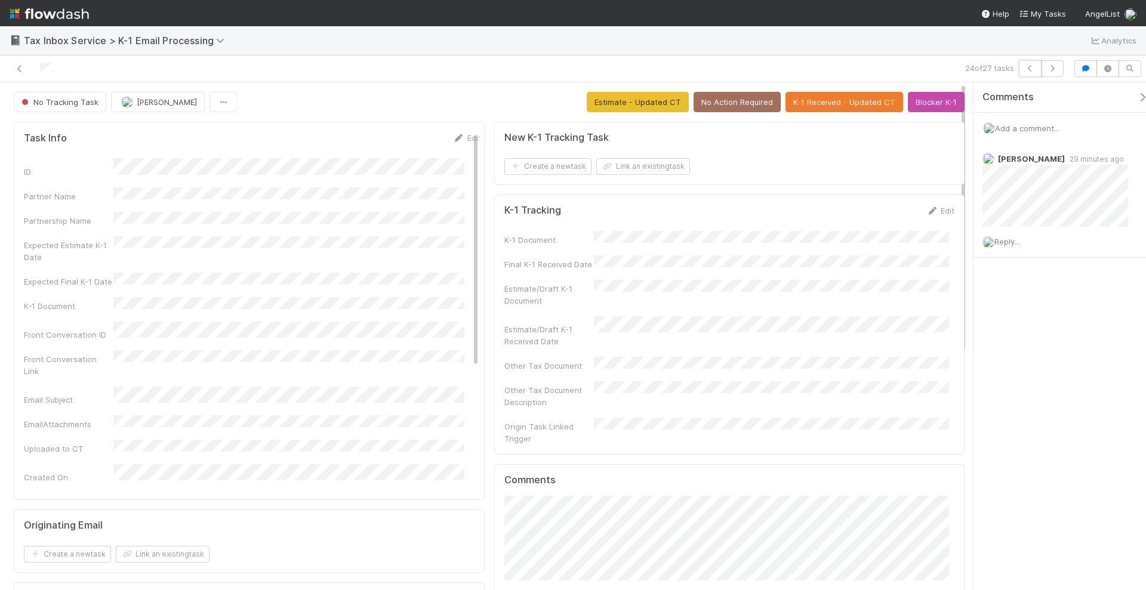
click at [1034, 70] on icon "button" at bounding box center [1030, 68] width 12 height 7
click at [1033, 70] on icon "button" at bounding box center [1030, 68] width 12 height 7
click at [1033, 66] on icon "button" at bounding box center [1030, 68] width 12 height 7
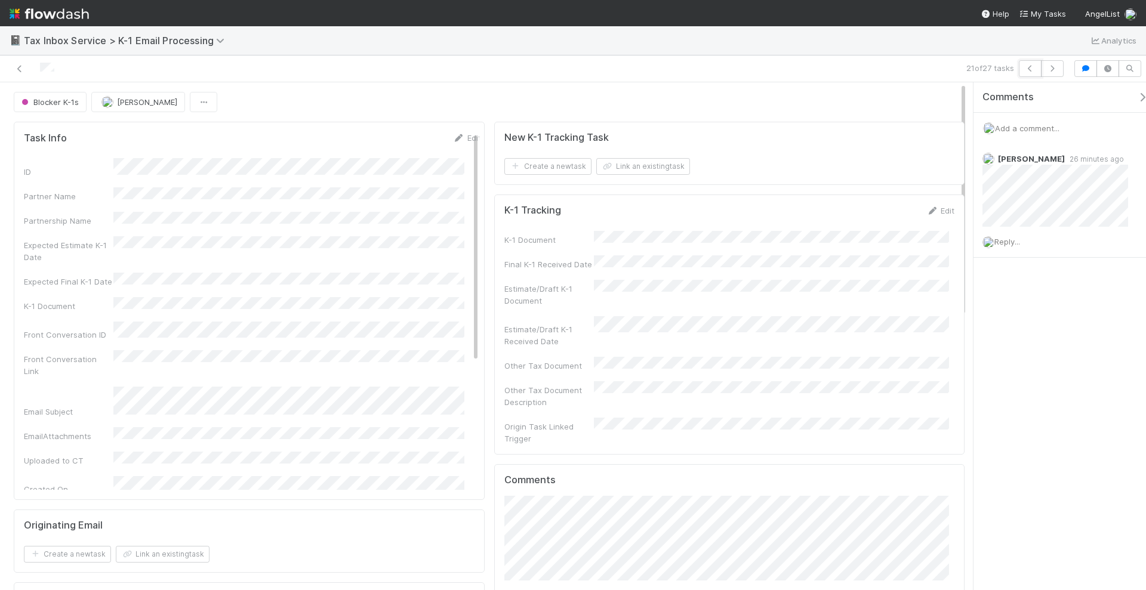
click at [1033, 66] on icon "button" at bounding box center [1030, 68] width 12 height 7
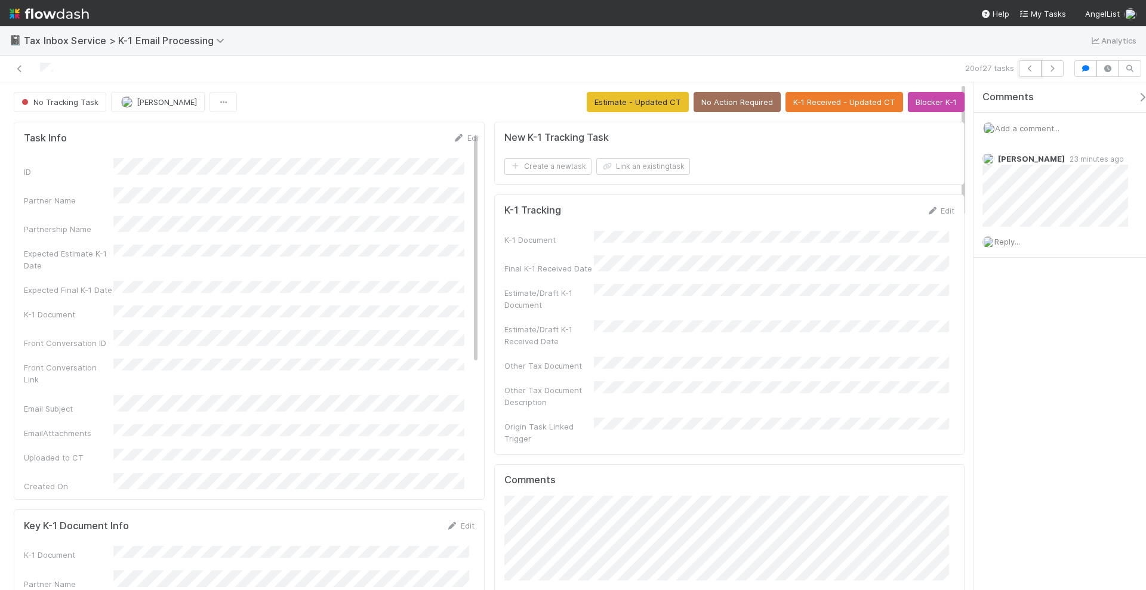
click at [1033, 66] on icon "button" at bounding box center [1030, 68] width 12 height 7
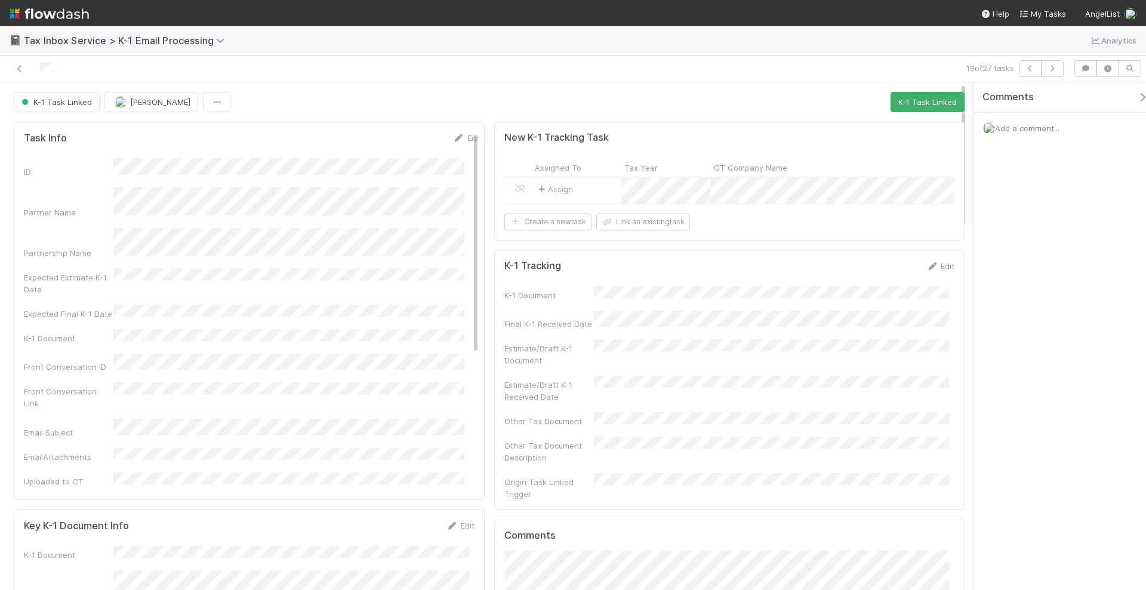
click at [1033, 66] on icon "button" at bounding box center [1030, 68] width 12 height 7
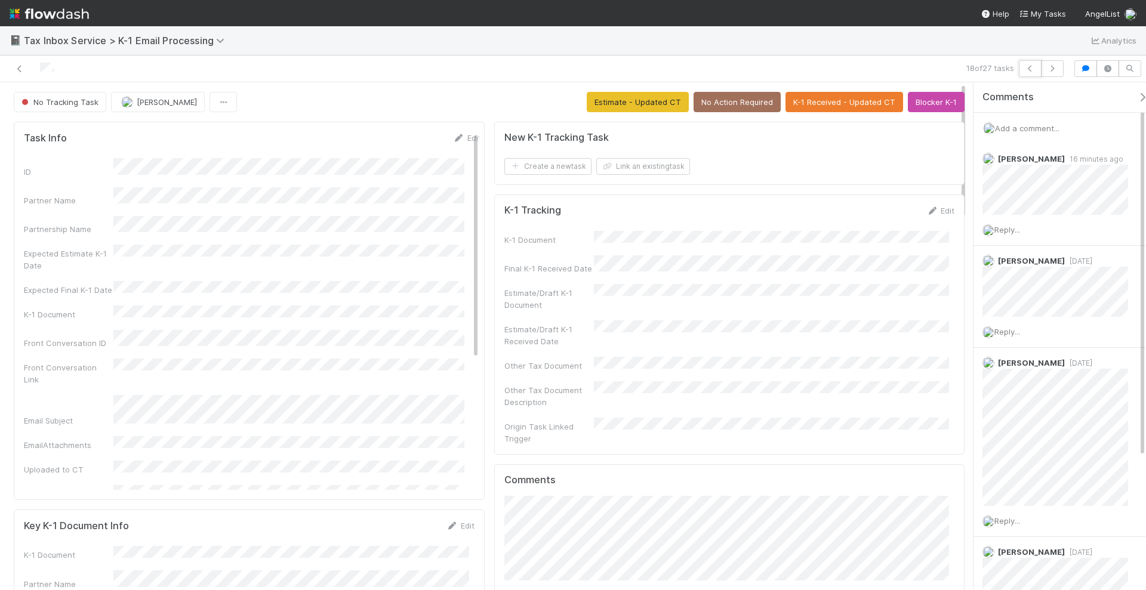
click at [1033, 66] on icon "button" at bounding box center [1030, 68] width 12 height 7
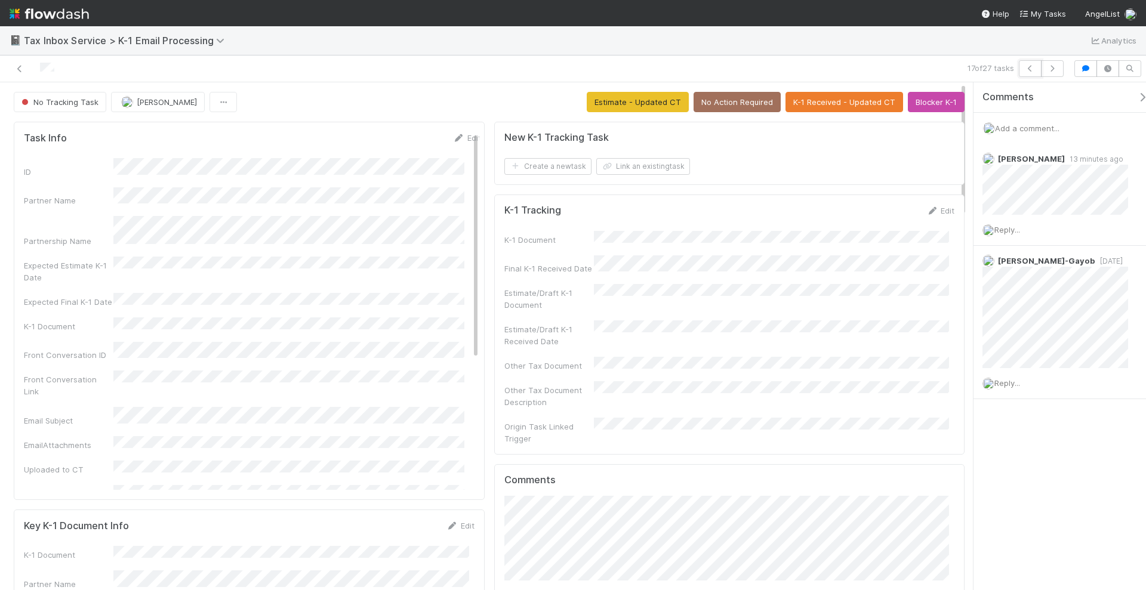
click at [1033, 66] on icon "button" at bounding box center [1030, 68] width 12 height 7
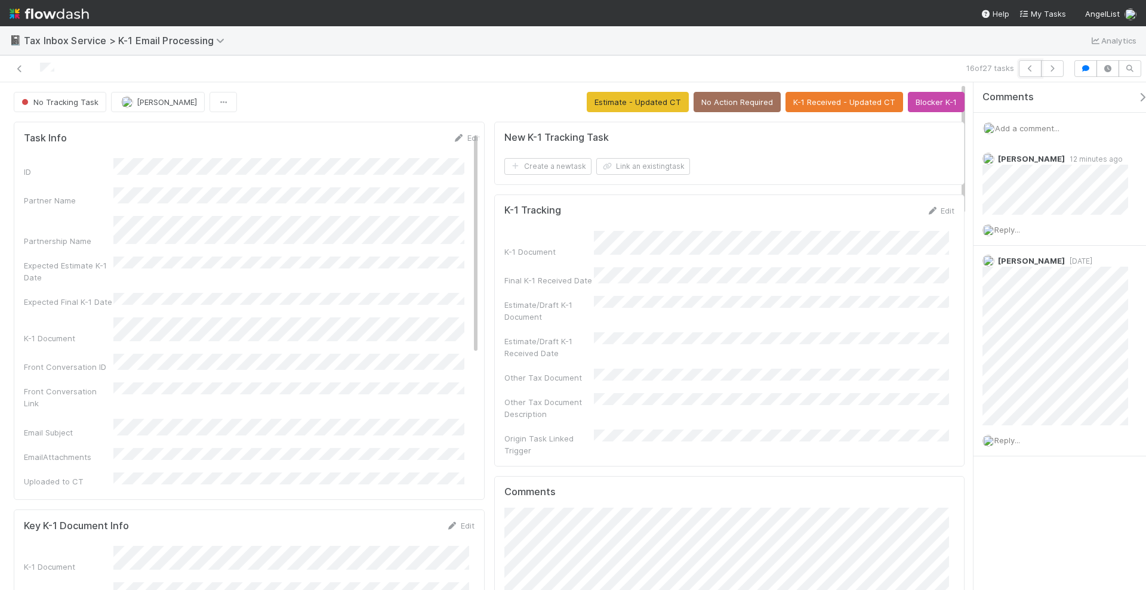
click at [1033, 66] on icon "button" at bounding box center [1030, 68] width 12 height 7
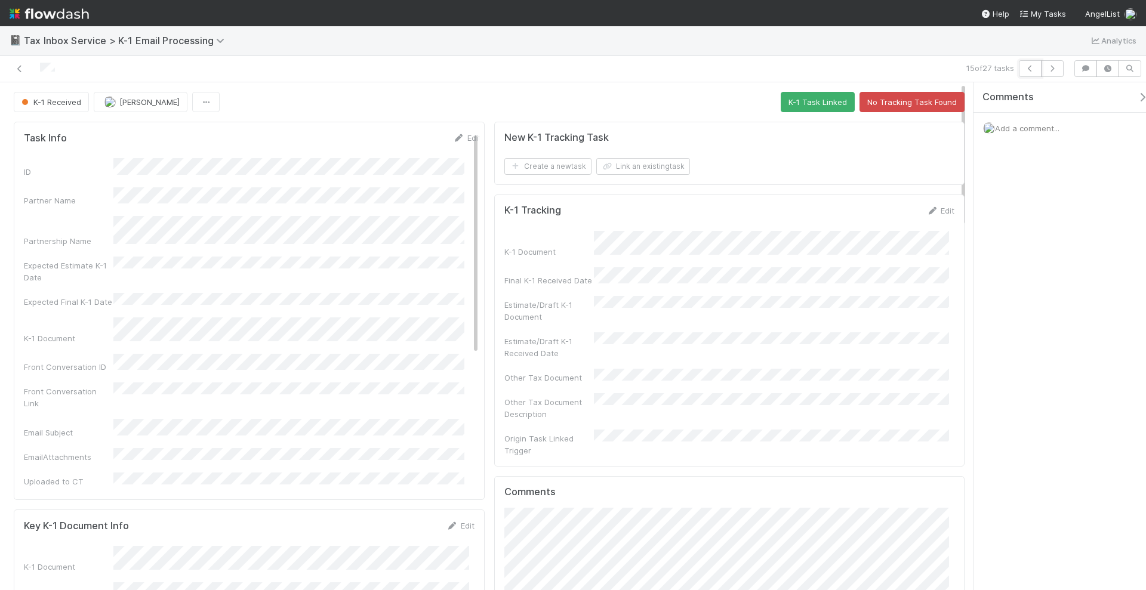
click at [1033, 66] on icon "button" at bounding box center [1030, 68] width 12 height 7
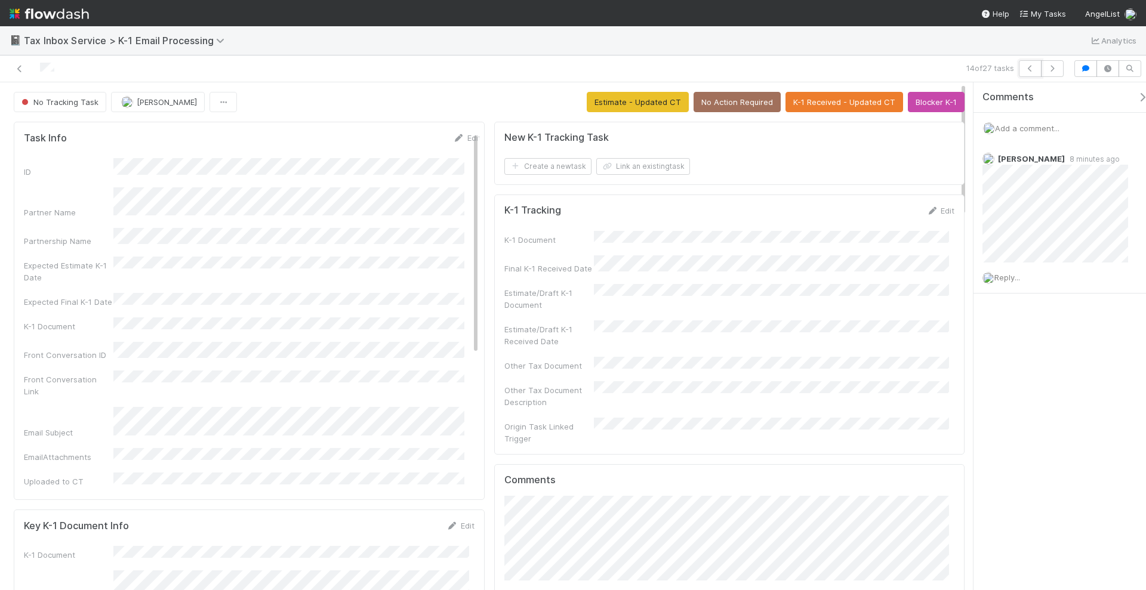
click at [1033, 66] on icon "button" at bounding box center [1030, 68] width 12 height 7
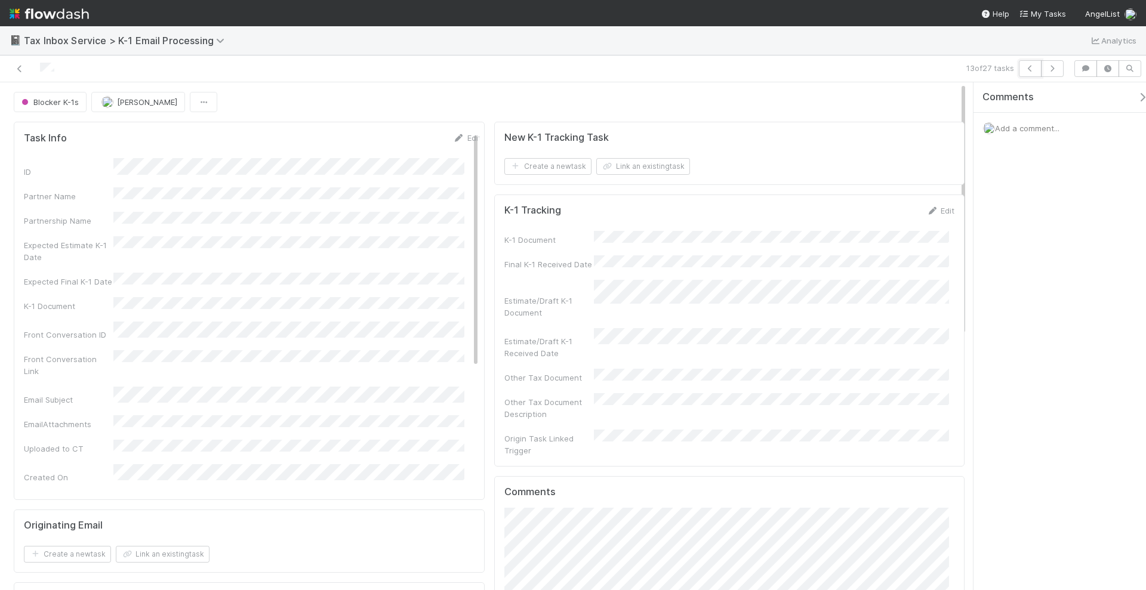
click at [1033, 66] on icon "button" at bounding box center [1030, 68] width 12 height 7
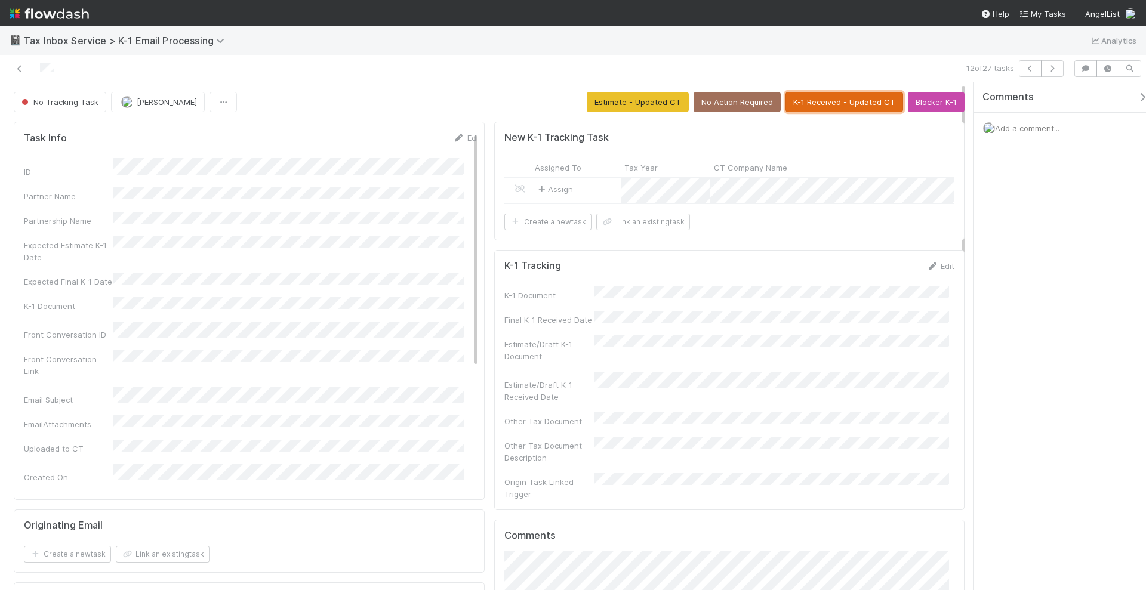
click at [831, 99] on button "K-1 Received - Updated CT" at bounding box center [844, 102] width 118 height 20
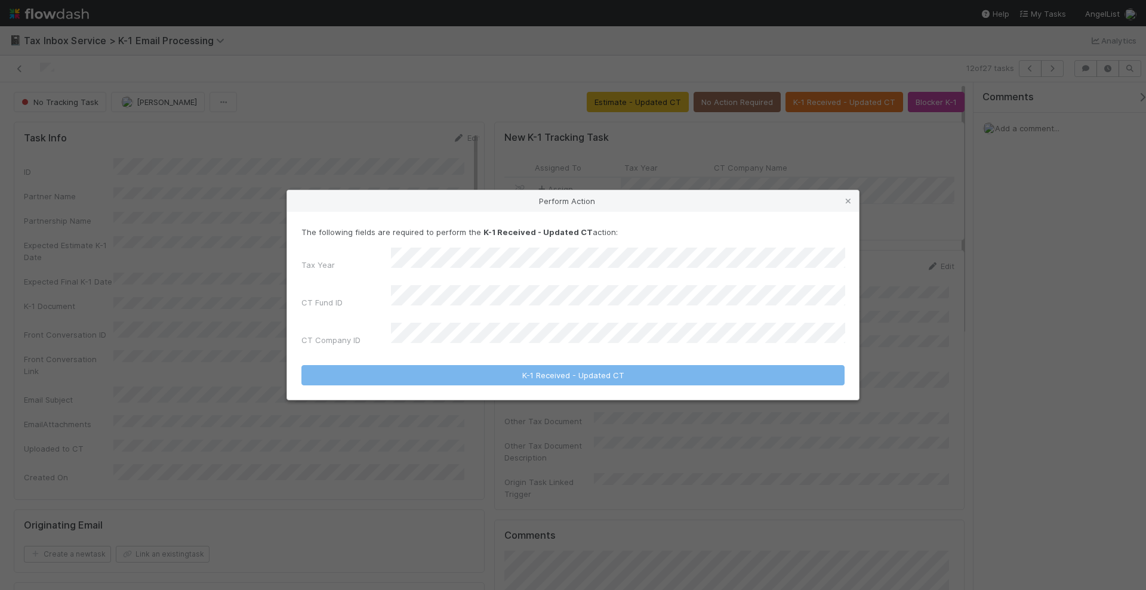
click at [711, 65] on div "Perform Action The following fields are required to perform the K-1 Received - …" at bounding box center [573, 295] width 1146 height 590
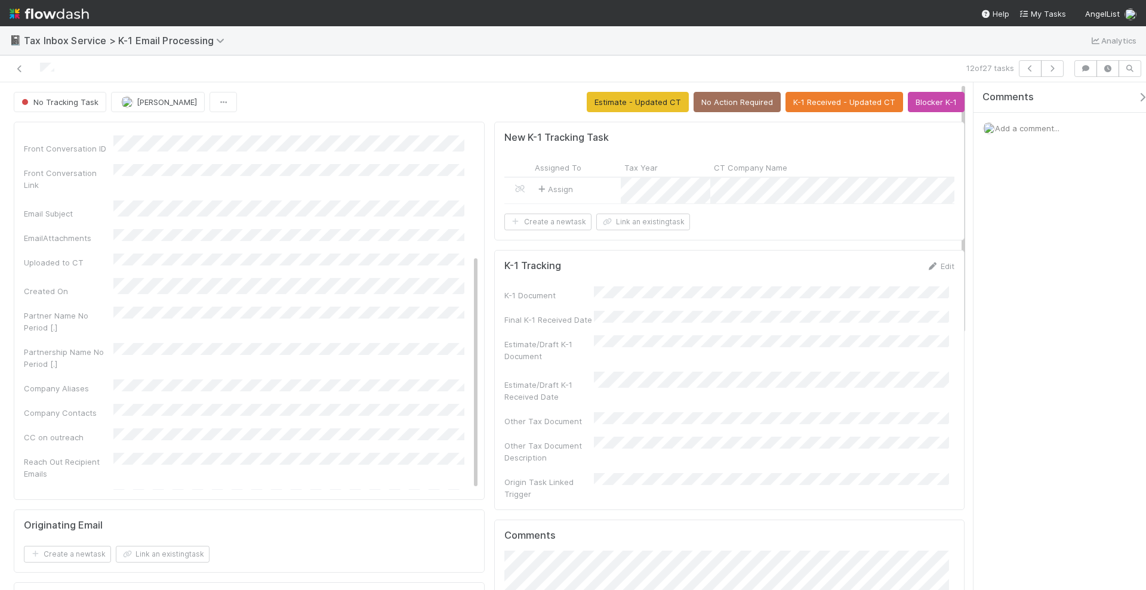
click at [849, 105] on button "K-1 Received - Updated CT" at bounding box center [844, 102] width 118 height 20
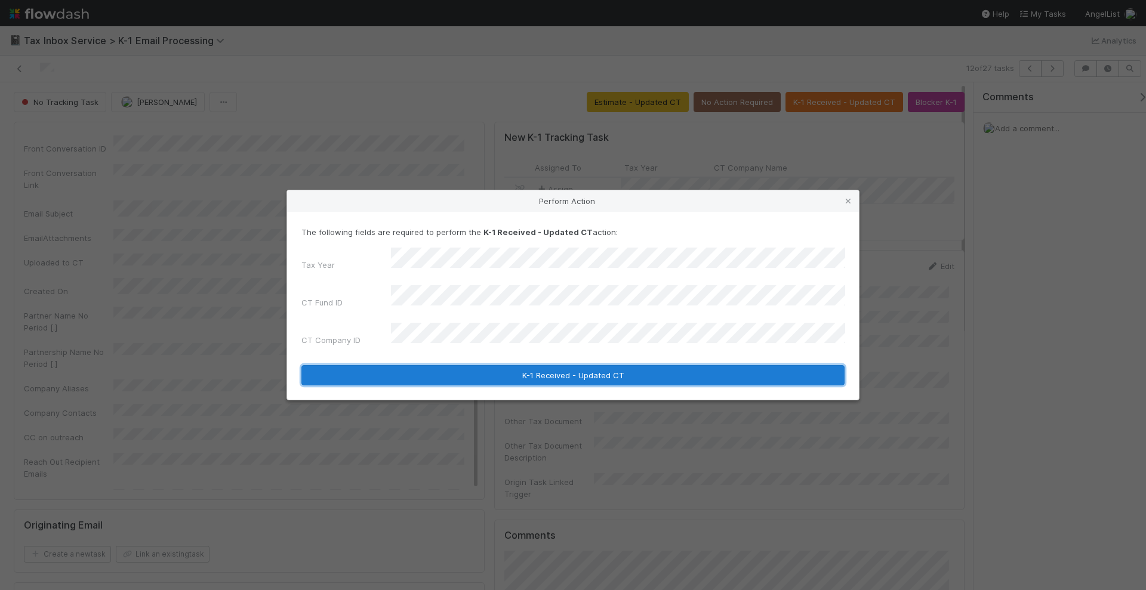
click at [498, 365] on button "K-1 Received - Updated CT" at bounding box center [572, 375] width 543 height 20
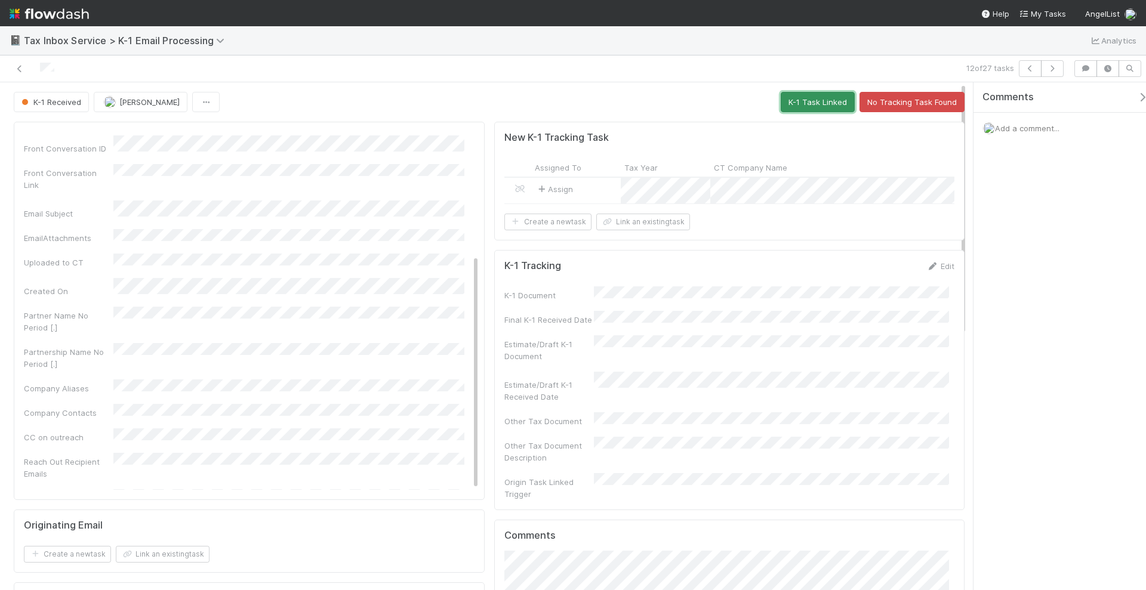
click at [809, 99] on button "K-1 Task Linked" at bounding box center [818, 102] width 74 height 20
click at [1030, 67] on icon "button" at bounding box center [1030, 68] width 12 height 7
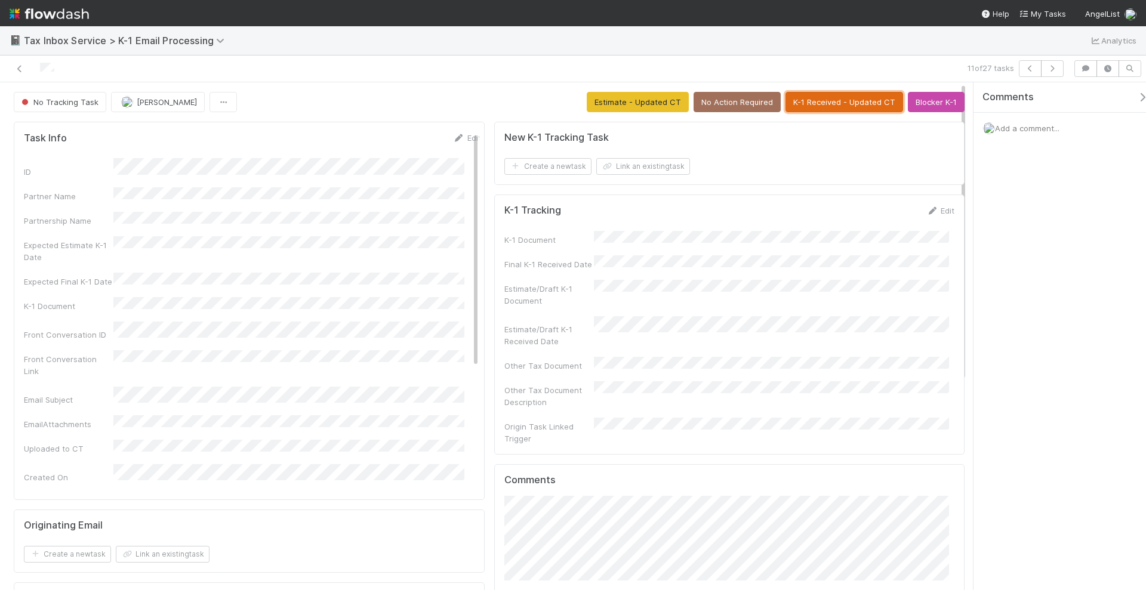
click at [830, 101] on button "K-1 Received - Updated CT" at bounding box center [844, 102] width 118 height 20
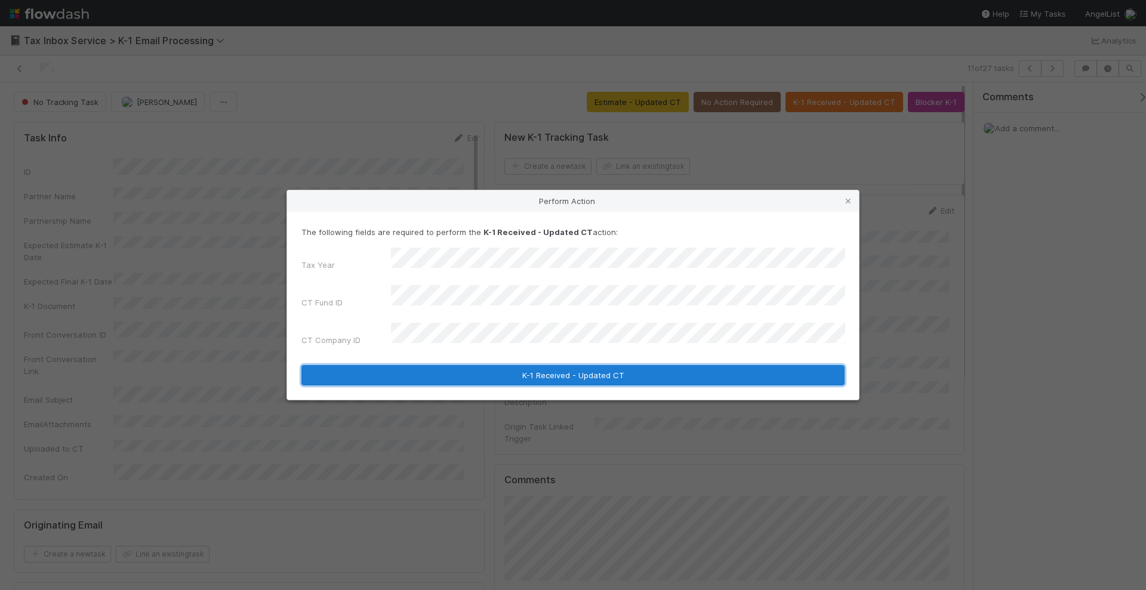
click at [544, 365] on button "K-1 Received - Updated CT" at bounding box center [572, 375] width 543 height 20
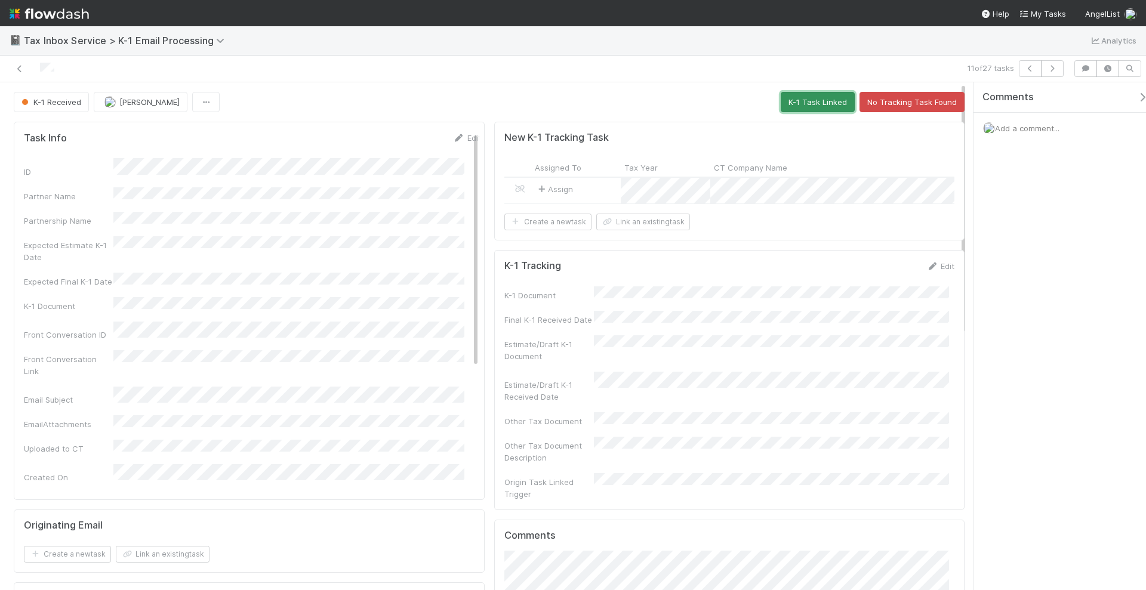
click at [818, 101] on button "K-1 Task Linked" at bounding box center [818, 102] width 74 height 20
click at [1024, 245] on div "Comments Add a comment..." at bounding box center [1060, 336] width 172 height 509
click at [1036, 70] on icon "button" at bounding box center [1030, 68] width 12 height 7
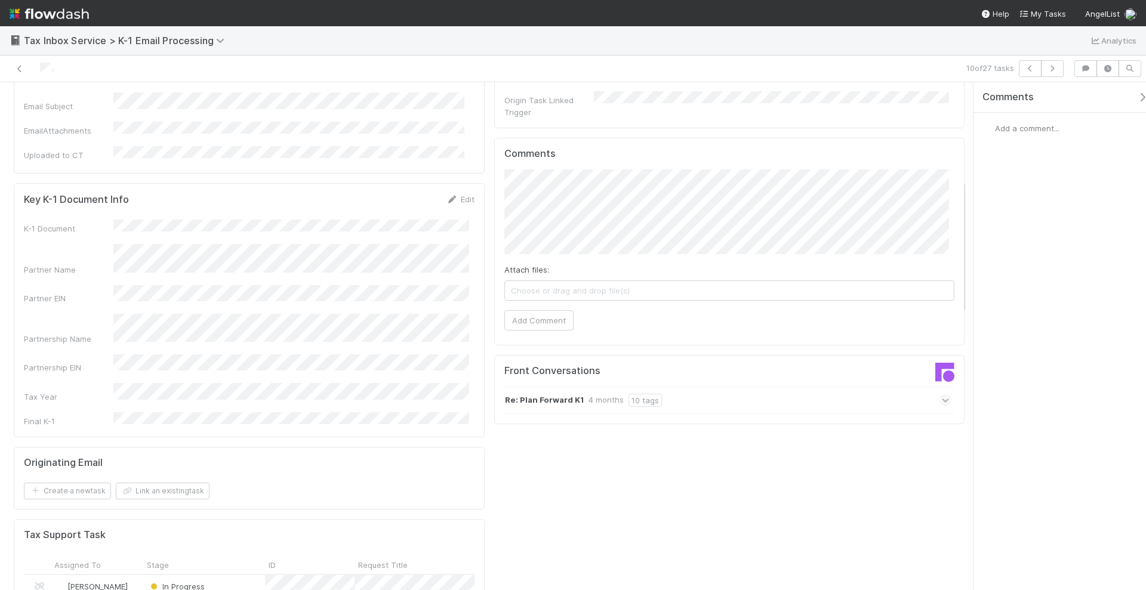
scroll to position [373, 0]
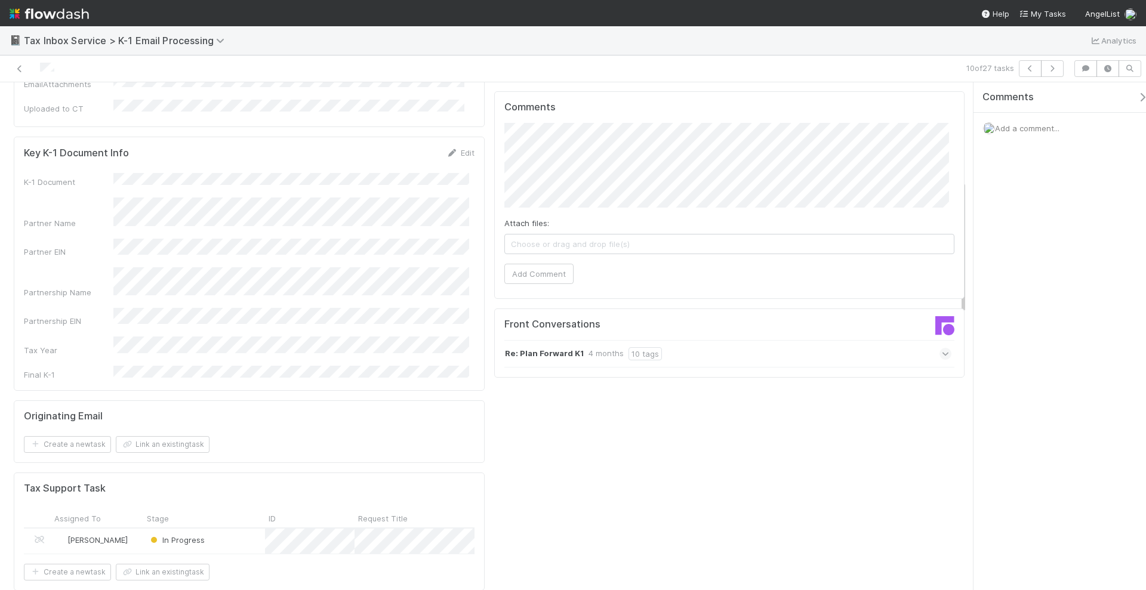
click at [917, 340] on div "Re: Plan Forward K1 4 months 10 tags" at bounding box center [728, 353] width 448 height 27
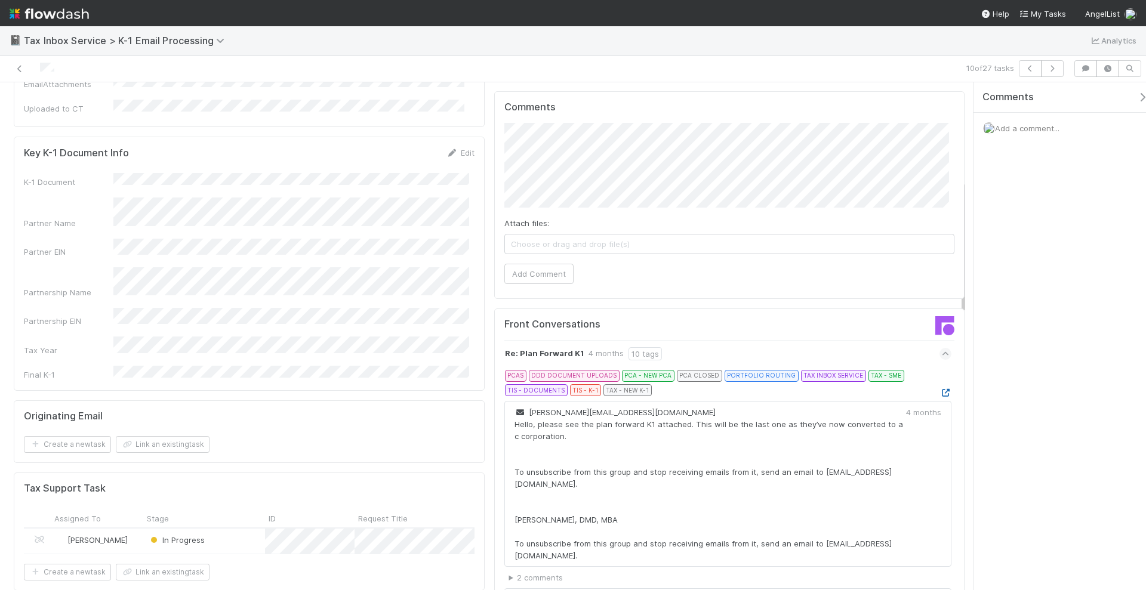
click at [939, 389] on icon at bounding box center [945, 393] width 12 height 8
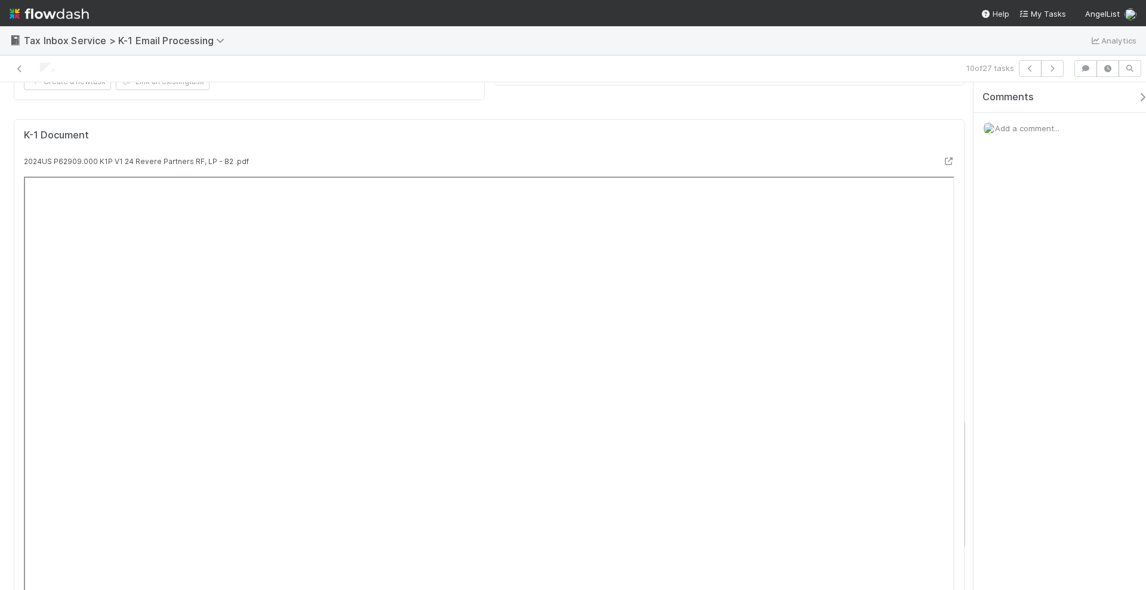
scroll to position [448, 0]
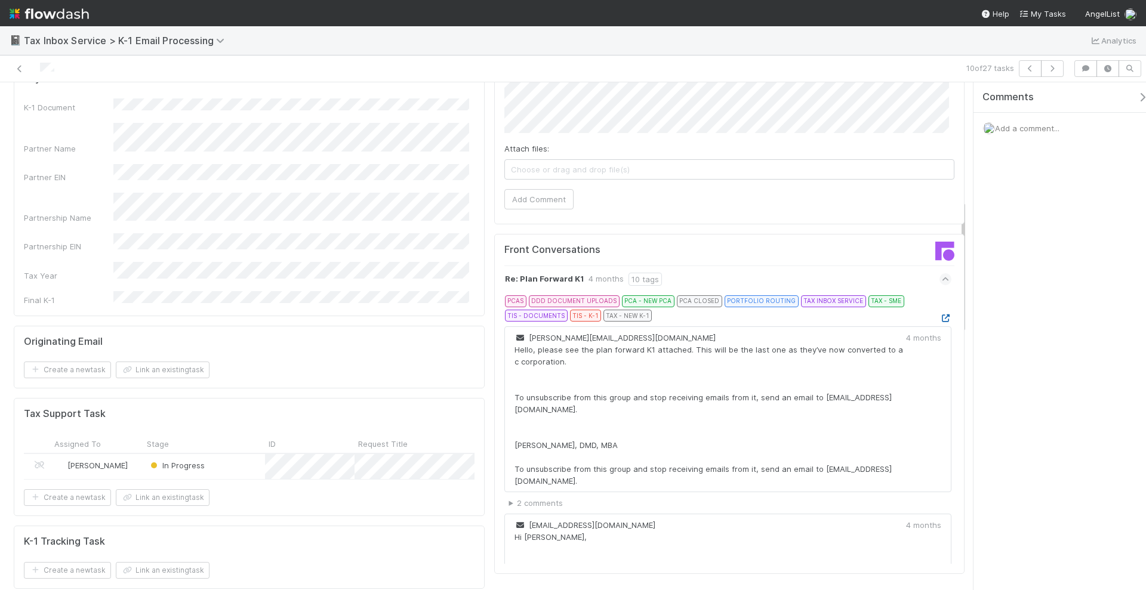
click at [939, 315] on icon at bounding box center [945, 319] width 12 height 8
click at [1015, 125] on span "Add a comment..." at bounding box center [1027, 129] width 64 height 10
click at [1028, 314] on button "Add Comment" at bounding box center [1027, 312] width 69 height 20
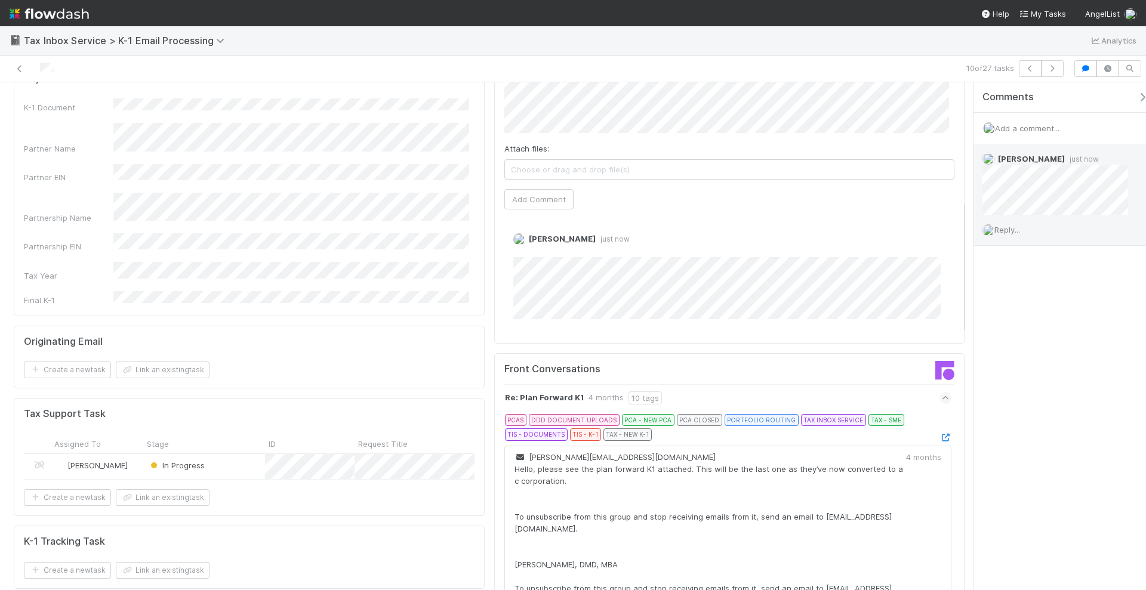
click at [1015, 227] on span "Reply..." at bounding box center [1007, 230] width 26 height 10
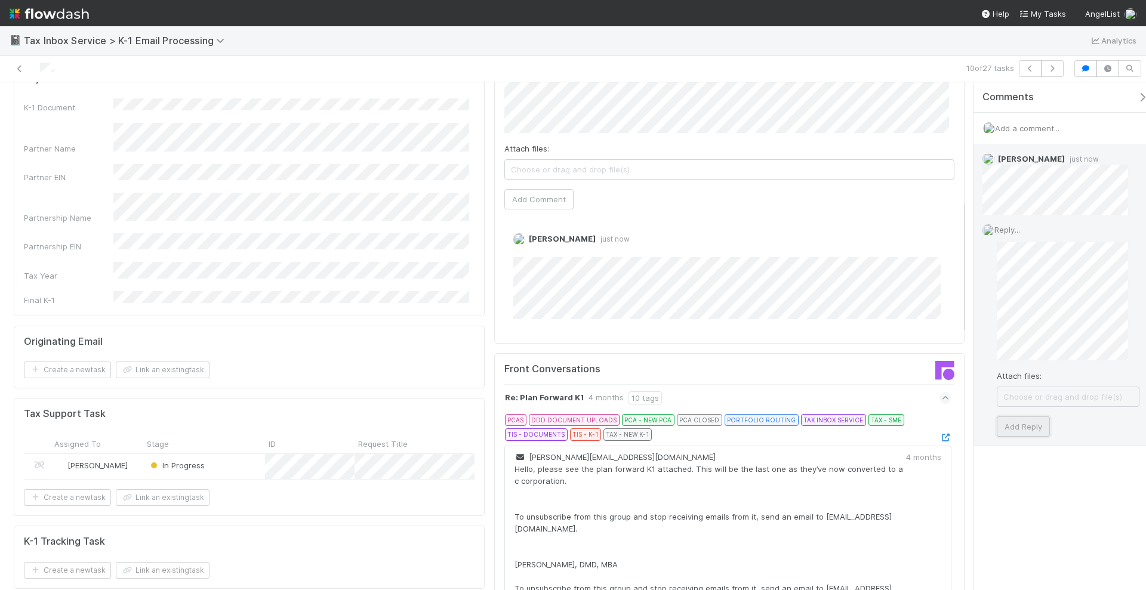
click at [1018, 428] on button "Add Reply" at bounding box center [1023, 427] width 53 height 20
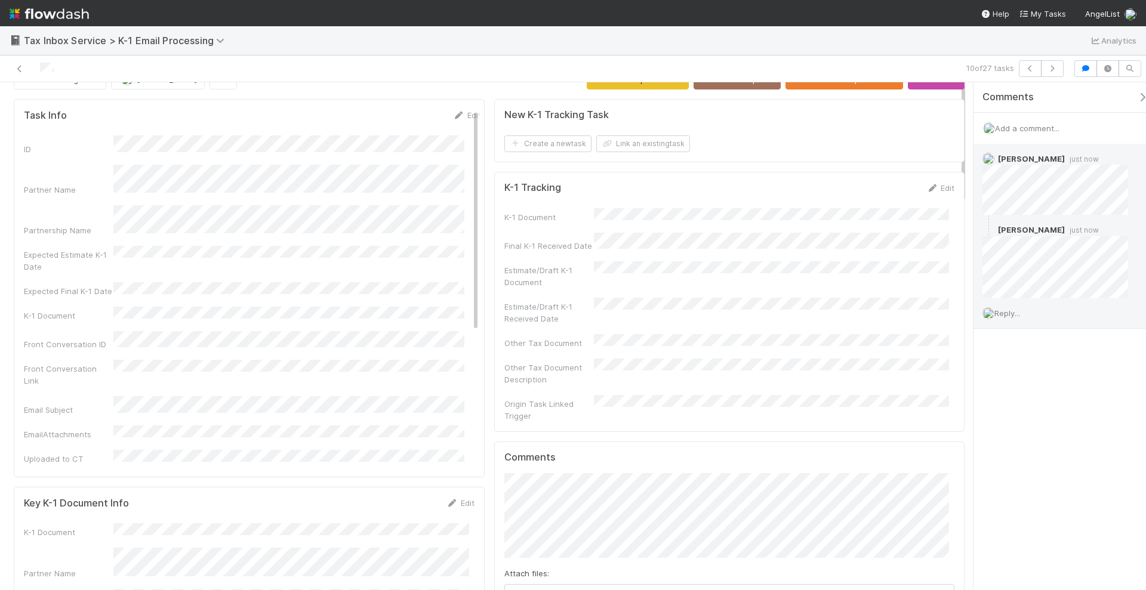
scroll to position [0, 0]
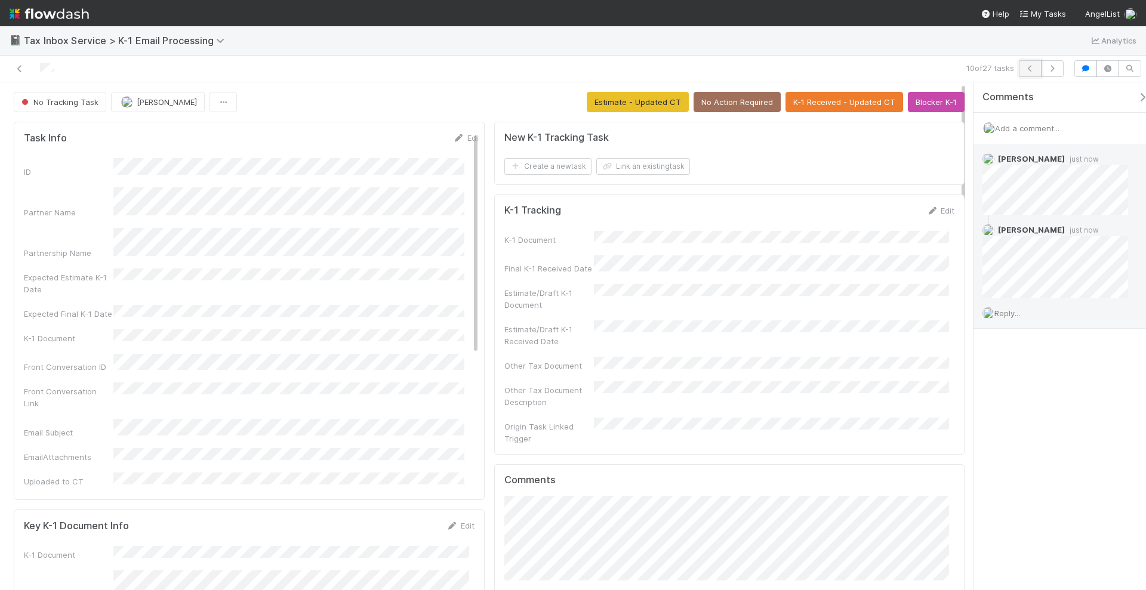
click at [1033, 67] on icon "button" at bounding box center [1030, 68] width 12 height 7
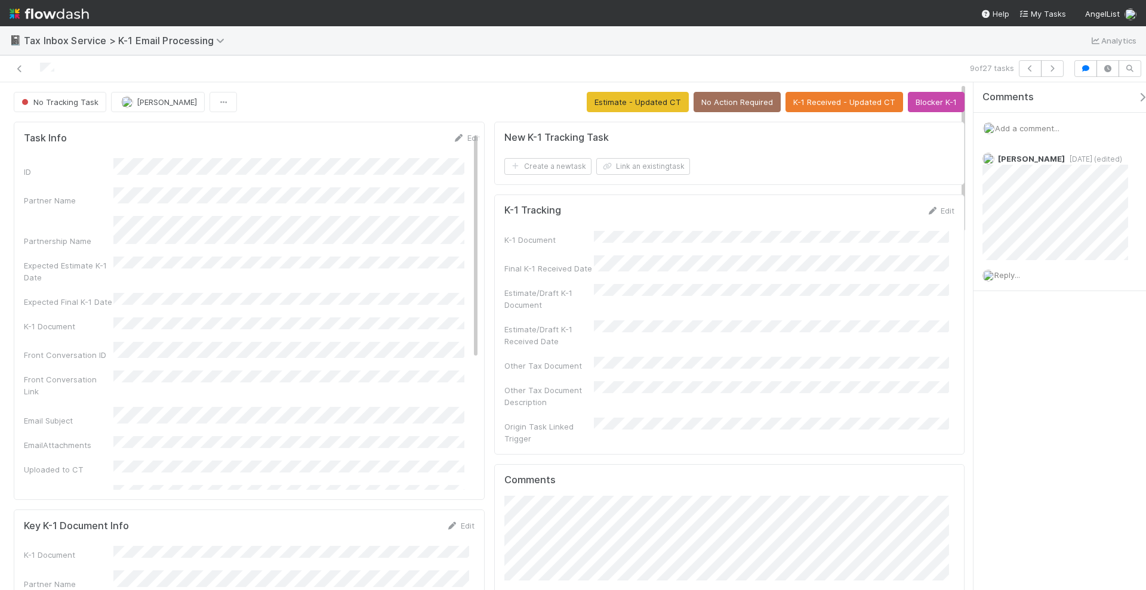
click at [1018, 124] on span "Add a comment..." at bounding box center [1027, 129] width 64 height 10
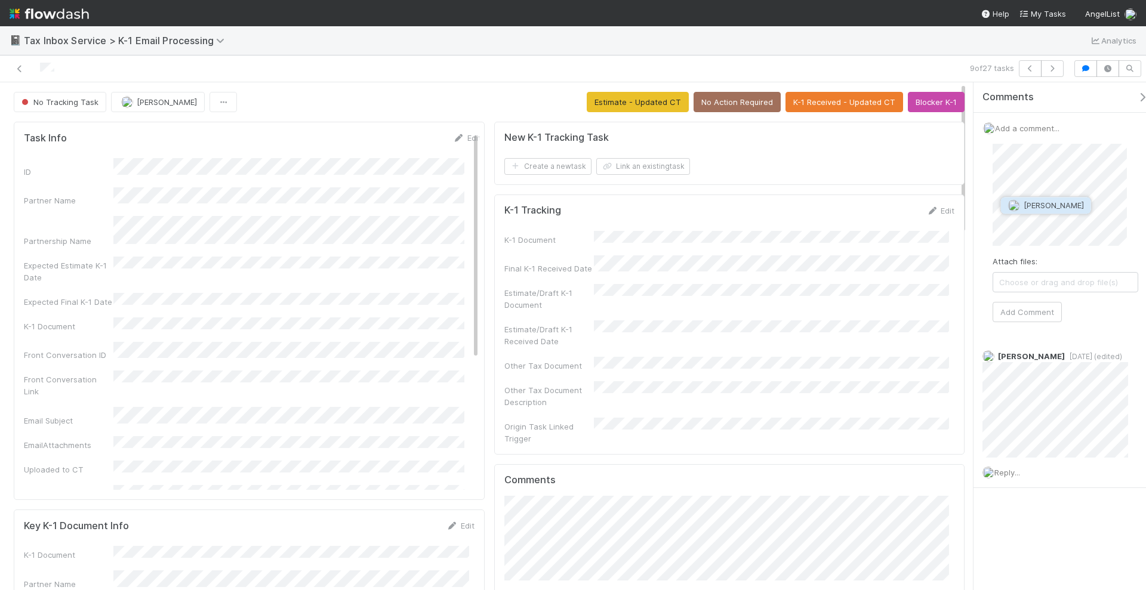
click at [1048, 211] on button "Sam Dragul" at bounding box center [1046, 205] width 90 height 17
click at [1041, 355] on button "Add Comment" at bounding box center [1027, 359] width 69 height 20
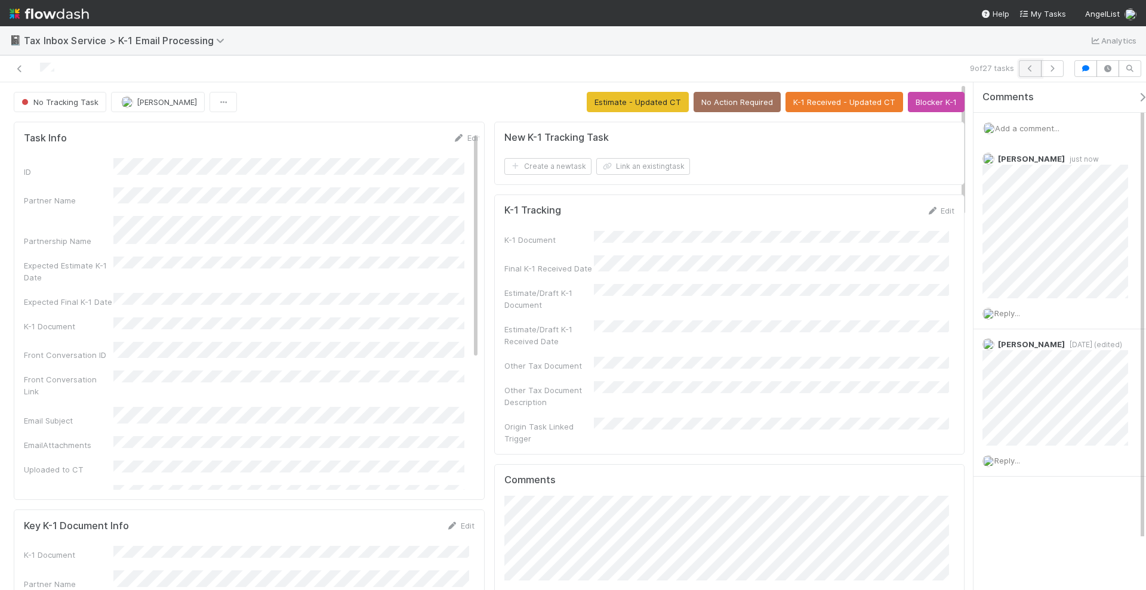
click at [1030, 68] on icon "button" at bounding box center [1030, 68] width 12 height 7
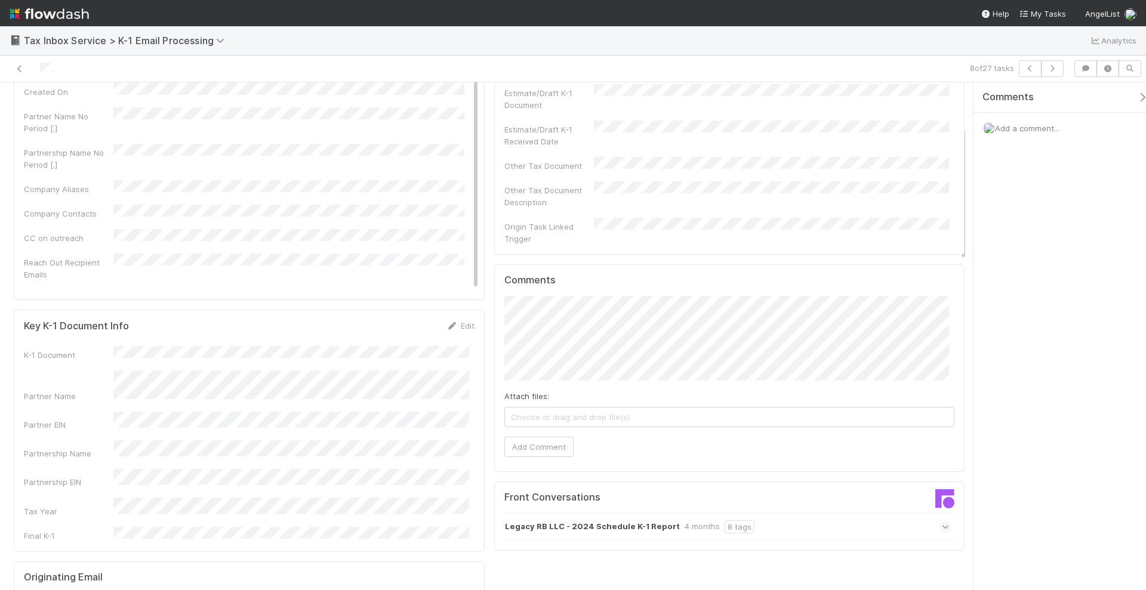
scroll to position [224, 0]
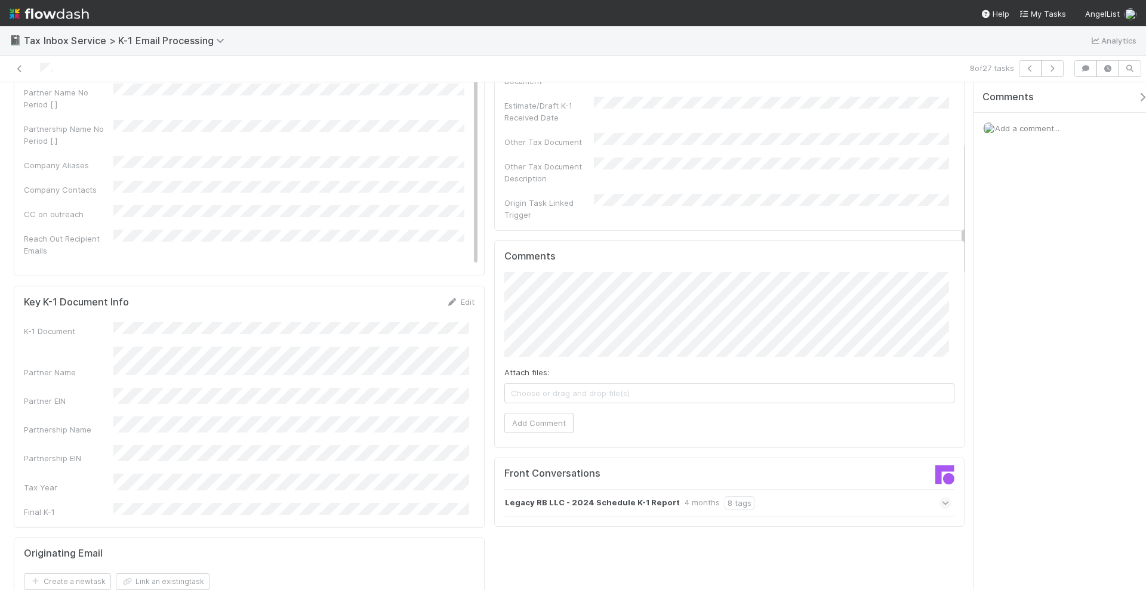
click at [942, 497] on icon at bounding box center [946, 503] width 8 height 12
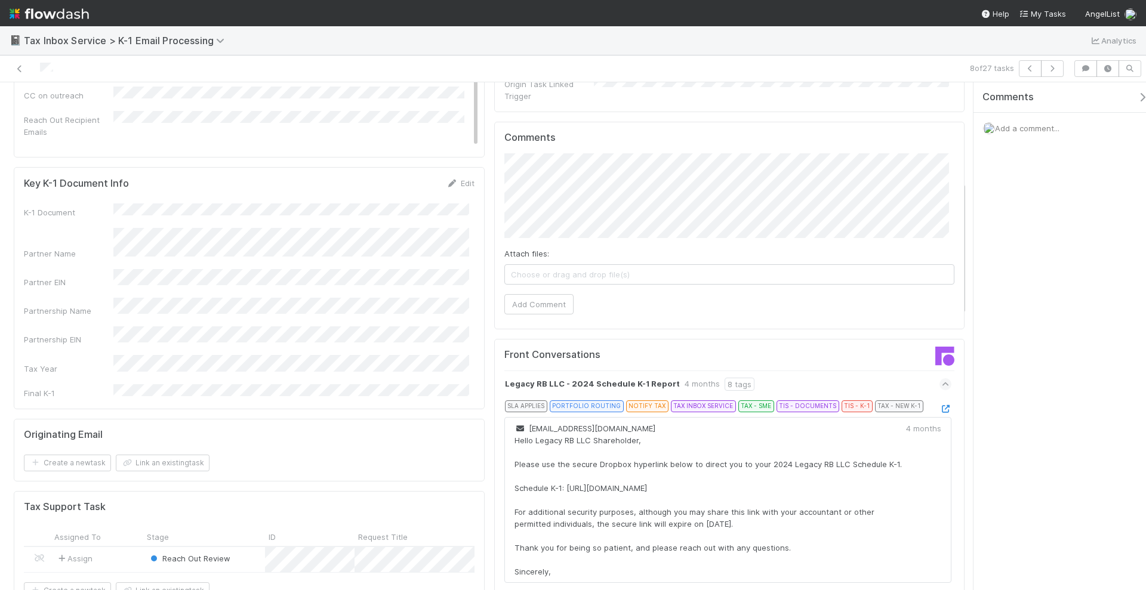
scroll to position [373, 0]
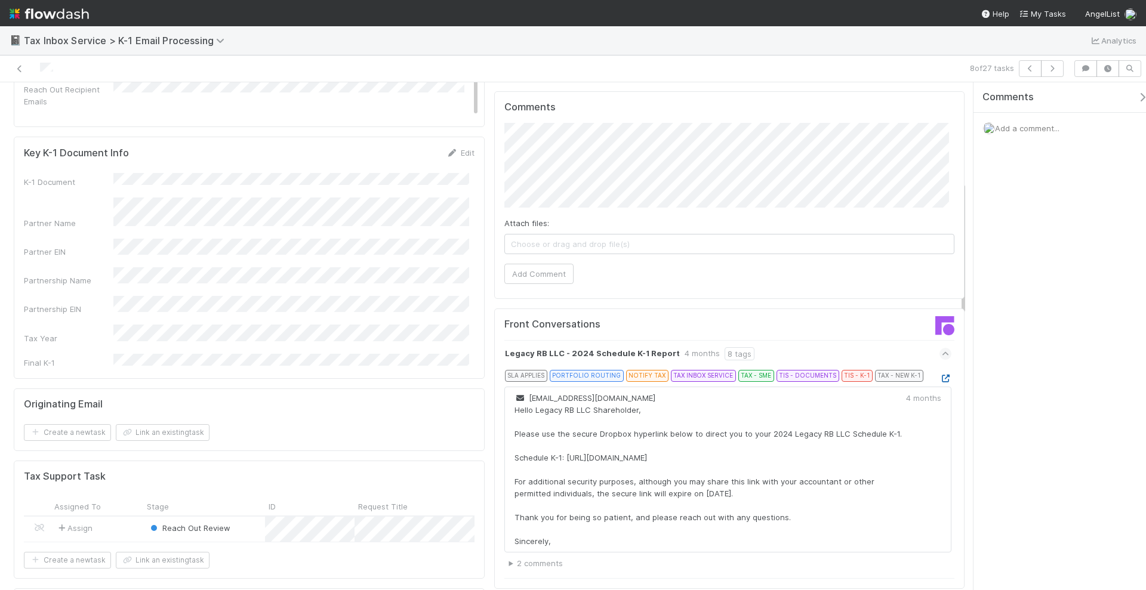
click at [939, 375] on icon at bounding box center [945, 379] width 12 height 8
click at [1007, 124] on span "Add a comment..." at bounding box center [1027, 129] width 64 height 10
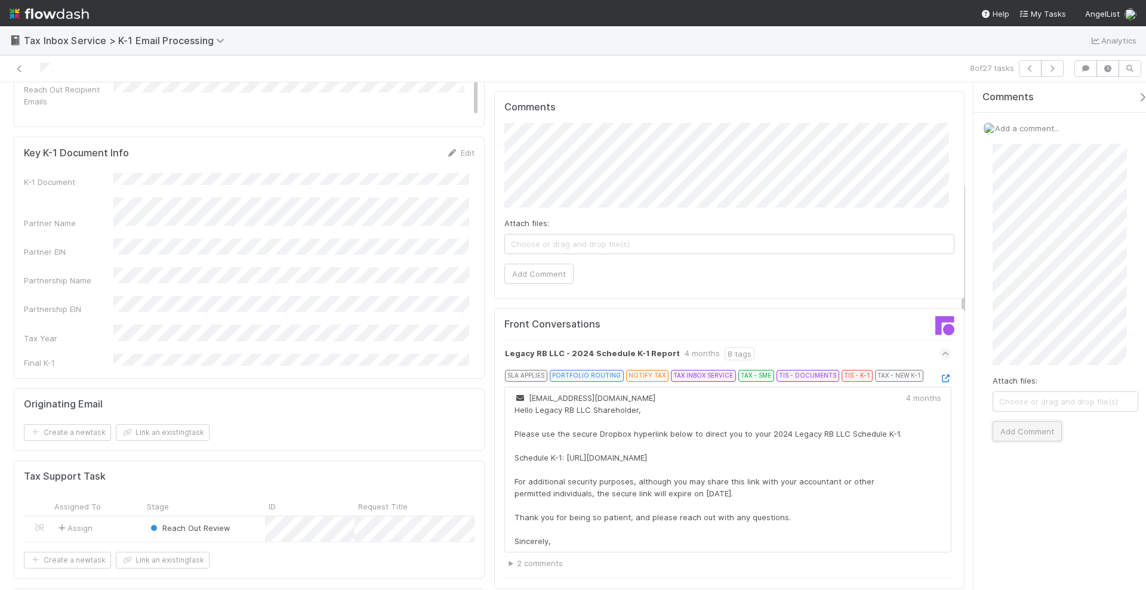
click at [1040, 433] on button "Add Comment" at bounding box center [1027, 431] width 69 height 20
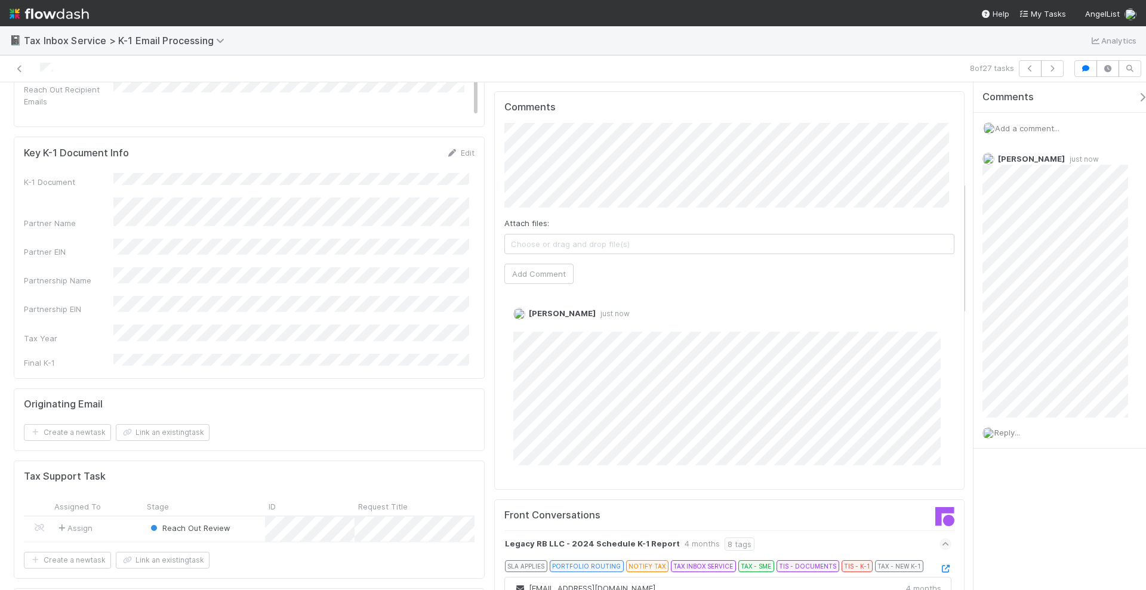
click at [1036, 125] on span "Add a comment..." at bounding box center [1027, 129] width 64 height 10
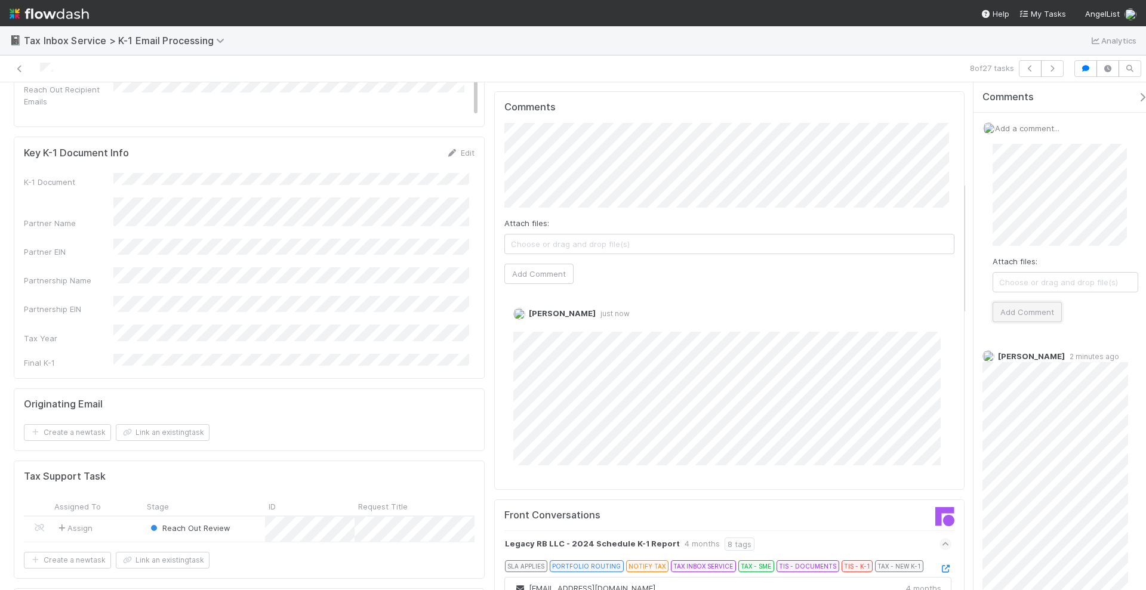
click at [1027, 305] on button "Add Comment" at bounding box center [1027, 312] width 69 height 20
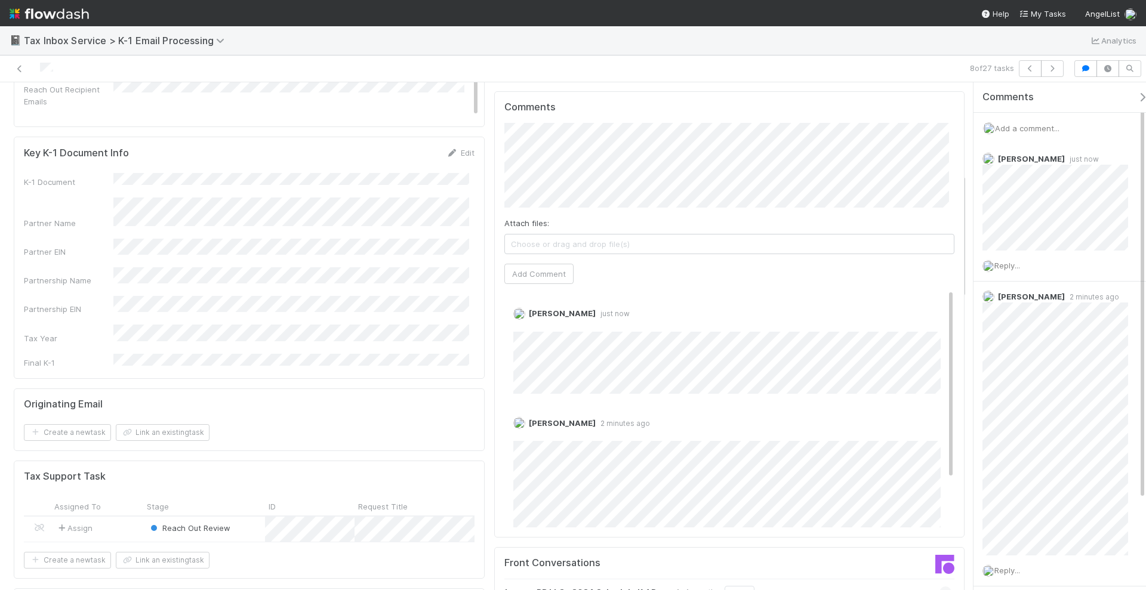
click at [1043, 130] on span "Add a comment..." at bounding box center [1027, 129] width 64 height 10
click at [1005, 303] on button "Add Comment" at bounding box center [1027, 312] width 69 height 20
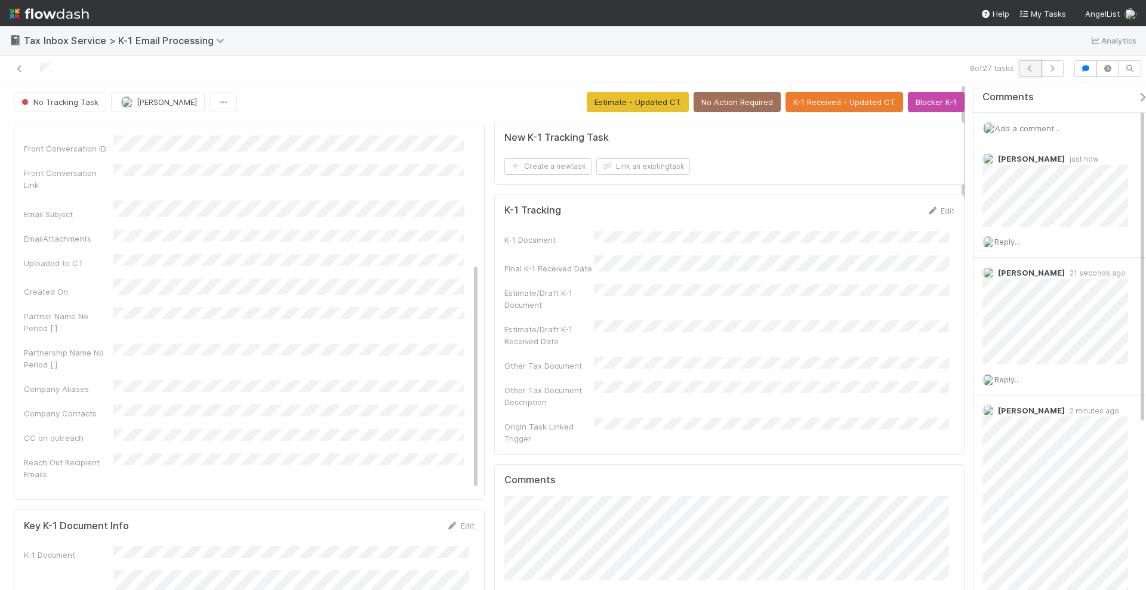
click at [1033, 70] on icon "button" at bounding box center [1030, 68] width 12 height 7
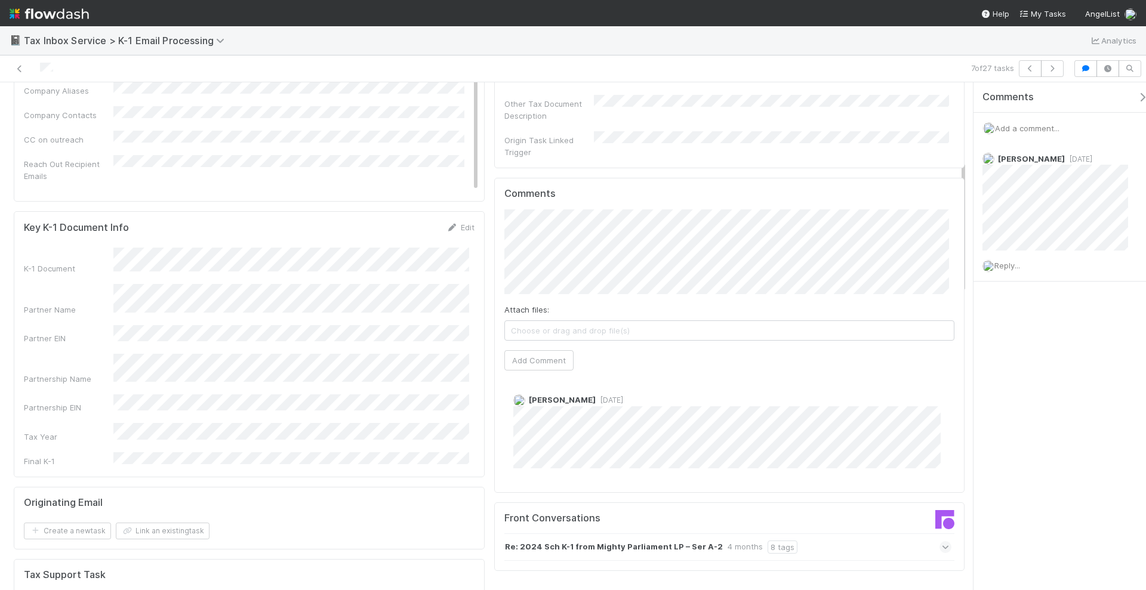
scroll to position [522, 0]
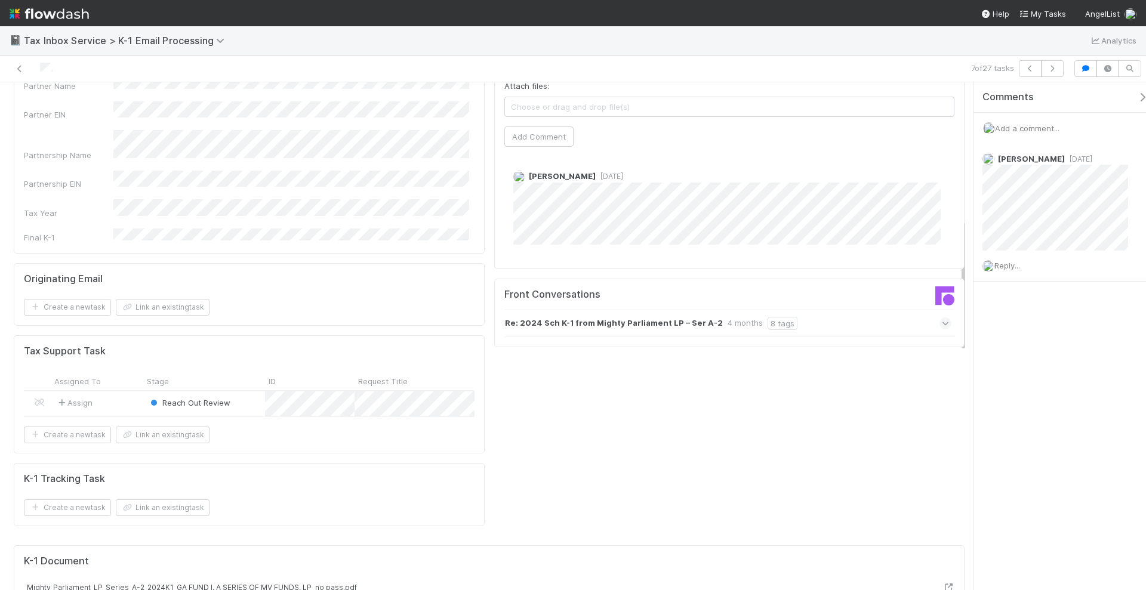
click at [942, 318] on icon at bounding box center [946, 324] width 8 height 12
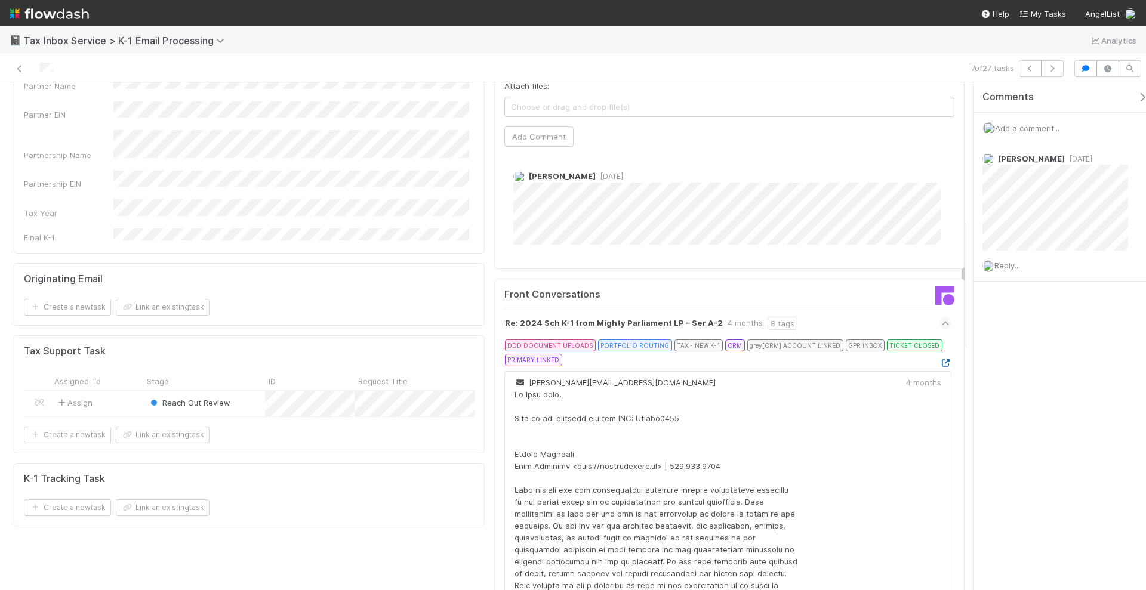
click at [939, 359] on icon at bounding box center [945, 363] width 12 height 8
click at [1027, 65] on icon "button" at bounding box center [1030, 68] width 12 height 7
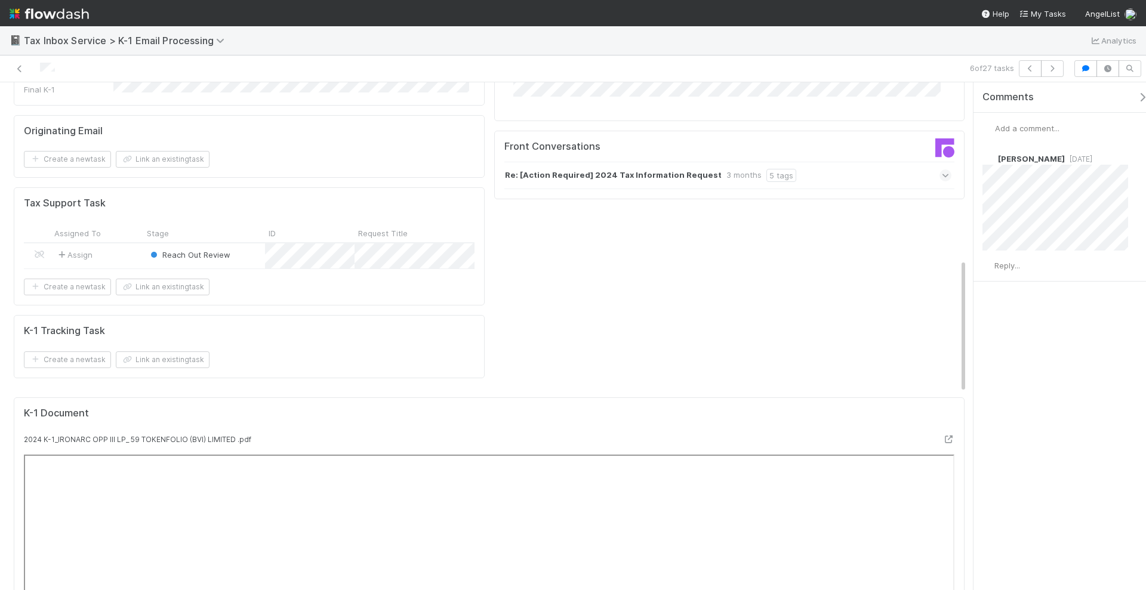
scroll to position [671, 0]
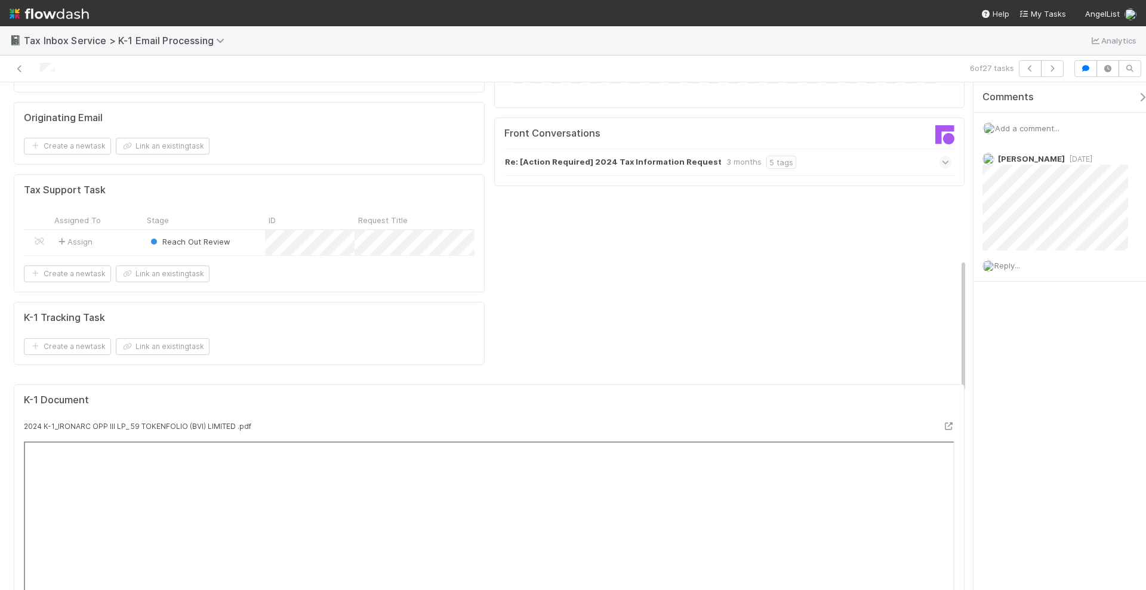
click at [942, 156] on icon at bounding box center [946, 162] width 8 height 12
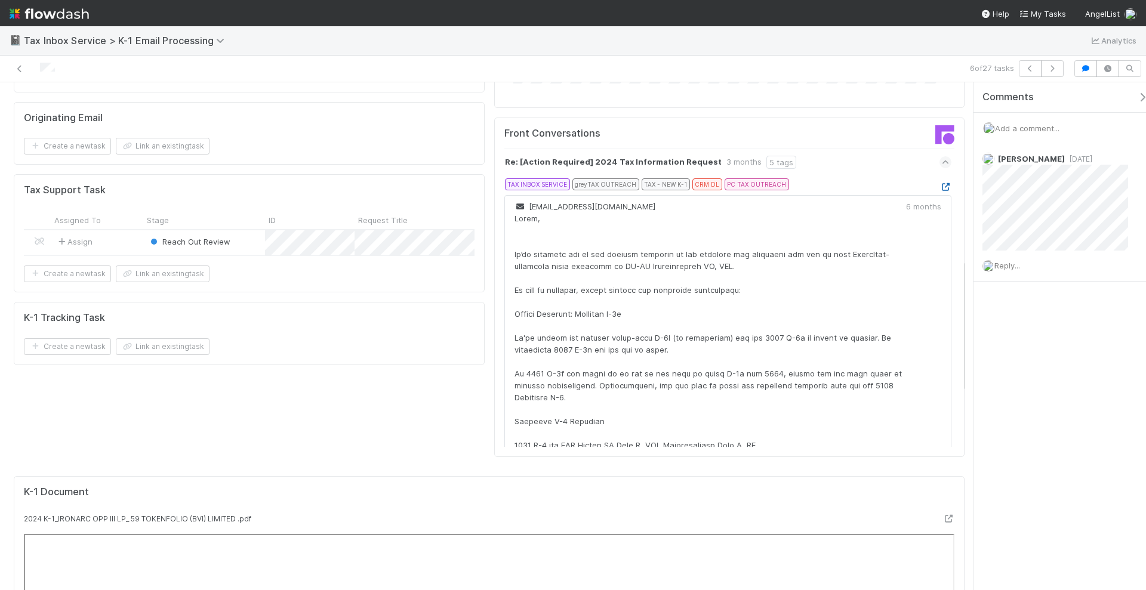
click at [939, 183] on icon at bounding box center [945, 187] width 12 height 8
click at [1028, 128] on span "Add a comment..." at bounding box center [1027, 129] width 64 height 10
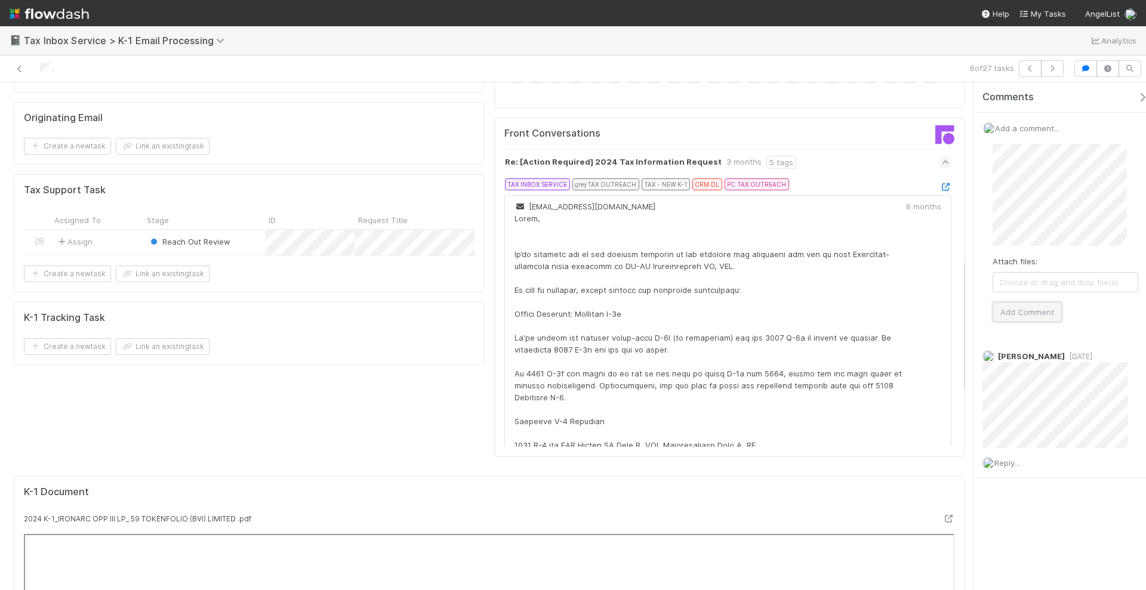
click at [1039, 313] on button "Add Comment" at bounding box center [1027, 312] width 69 height 20
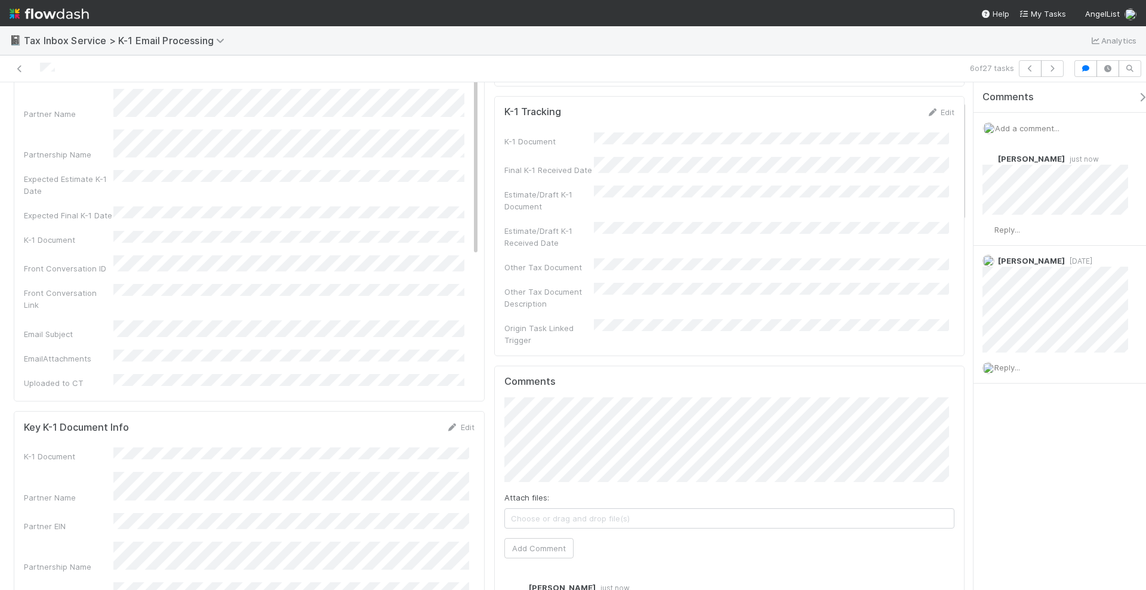
scroll to position [75, 0]
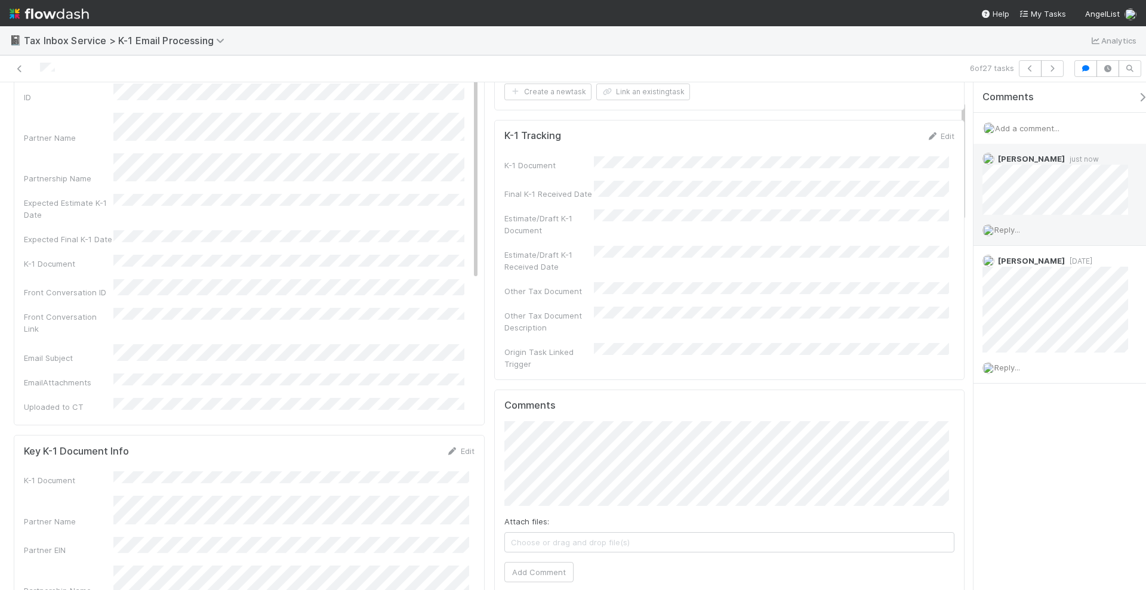
click at [1013, 225] on span "Reply..." at bounding box center [1007, 230] width 26 height 10
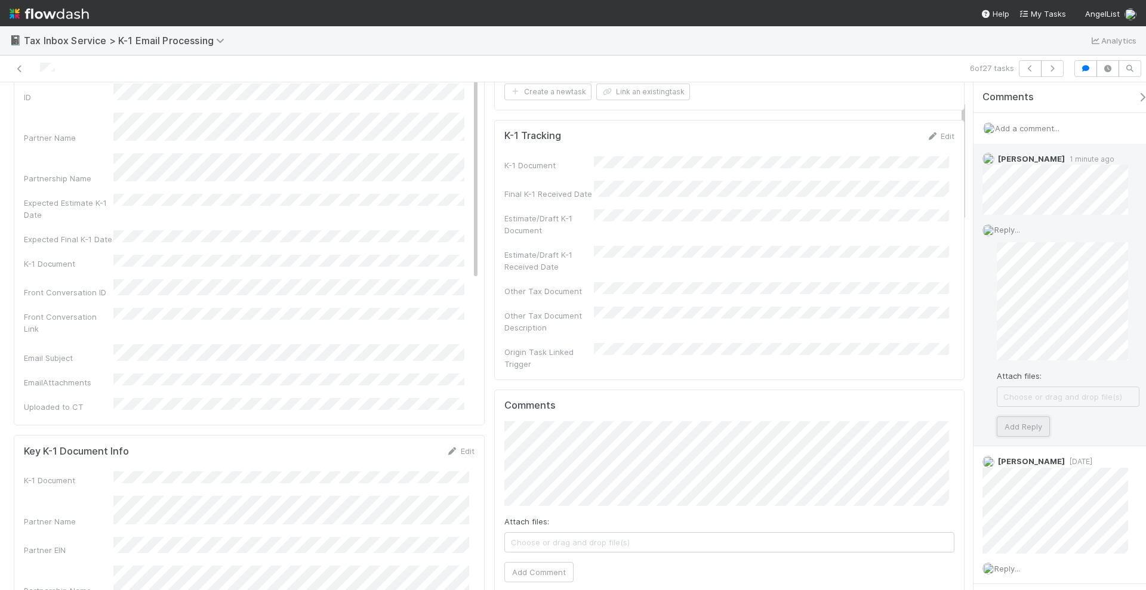
click at [1031, 423] on button "Add Reply" at bounding box center [1023, 427] width 53 height 20
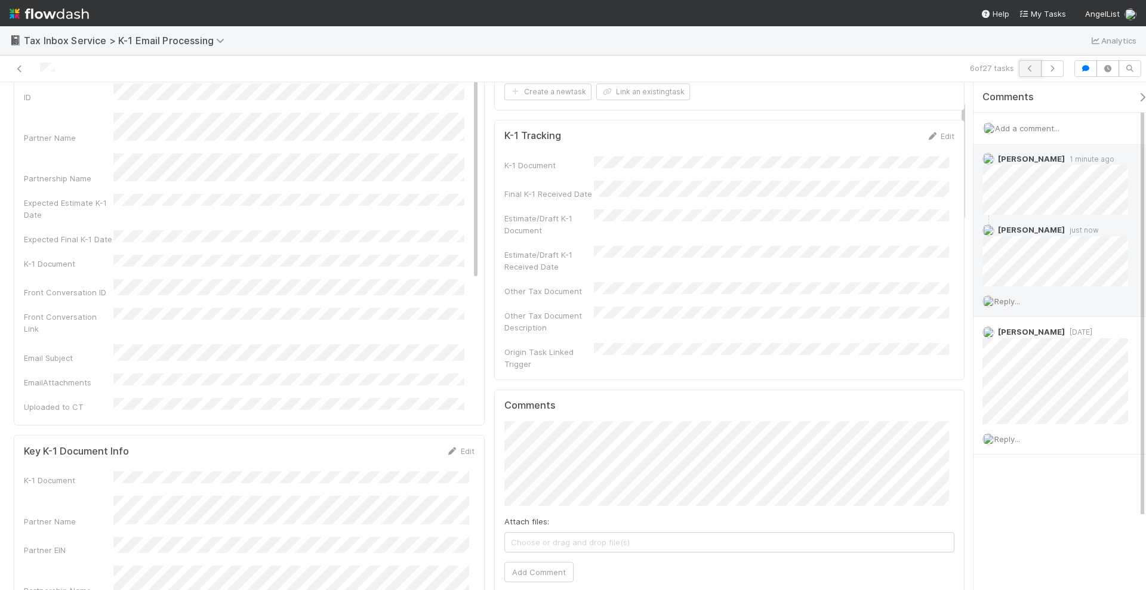
click at [1025, 65] on button "button" at bounding box center [1030, 68] width 23 height 17
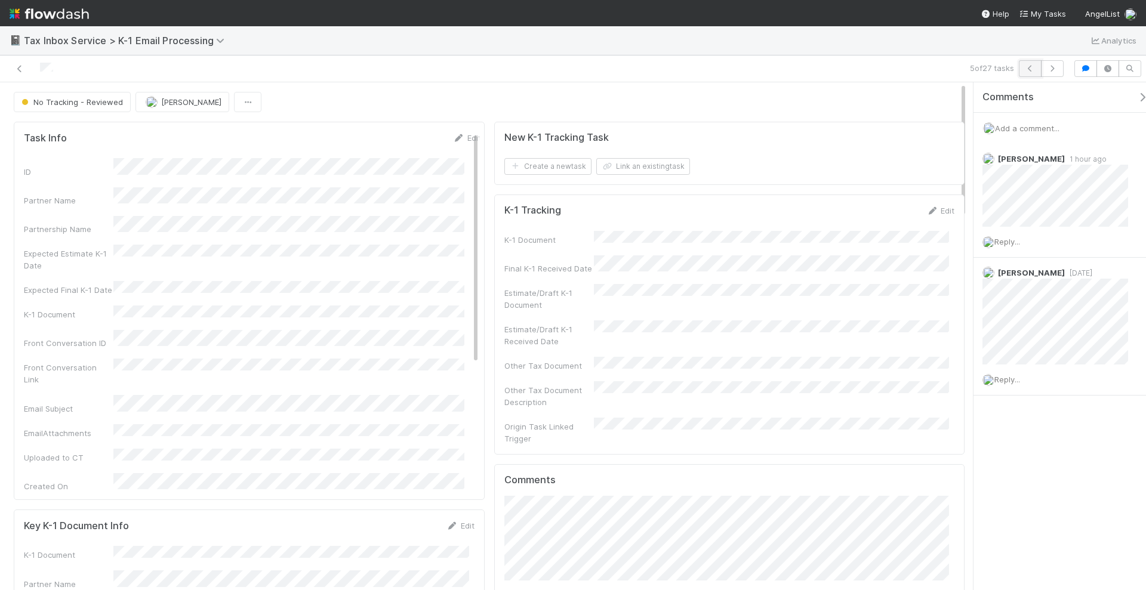
click at [1030, 72] on button "button" at bounding box center [1030, 68] width 23 height 17
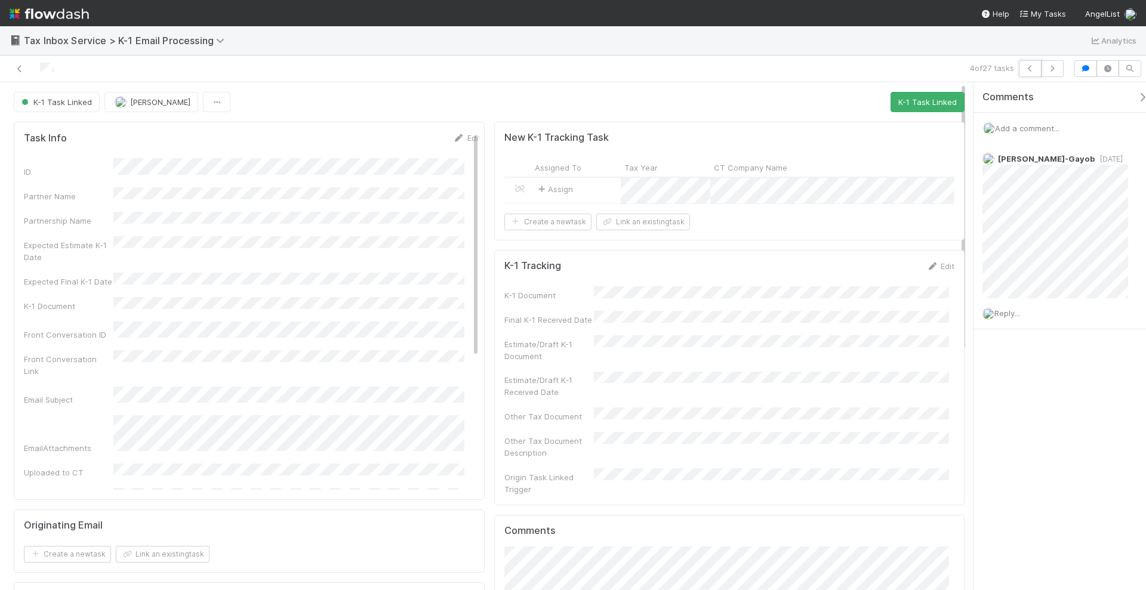
click at [1030, 72] on button "button" at bounding box center [1030, 68] width 23 height 17
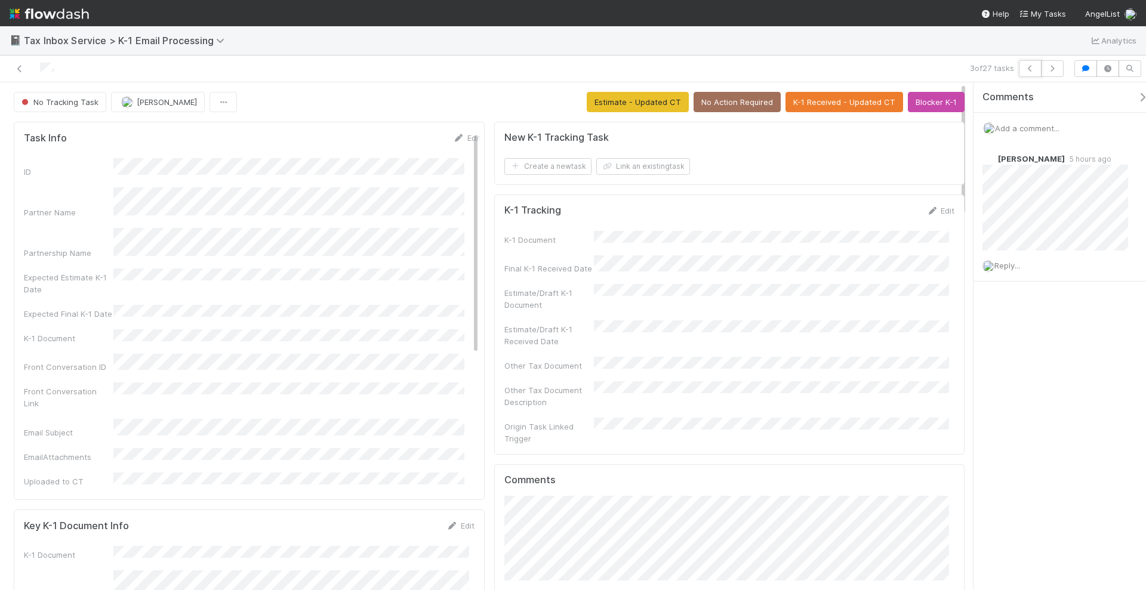
click at [1030, 72] on button "button" at bounding box center [1030, 68] width 23 height 17
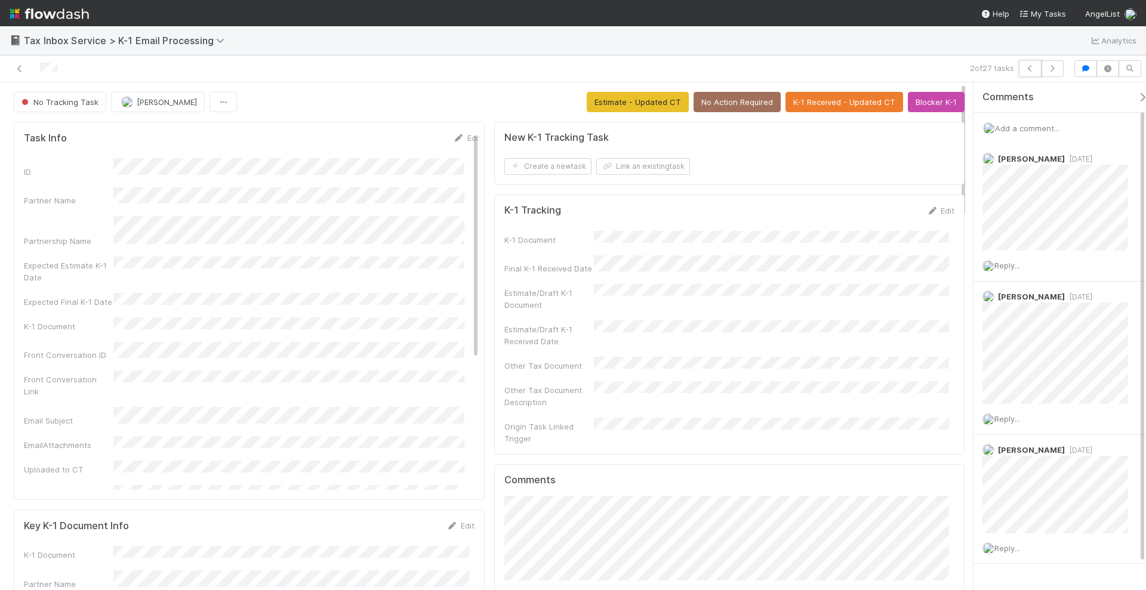
click at [1030, 72] on button "button" at bounding box center [1030, 68] width 23 height 17
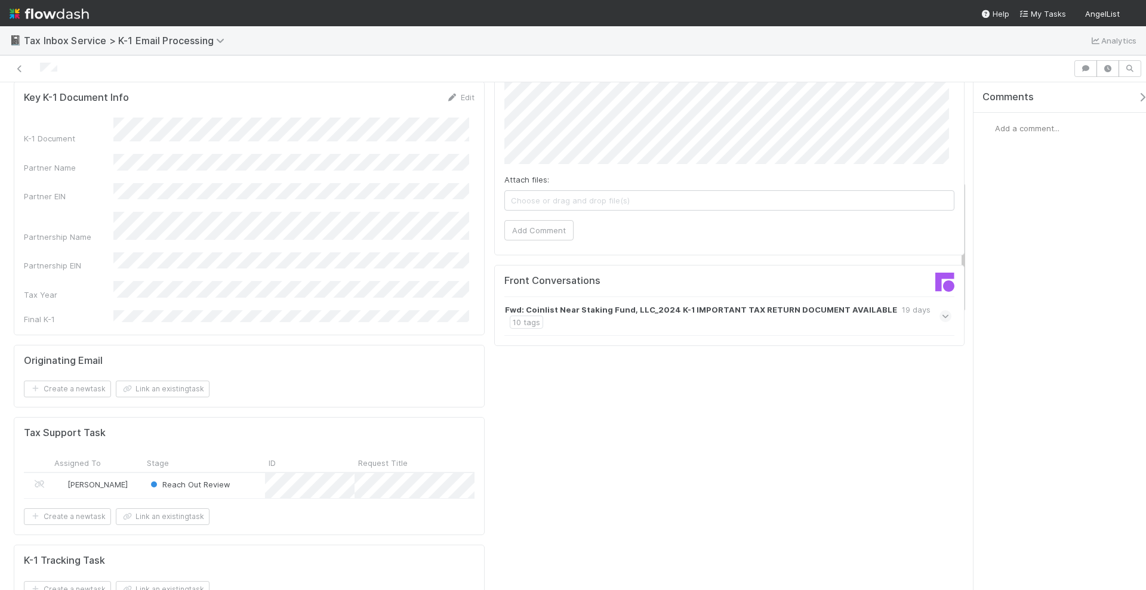
scroll to position [373, 0]
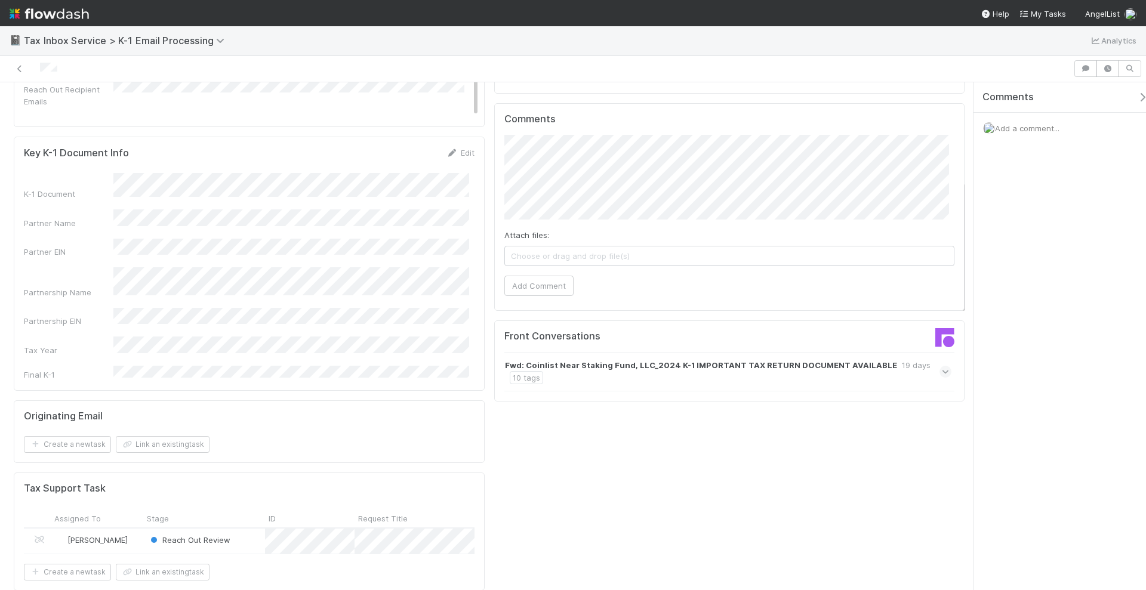
click at [680, 359] on strong "Fwd: Coinlist Near Staking Fund, LLC_2024 K-1 IMPORTANT TAX RETURN DOCUMENT AVA…" at bounding box center [701, 365] width 392 height 12
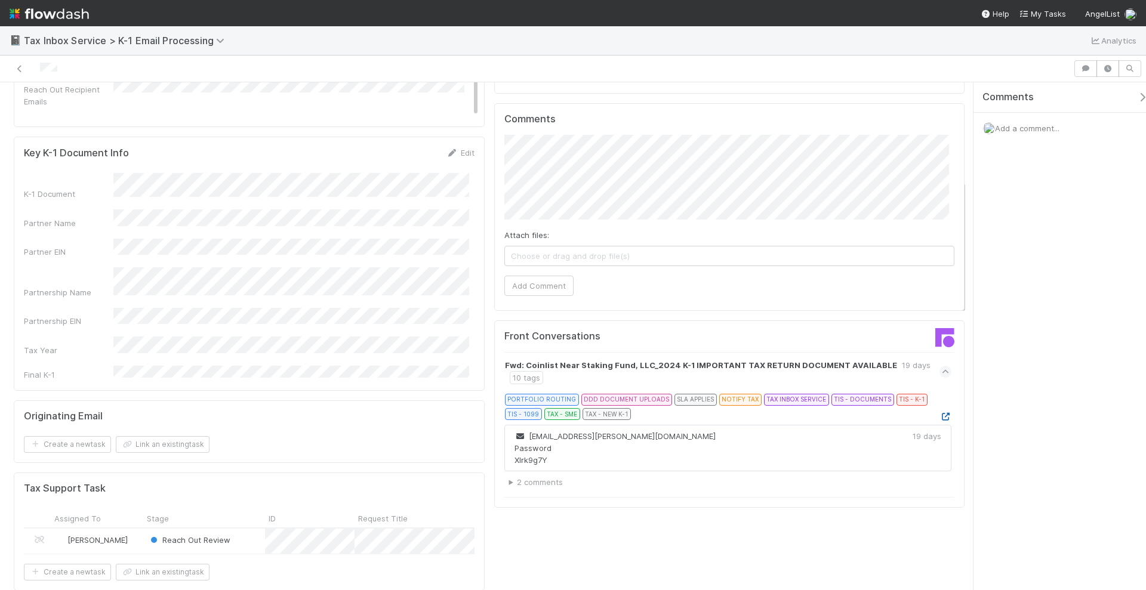
click at [939, 413] on icon at bounding box center [945, 417] width 12 height 8
click at [1016, 128] on span "Add a comment..." at bounding box center [1027, 129] width 64 height 10
click at [1036, 308] on button "Add Comment" at bounding box center [1027, 312] width 69 height 20
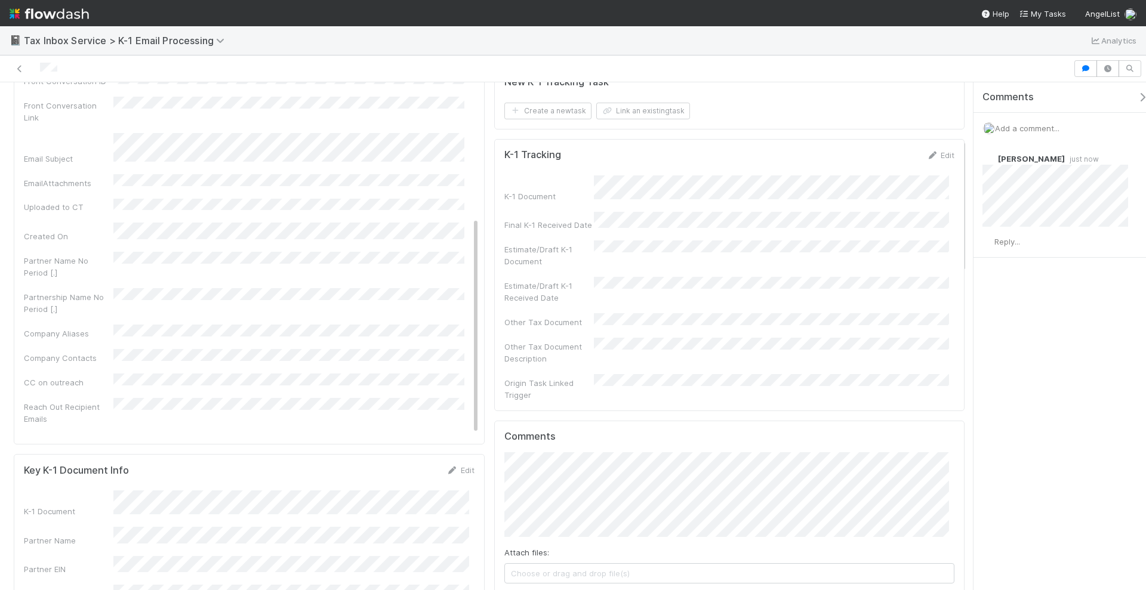
scroll to position [0, 0]
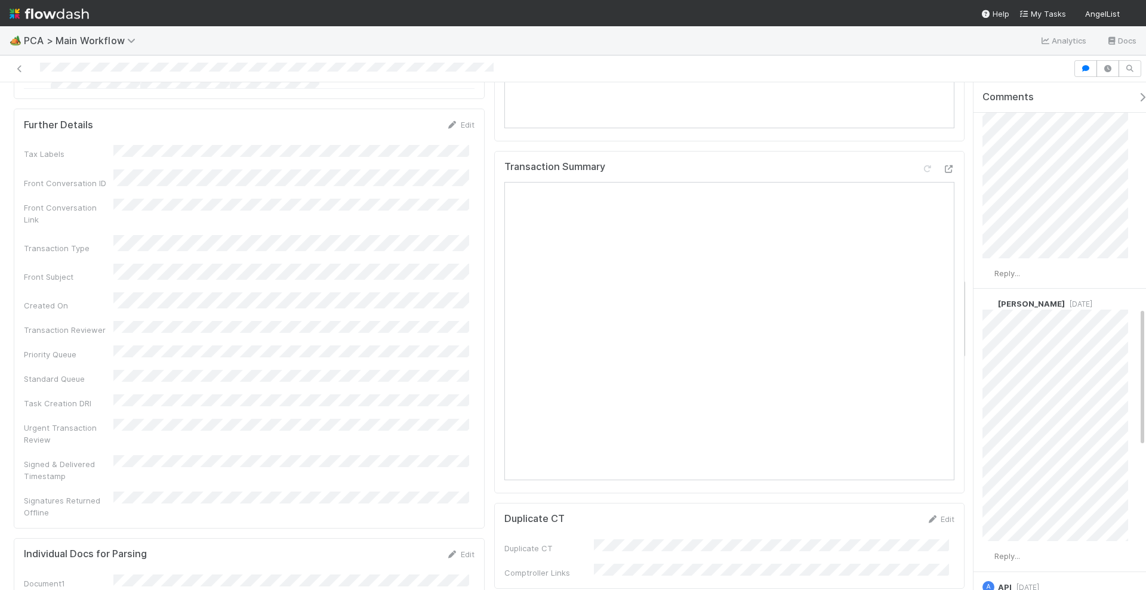
scroll to position [821, 0]
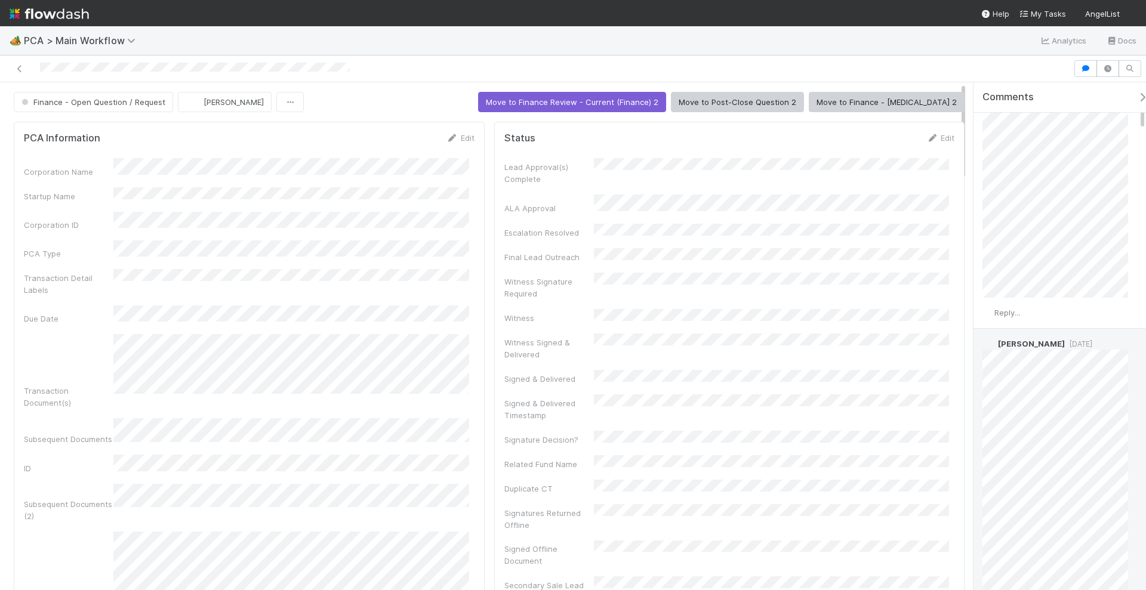
scroll to position [298, 0]
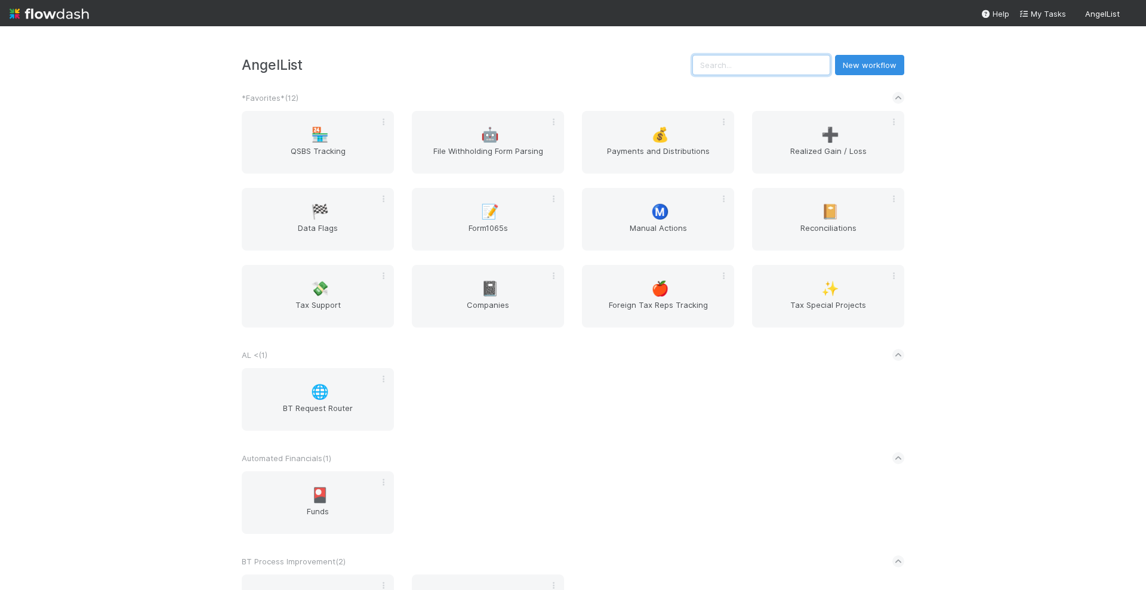
click at [793, 67] on input "text" at bounding box center [761, 65] width 138 height 20
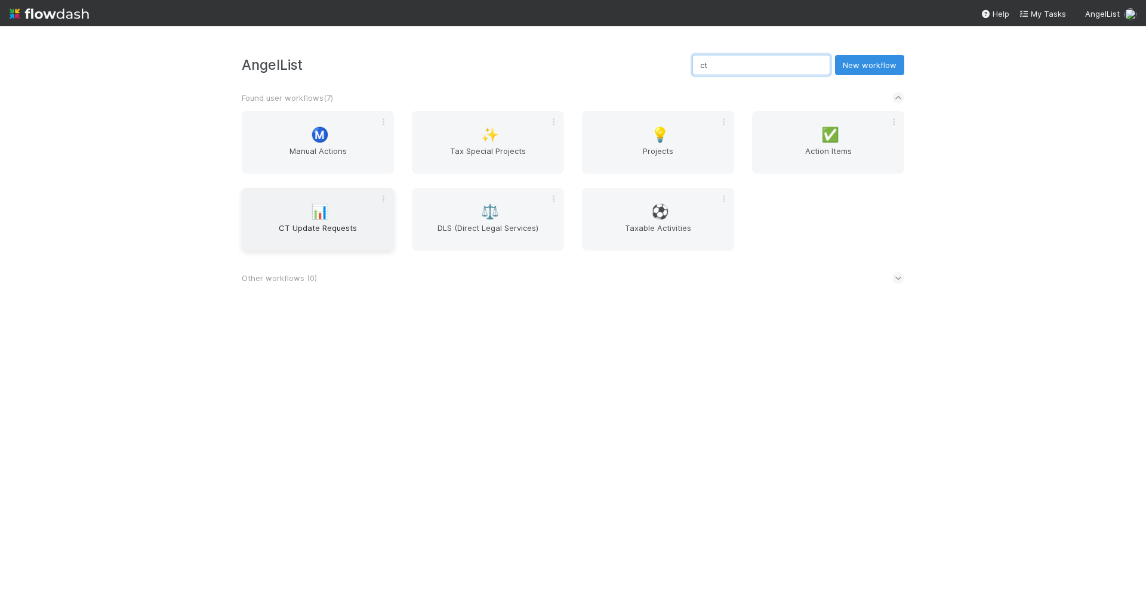
type input "ct"
click at [311, 209] on span "📊" at bounding box center [320, 212] width 18 height 16
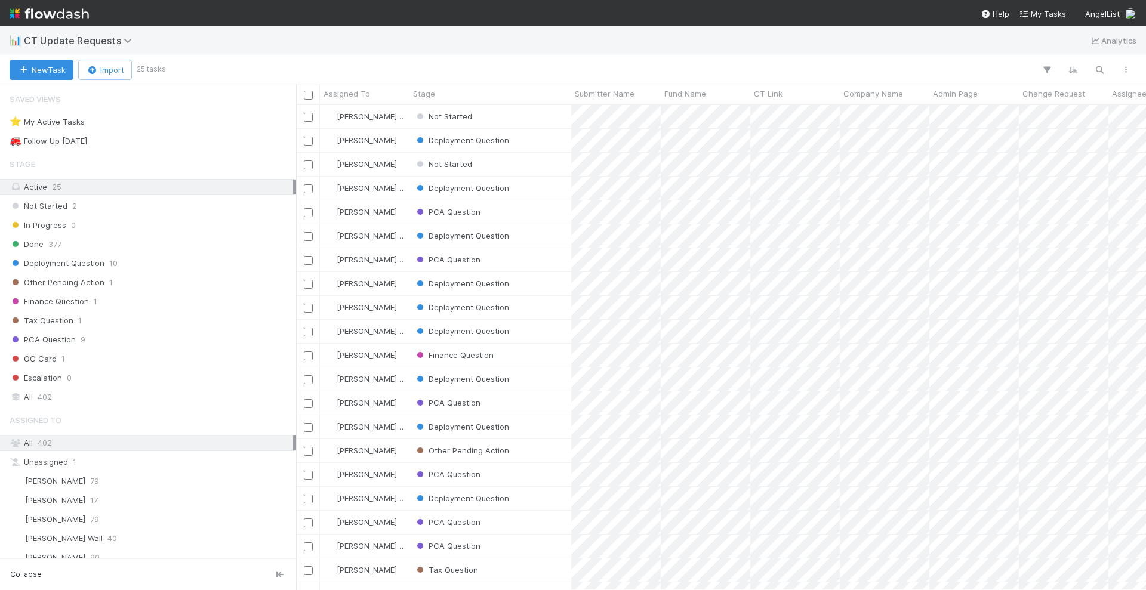
scroll to position [474, 839]
click at [559, 119] on div "Not Started" at bounding box center [490, 116] width 162 height 23
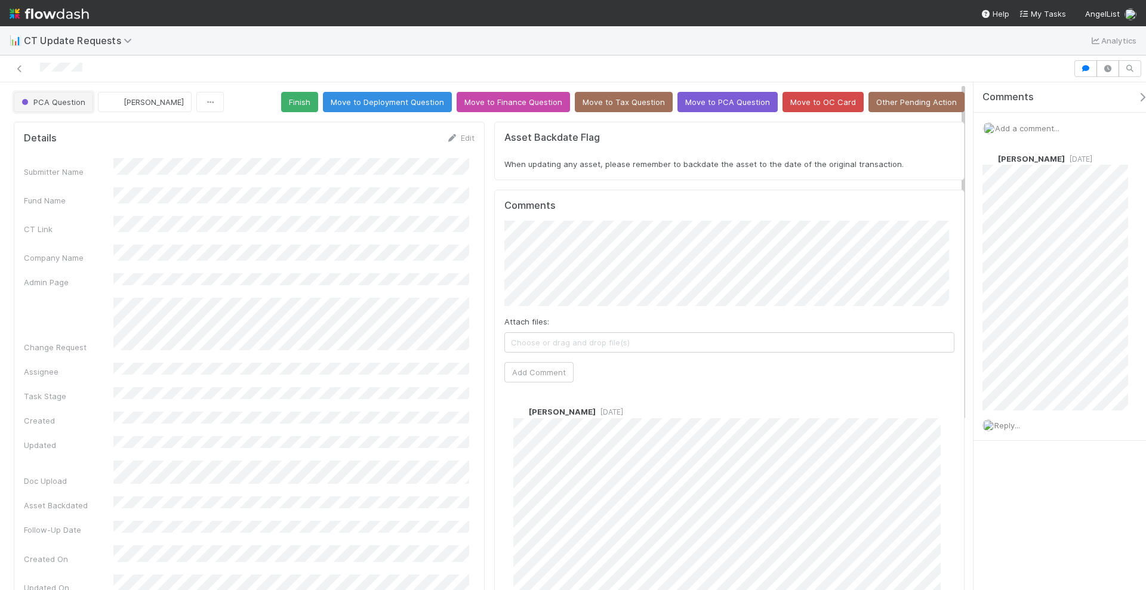
click at [67, 104] on span "PCA Question" at bounding box center [52, 102] width 66 height 10
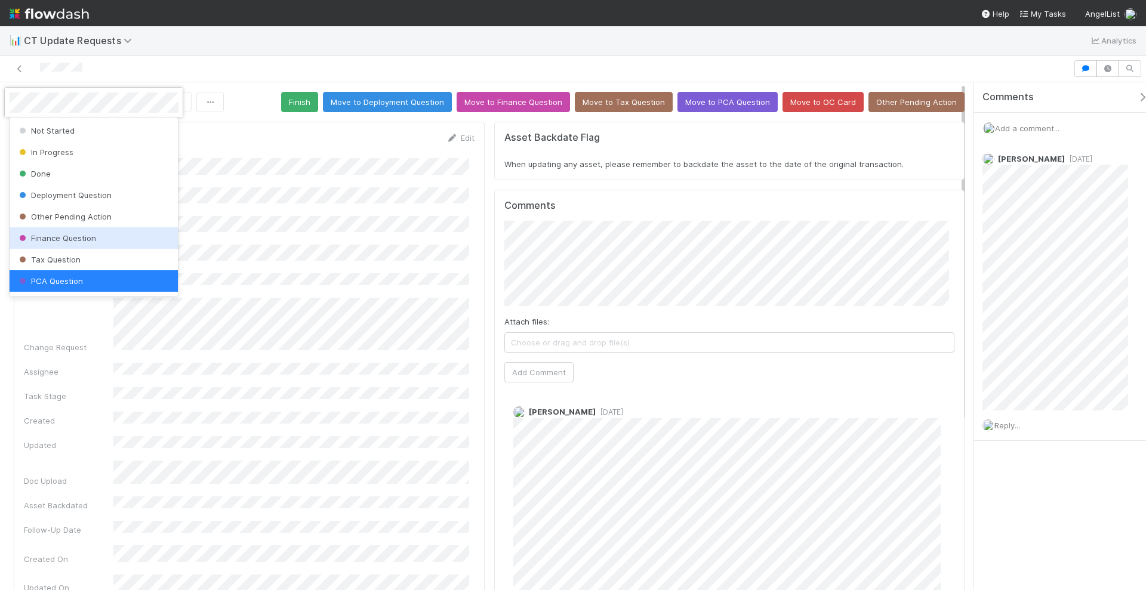
click at [382, 164] on div at bounding box center [573, 295] width 1146 height 590
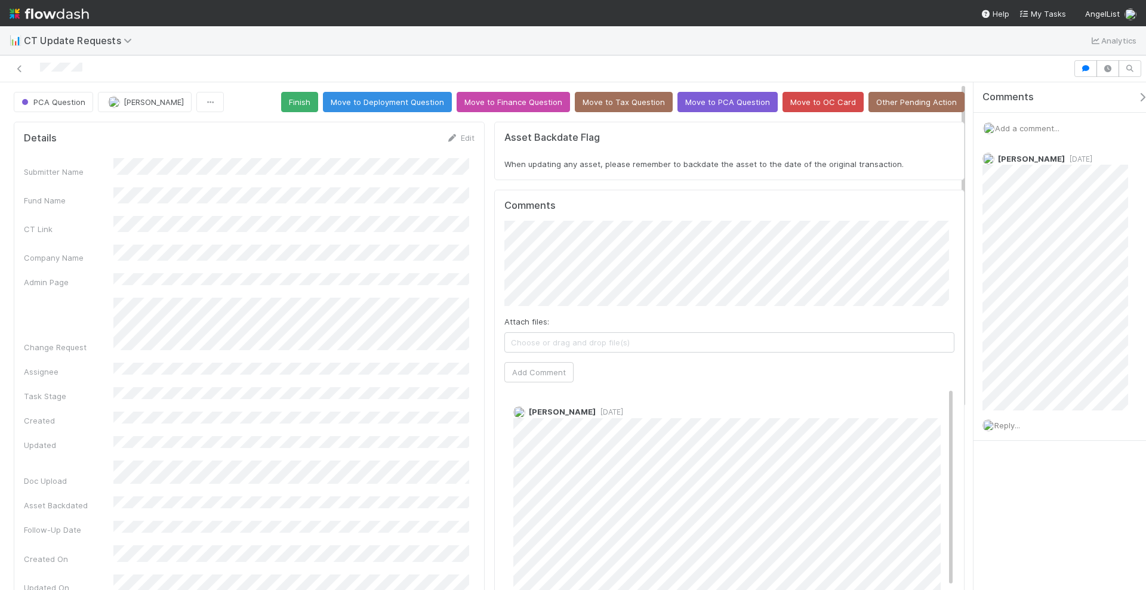
click at [1018, 124] on span "Add a comment..." at bounding box center [1027, 129] width 64 height 10
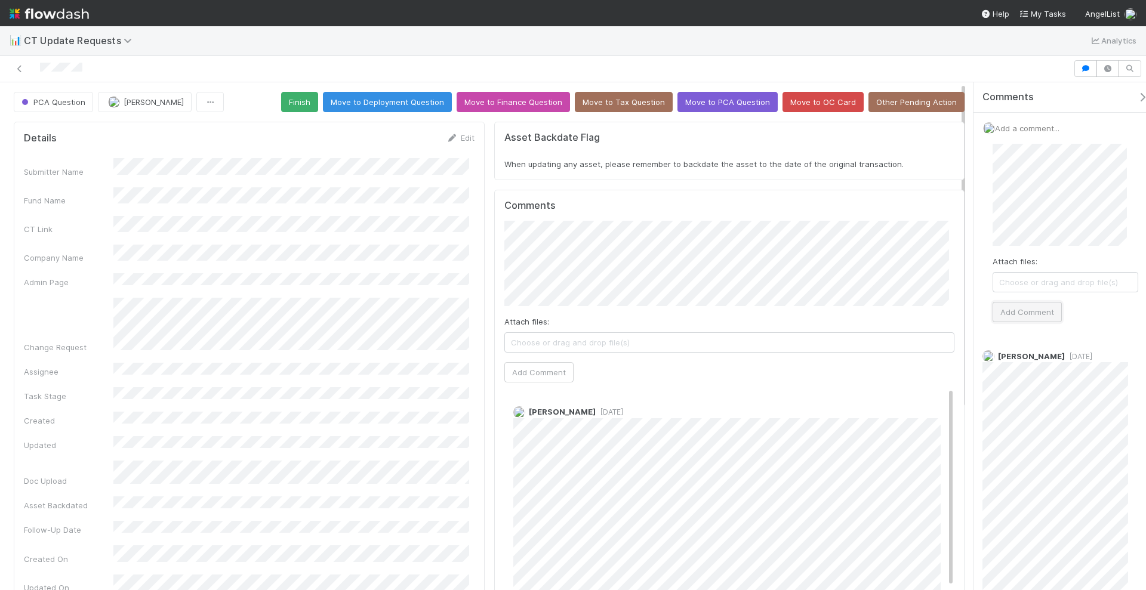
click at [1028, 309] on button "Add Comment" at bounding box center [1027, 312] width 69 height 20
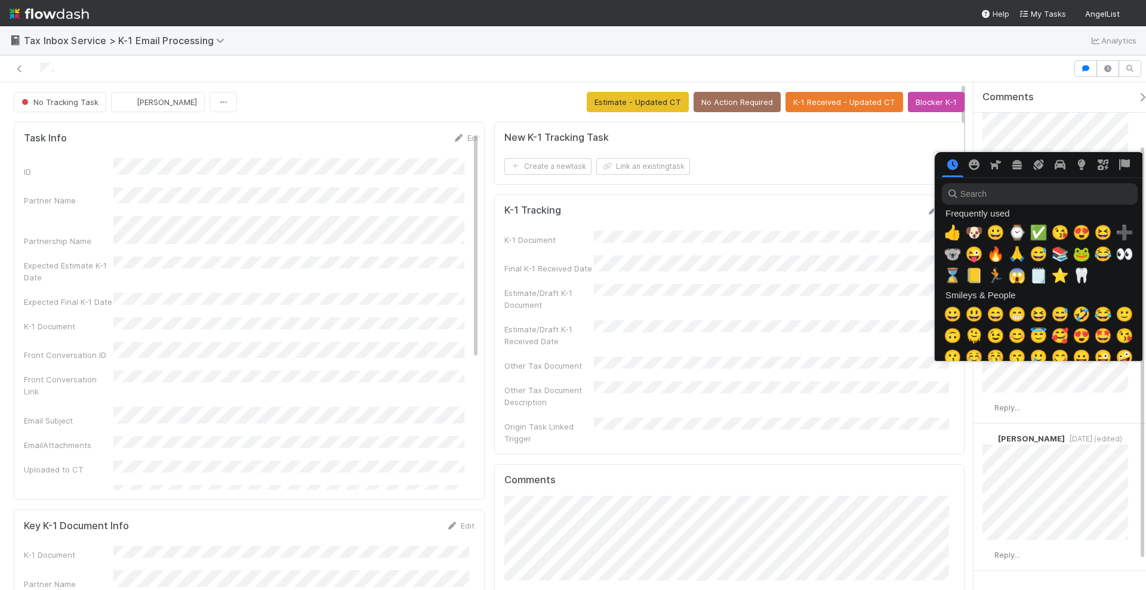
scroll to position [0, 6]
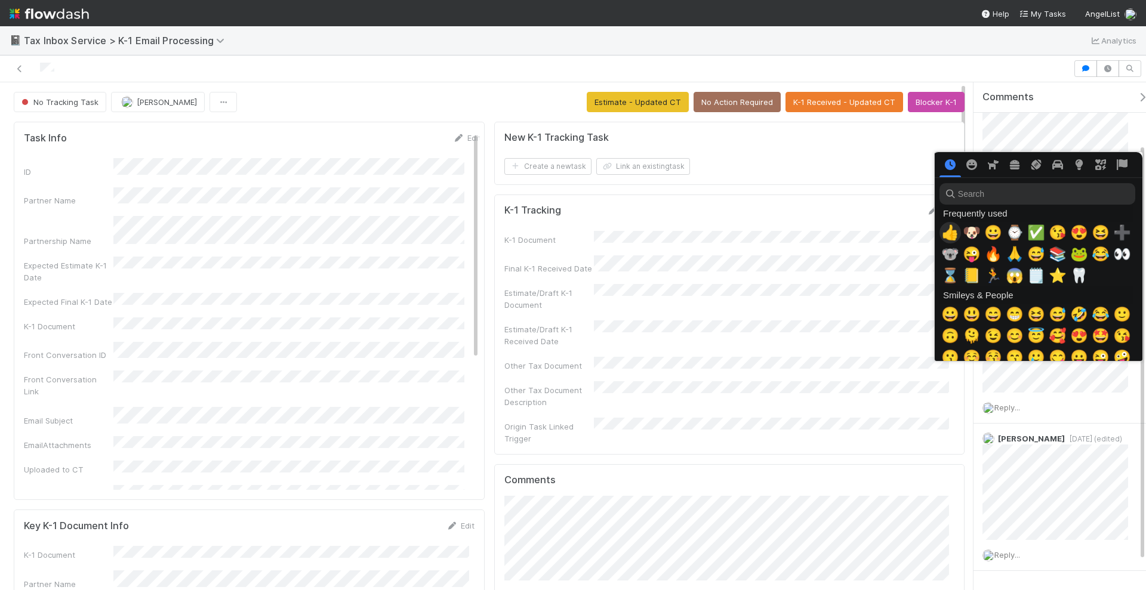
click at [944, 233] on span "👍" at bounding box center [950, 232] width 18 height 17
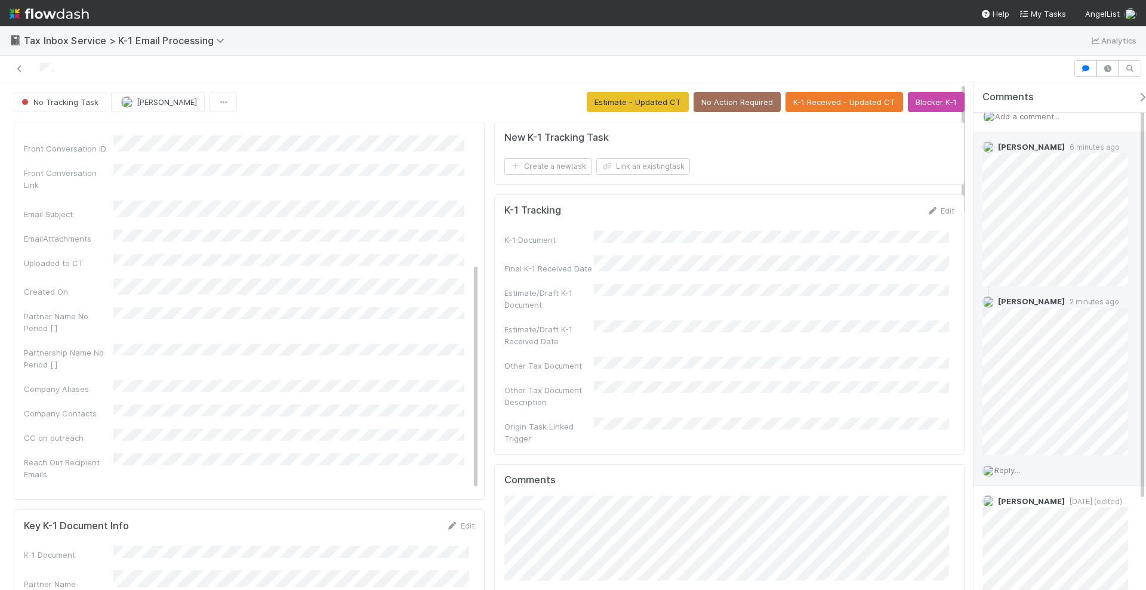
scroll to position [0, 0]
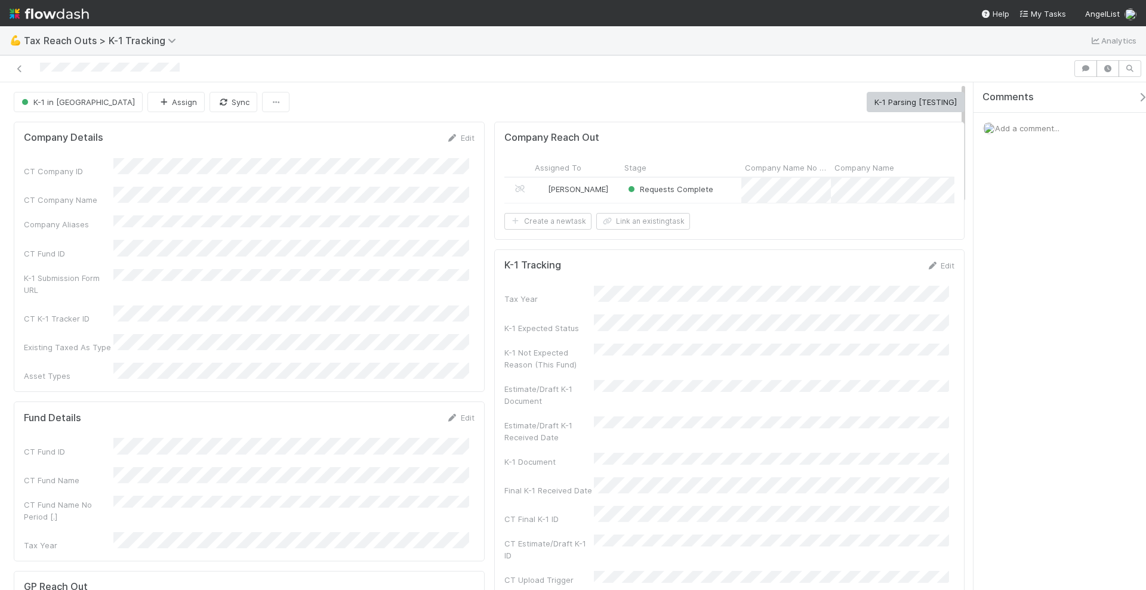
click at [1011, 125] on span "Add a comment..." at bounding box center [1027, 129] width 64 height 10
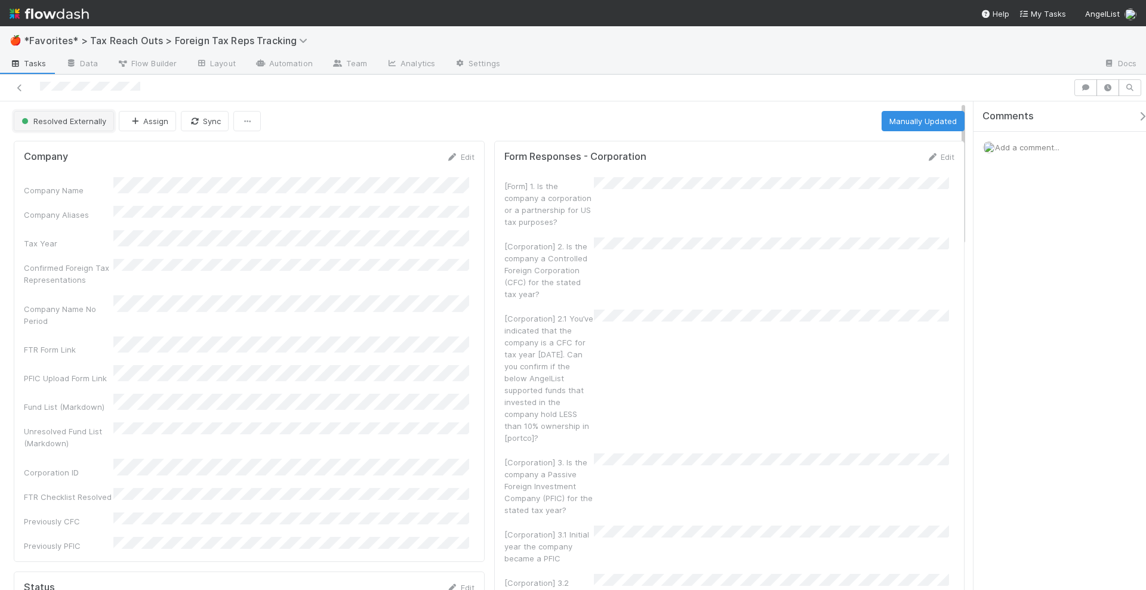
click at [86, 120] on span "Resolved Externally" at bounding box center [62, 121] width 87 height 10
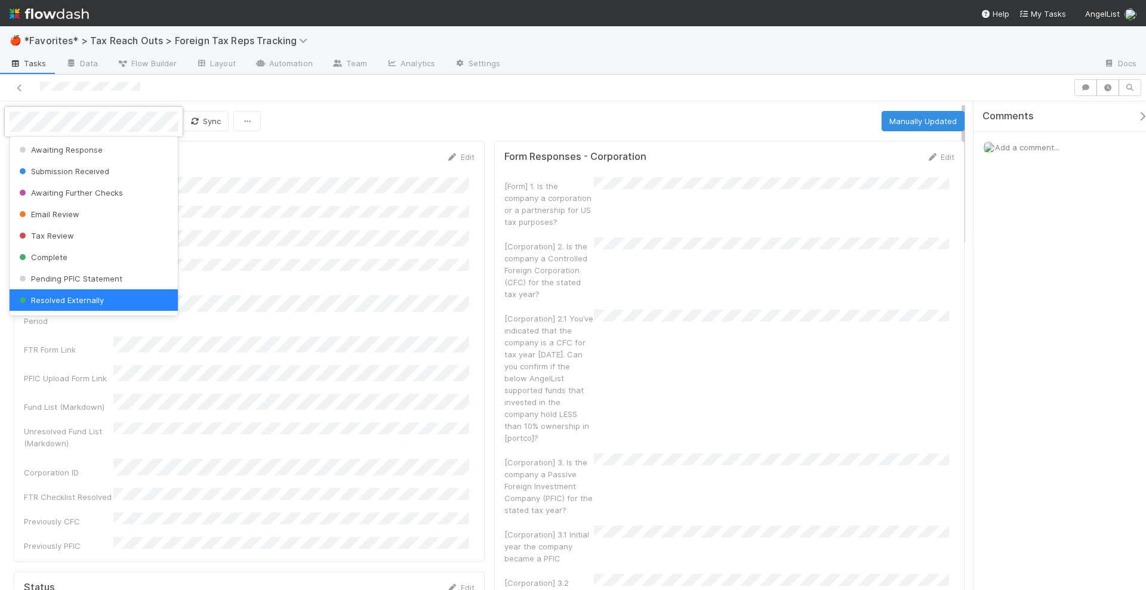
scroll to position [2, 0]
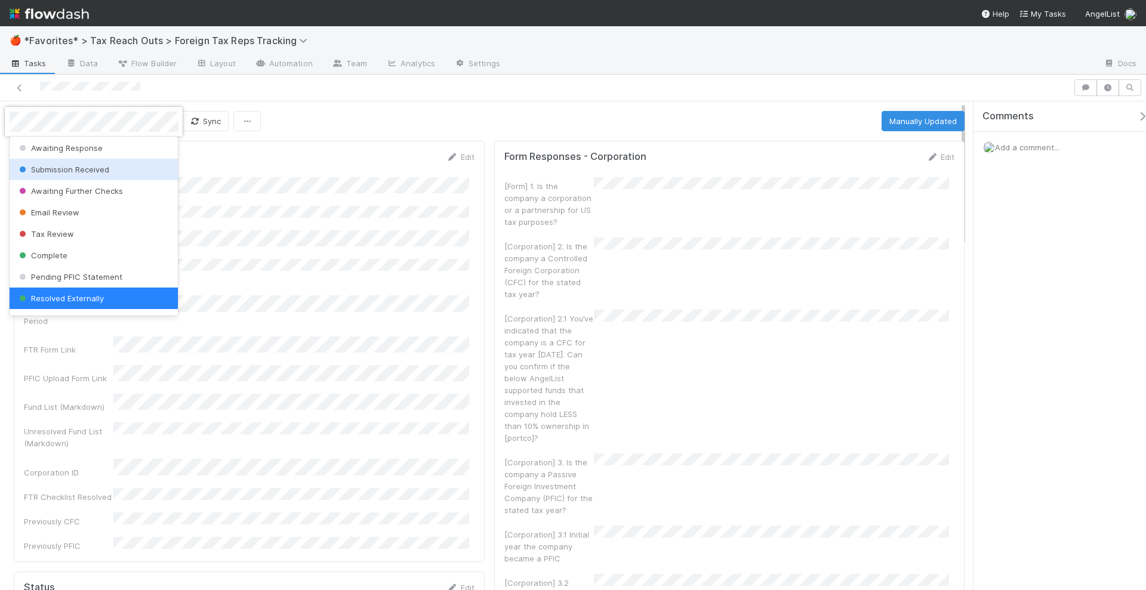
click at [379, 236] on div at bounding box center [573, 295] width 1146 height 590
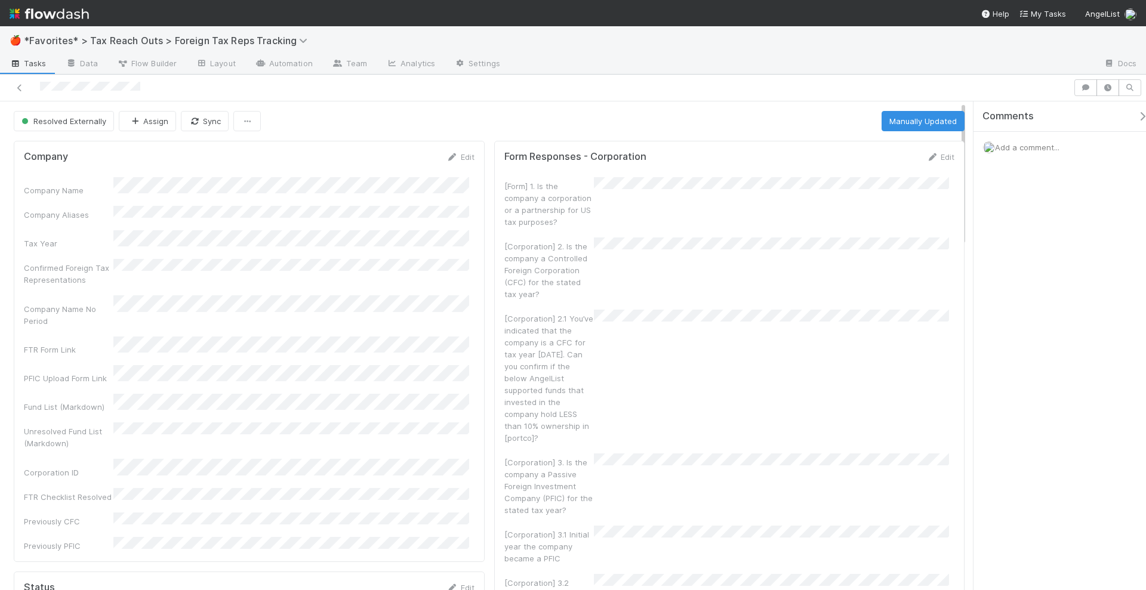
click at [39, 87] on div at bounding box center [537, 87] width 1064 height 17
click at [1055, 145] on span "Add a comment..." at bounding box center [1027, 148] width 64 height 10
click at [1024, 328] on button "Add Comment" at bounding box center [1027, 331] width 69 height 20
